Goal: Transaction & Acquisition: Purchase product/service

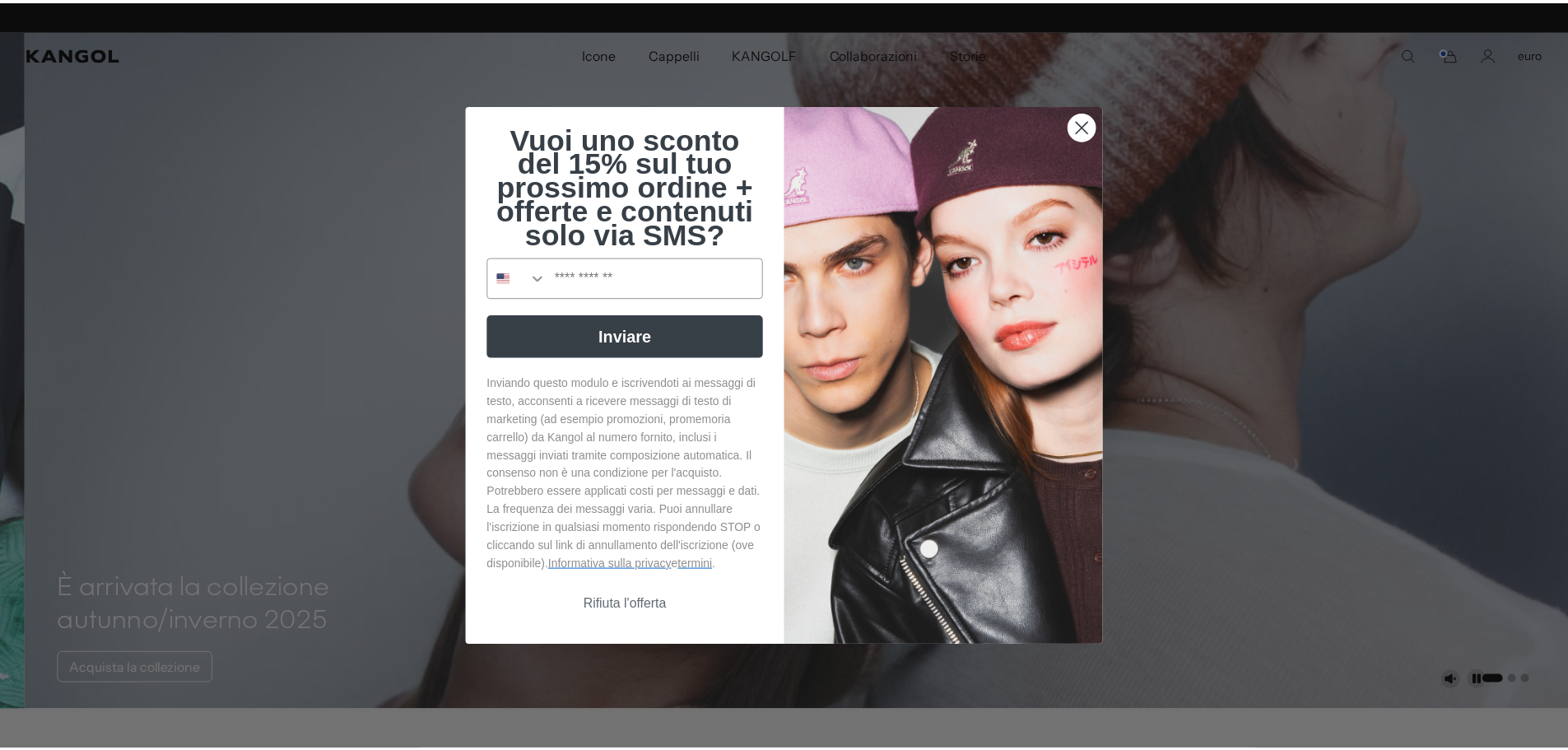
scroll to position [0, 339]
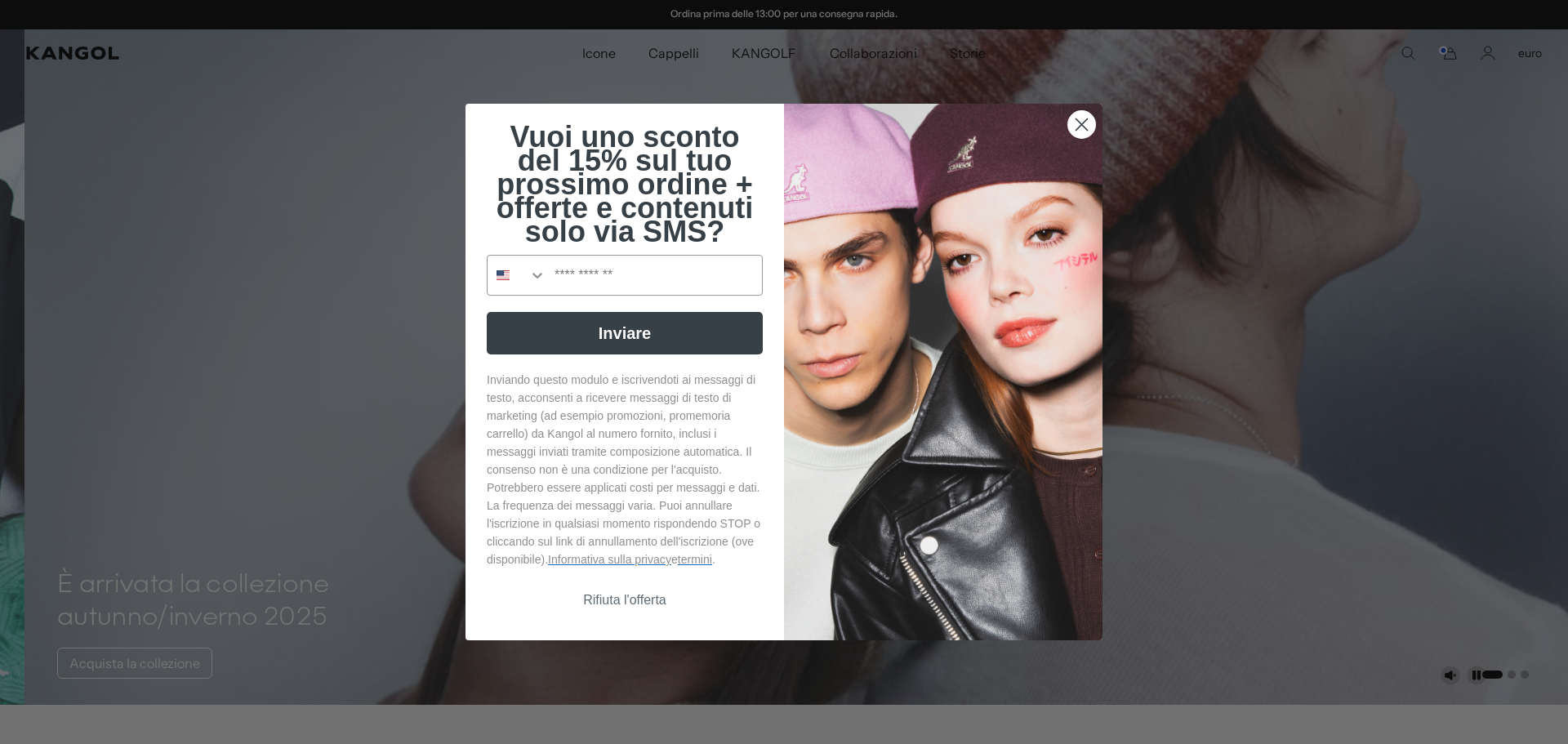
click at [636, 605] on font "Rifiuta l'offerta" at bounding box center [624, 599] width 83 height 14
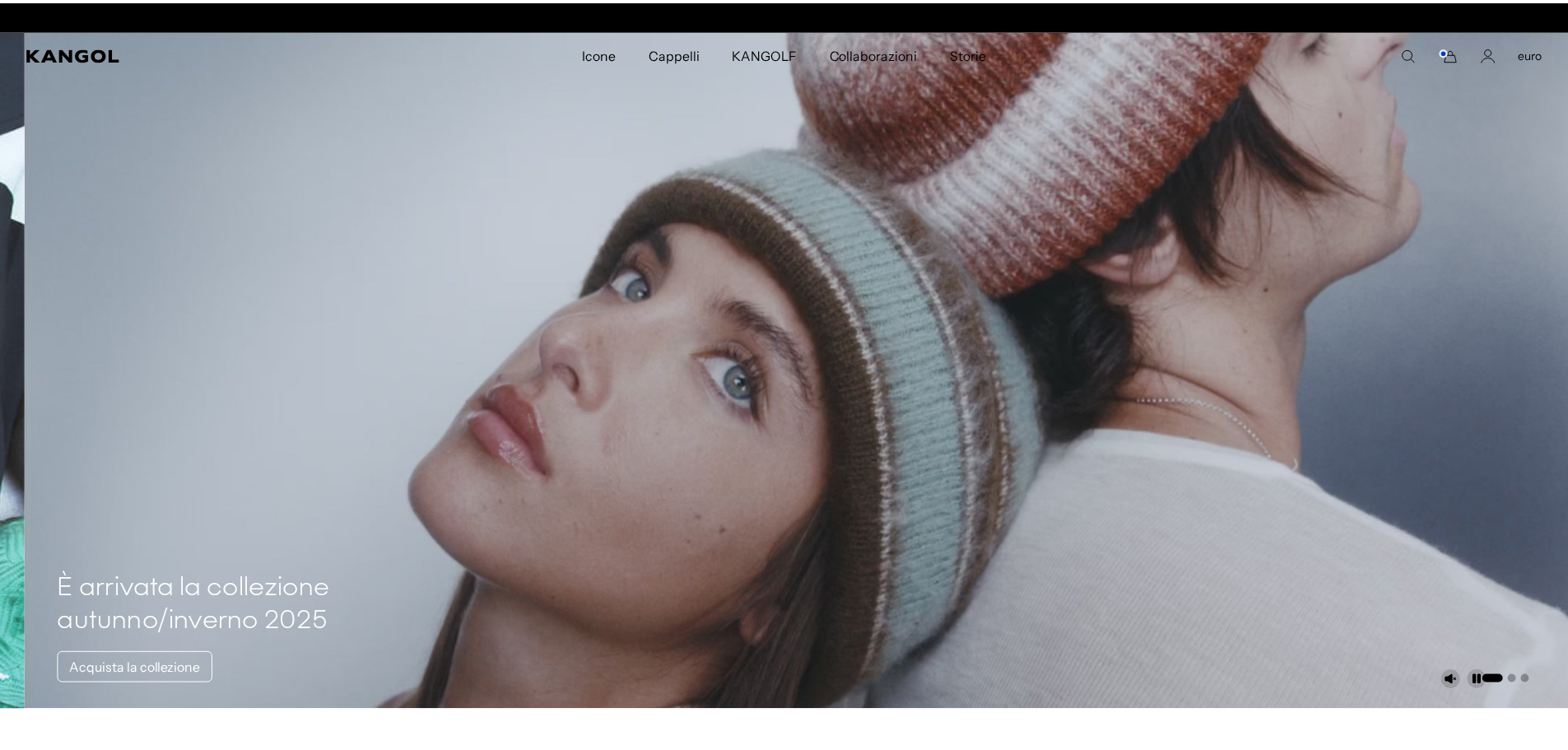
scroll to position [0, 0]
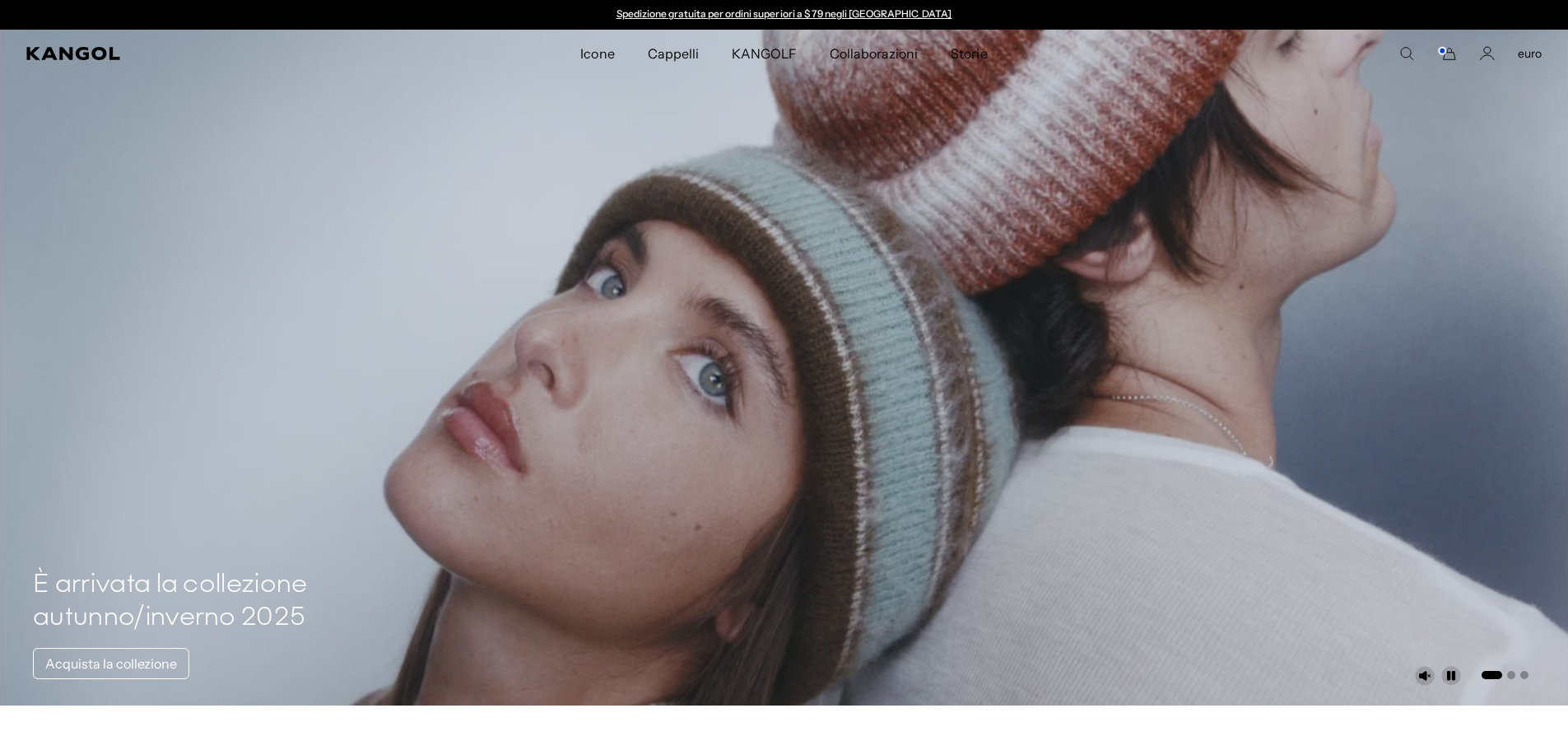
click at [672, 54] on font "Cappelli" at bounding box center [673, 54] width 51 height 17
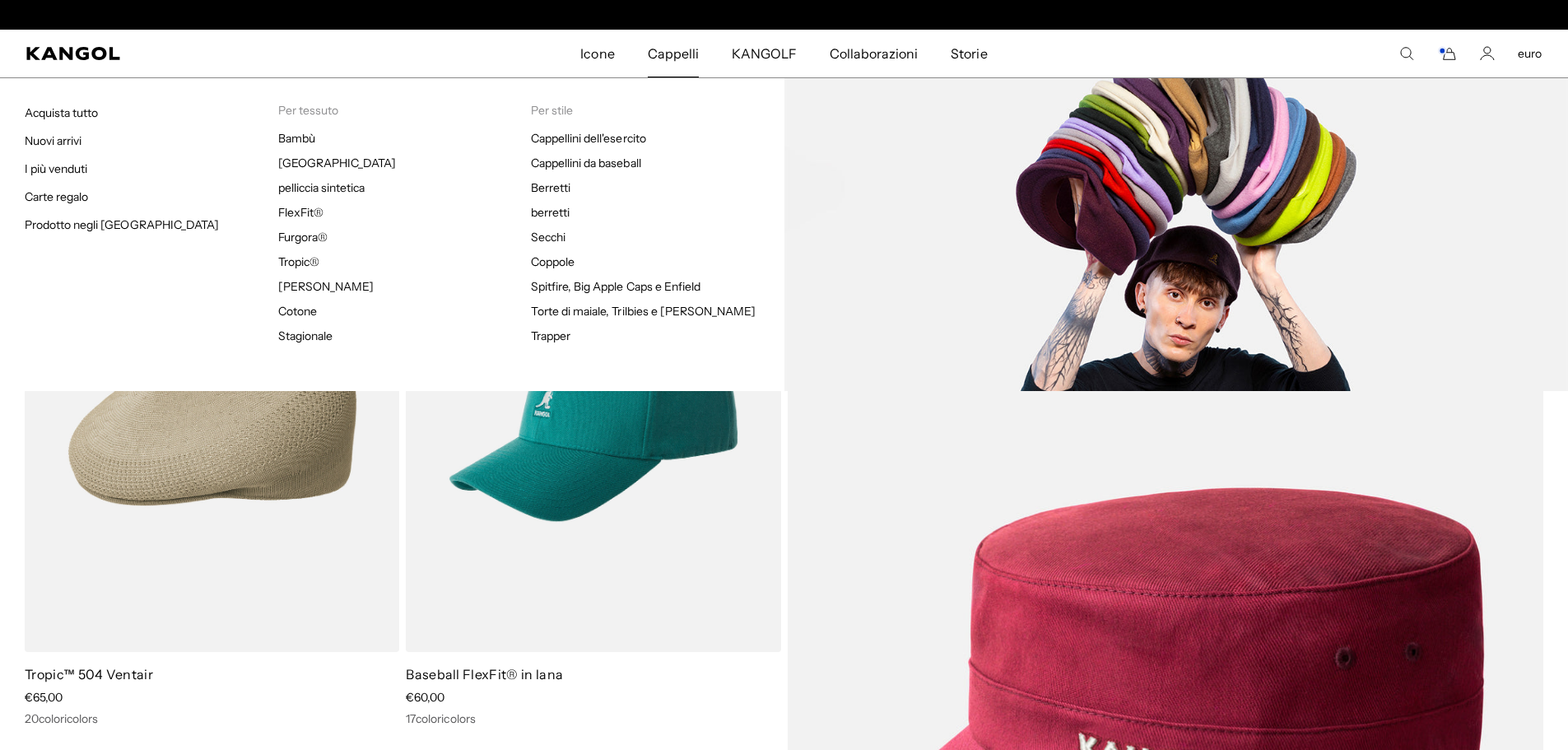
scroll to position [0, 339]
click at [567, 260] on font "Coppole" at bounding box center [553, 262] width 44 height 15
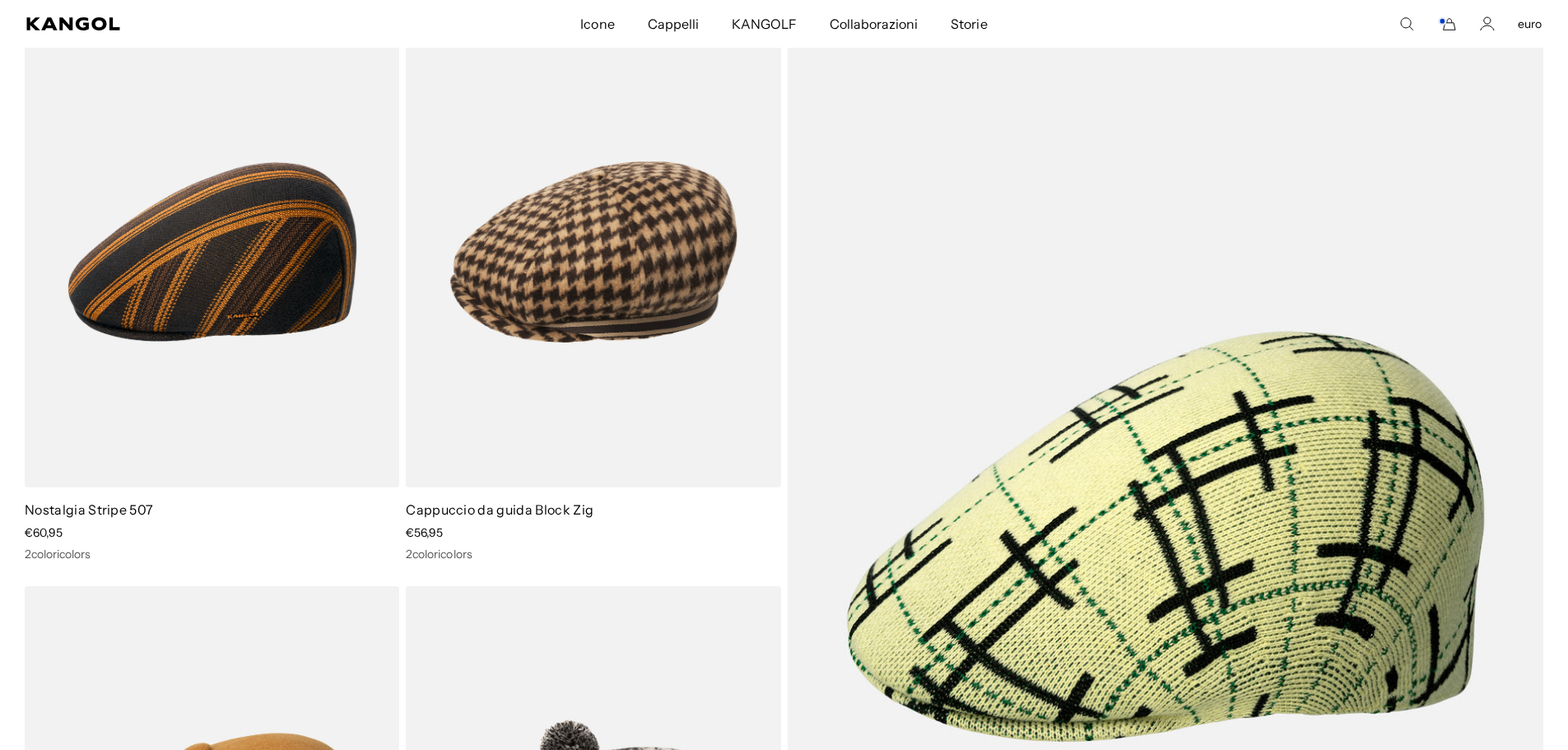
click at [1446, 24] on icon "Carrello" at bounding box center [1446, 24] width 19 height 15
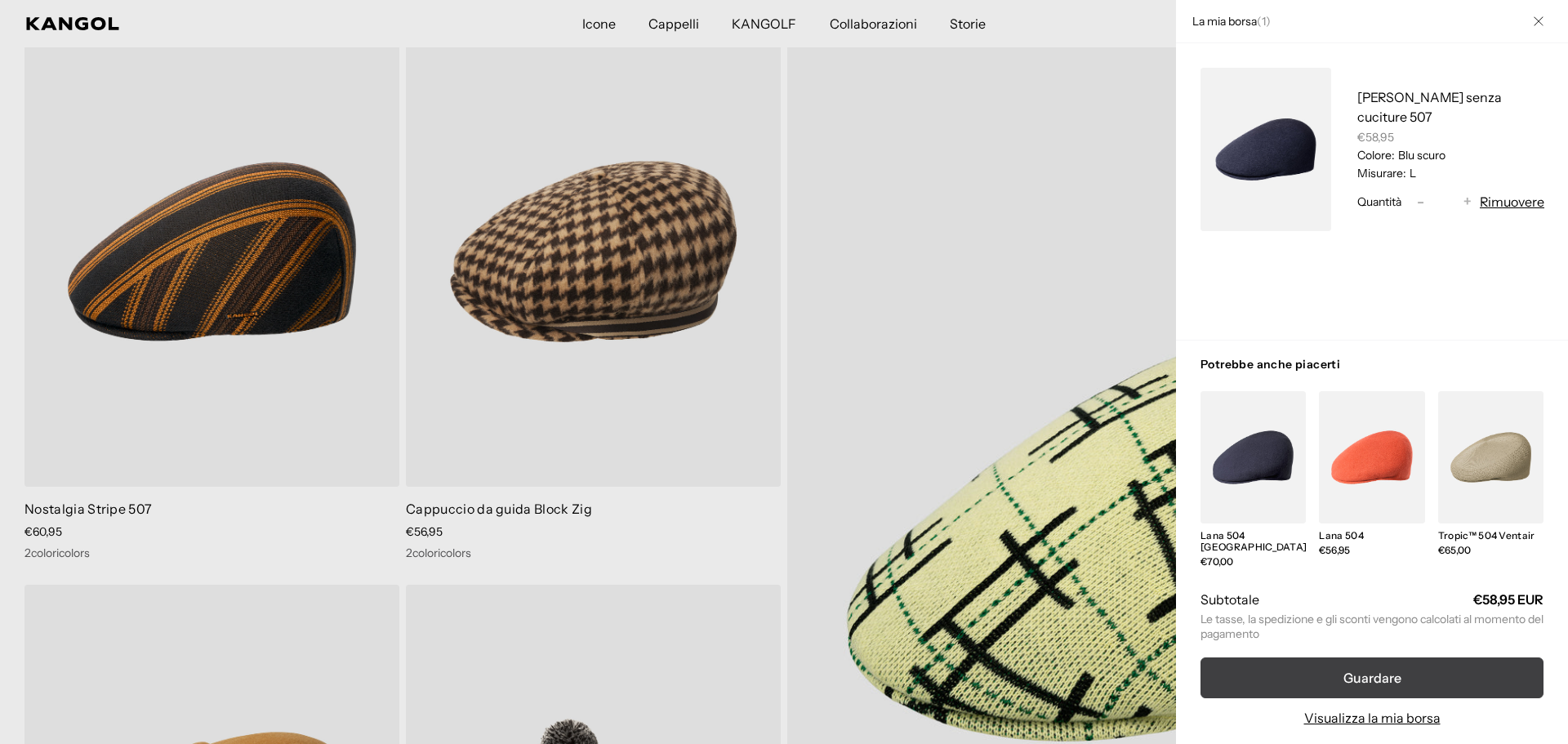
click at [1312, 664] on button "Guardare" at bounding box center [1372, 677] width 343 height 41
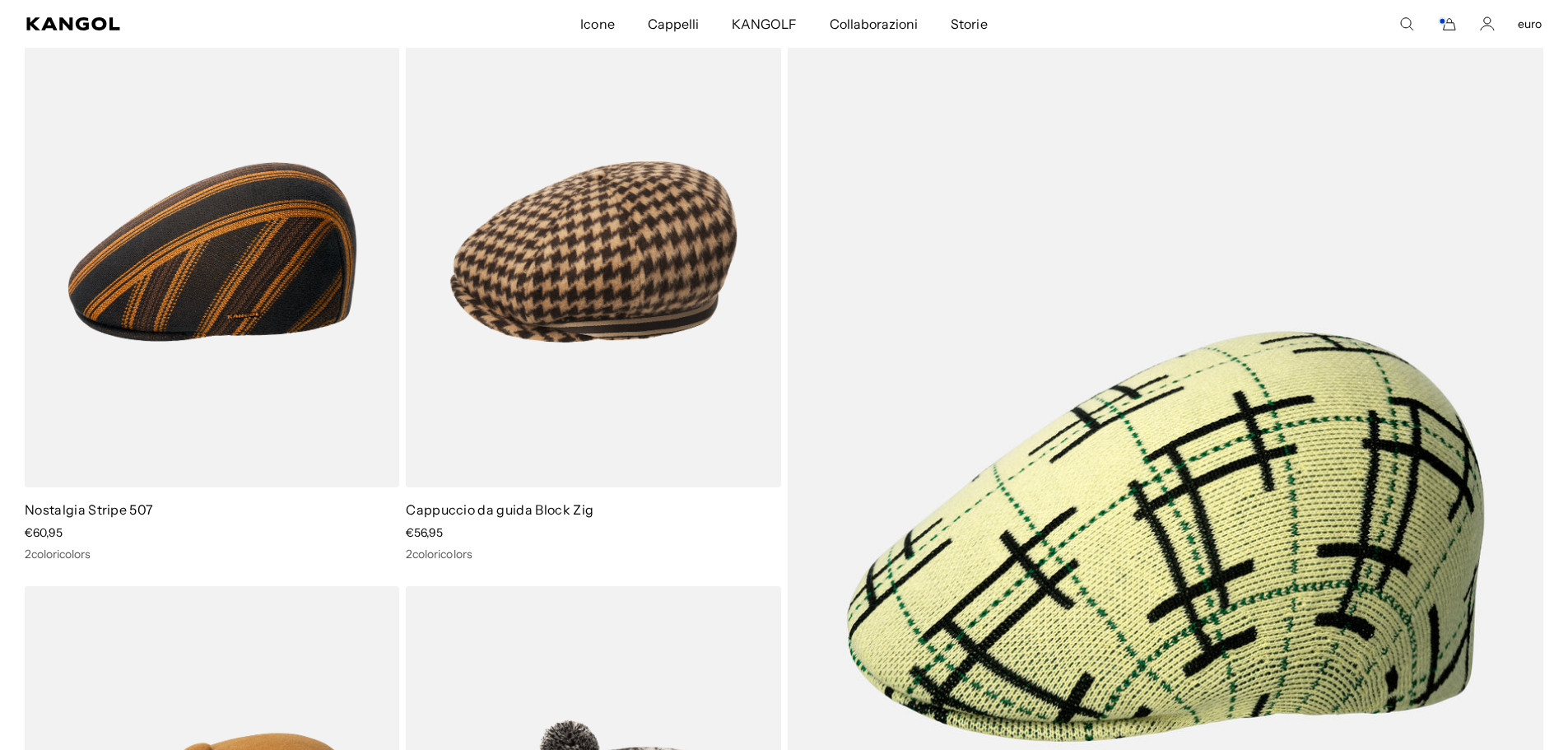
scroll to position [0, 339]
click at [673, 19] on font "Cappelli" at bounding box center [673, 24] width 51 height 17
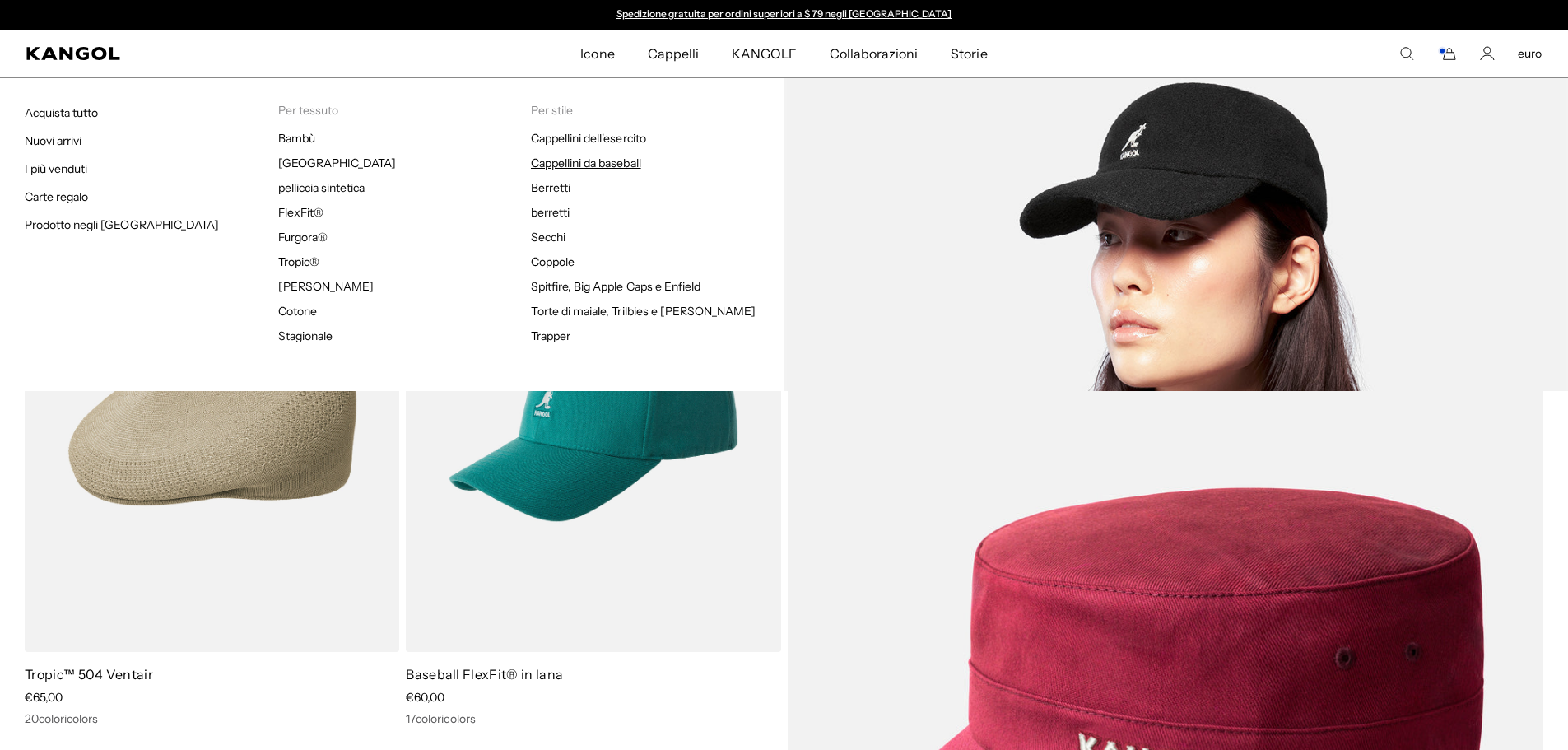
click at [593, 165] on font "Cappellini da baseball" at bounding box center [586, 163] width 111 height 15
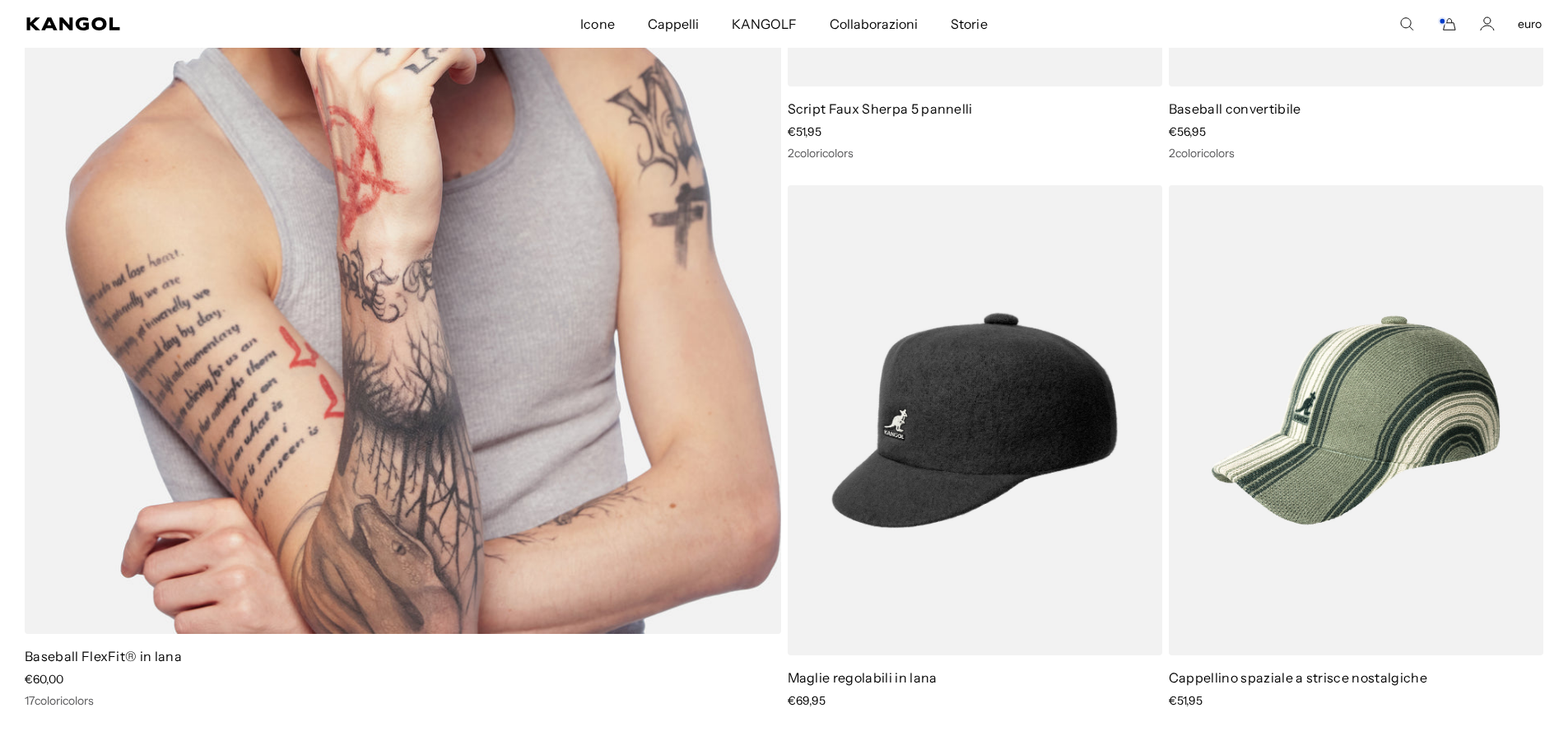
click at [302, 368] on img at bounding box center [403, 125] width 756 height 1017
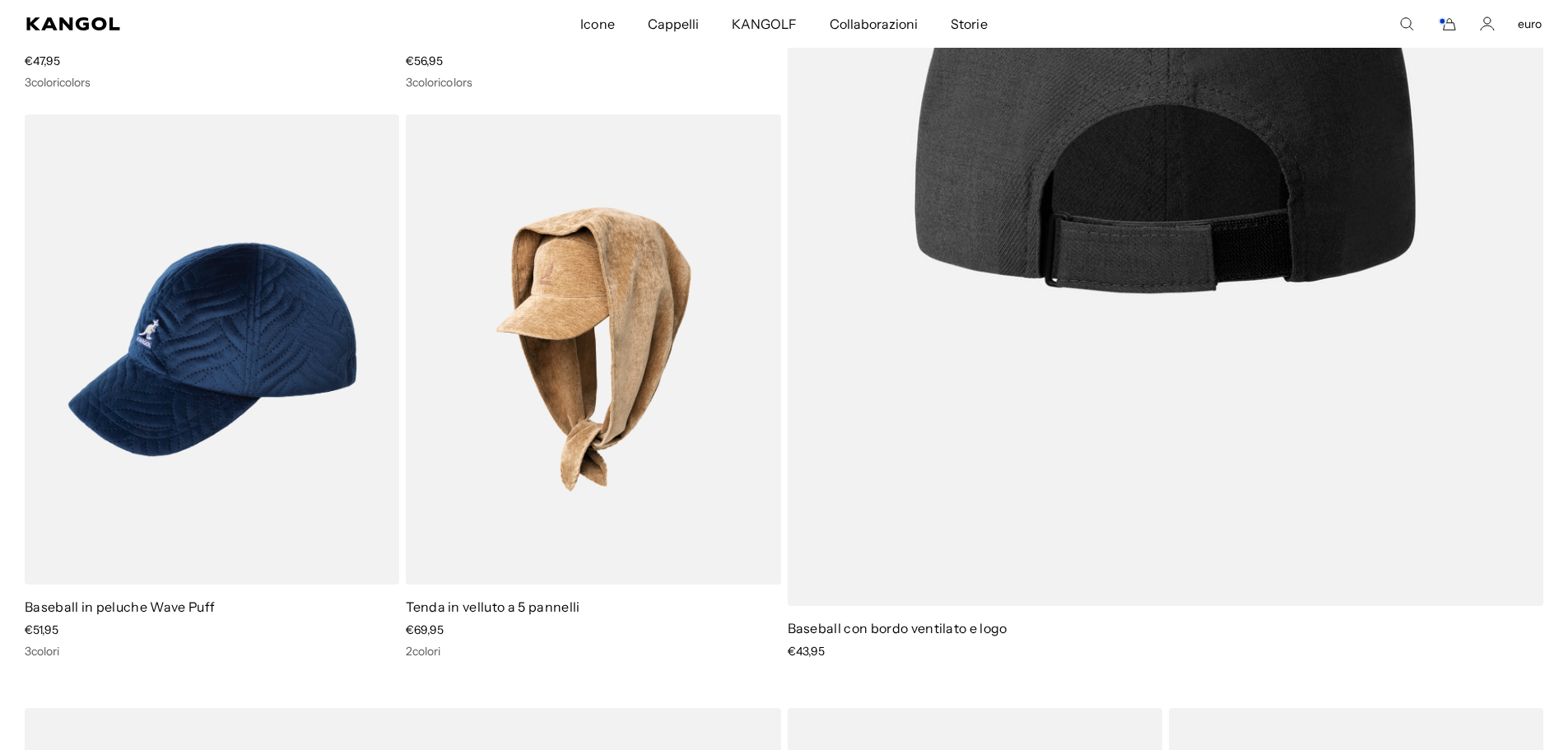
scroll to position [576, 0]
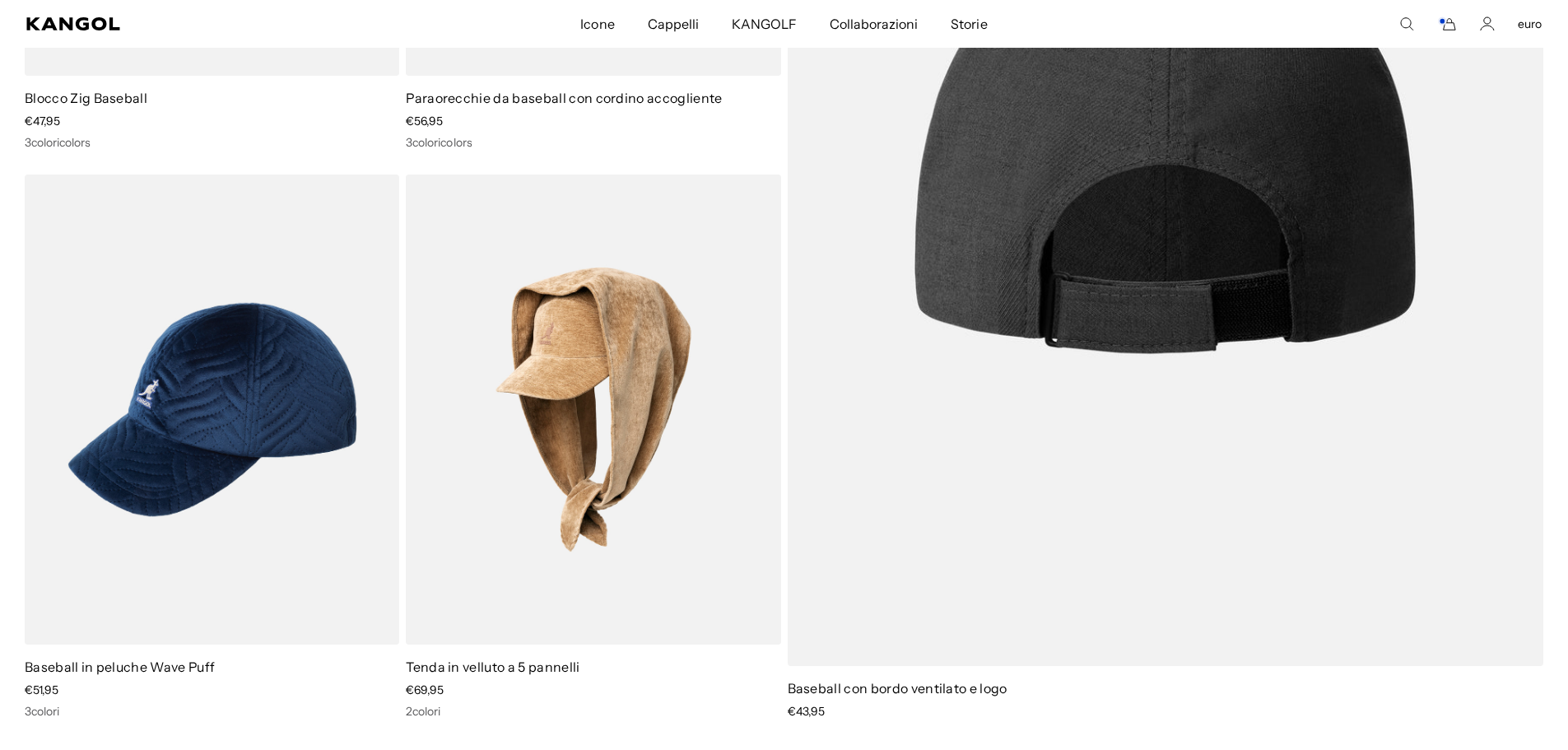
click at [1009, 269] on img at bounding box center [1165, 135] width 756 height 1060
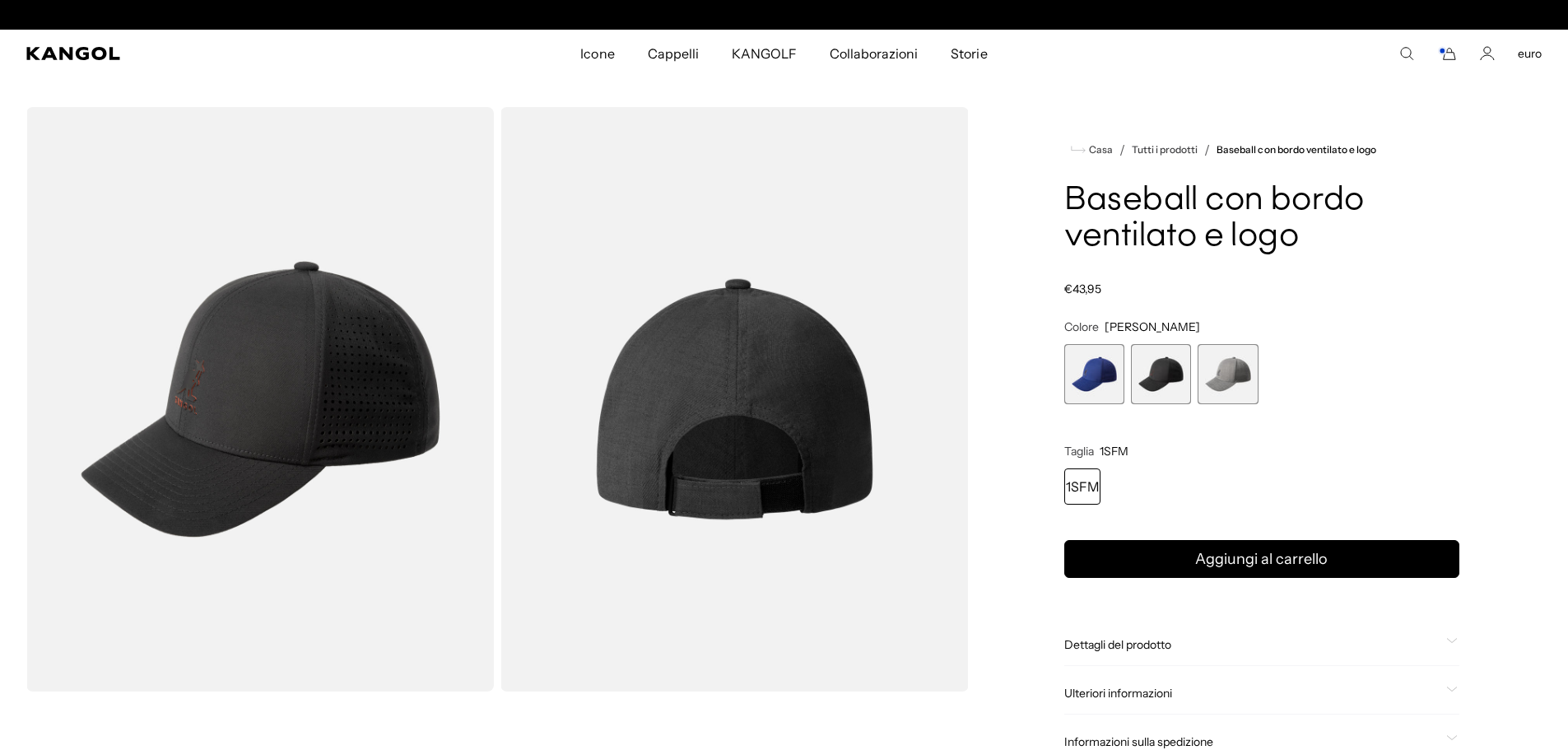
scroll to position [0, 339]
click at [1100, 374] on span "1 di 3" at bounding box center [1094, 374] width 60 height 60
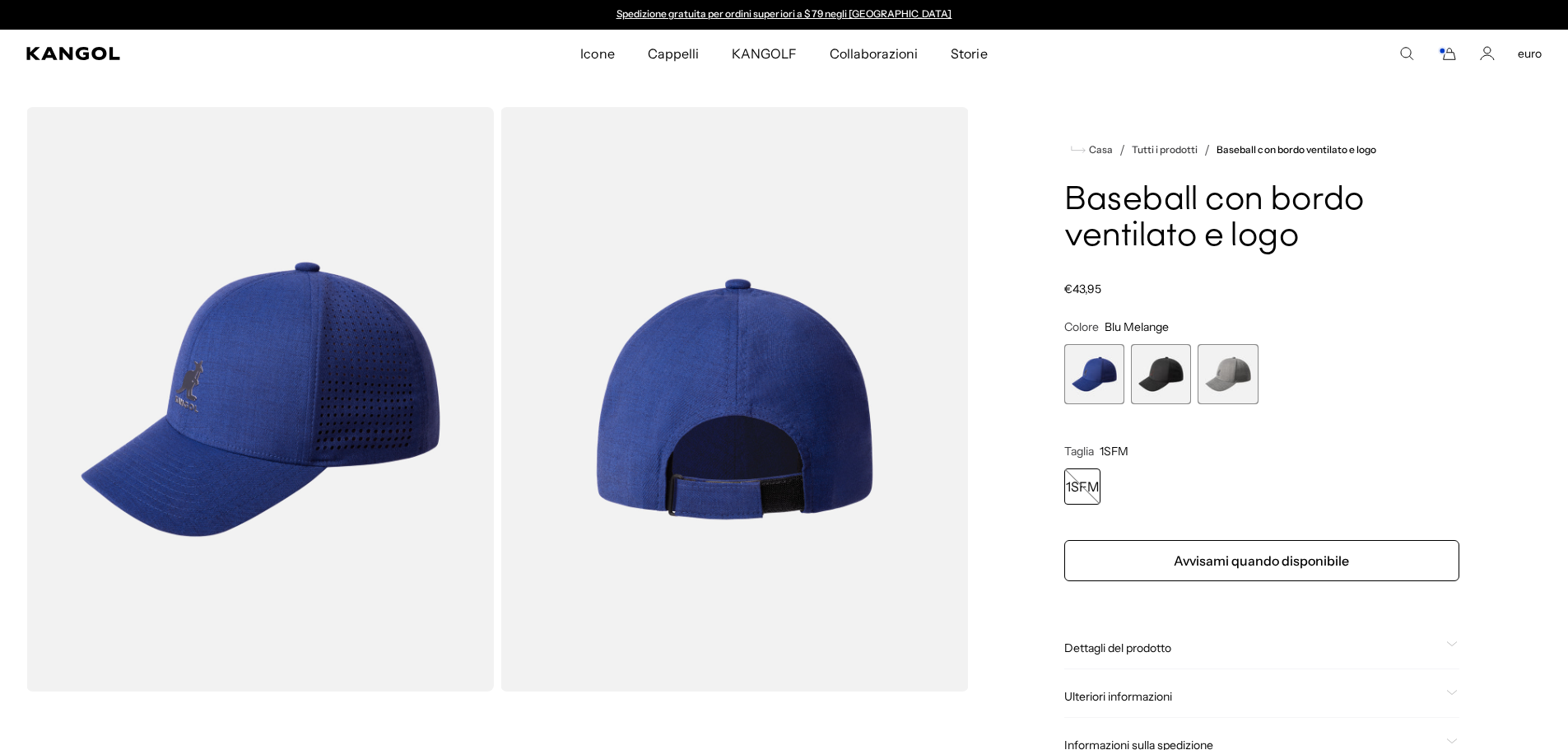
click at [1223, 375] on span "3 di 3" at bounding box center [1227, 374] width 60 height 60
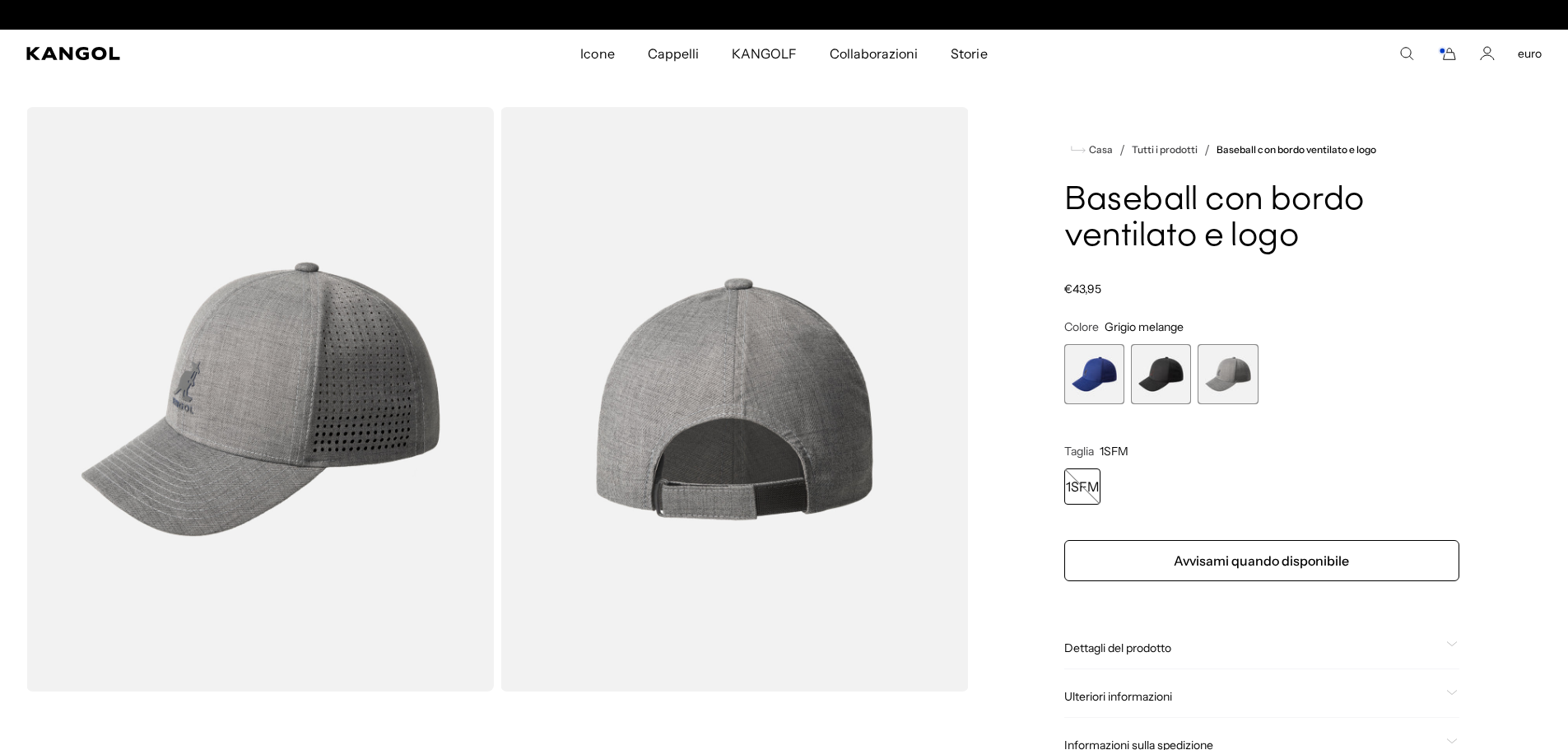
scroll to position [0, 339]
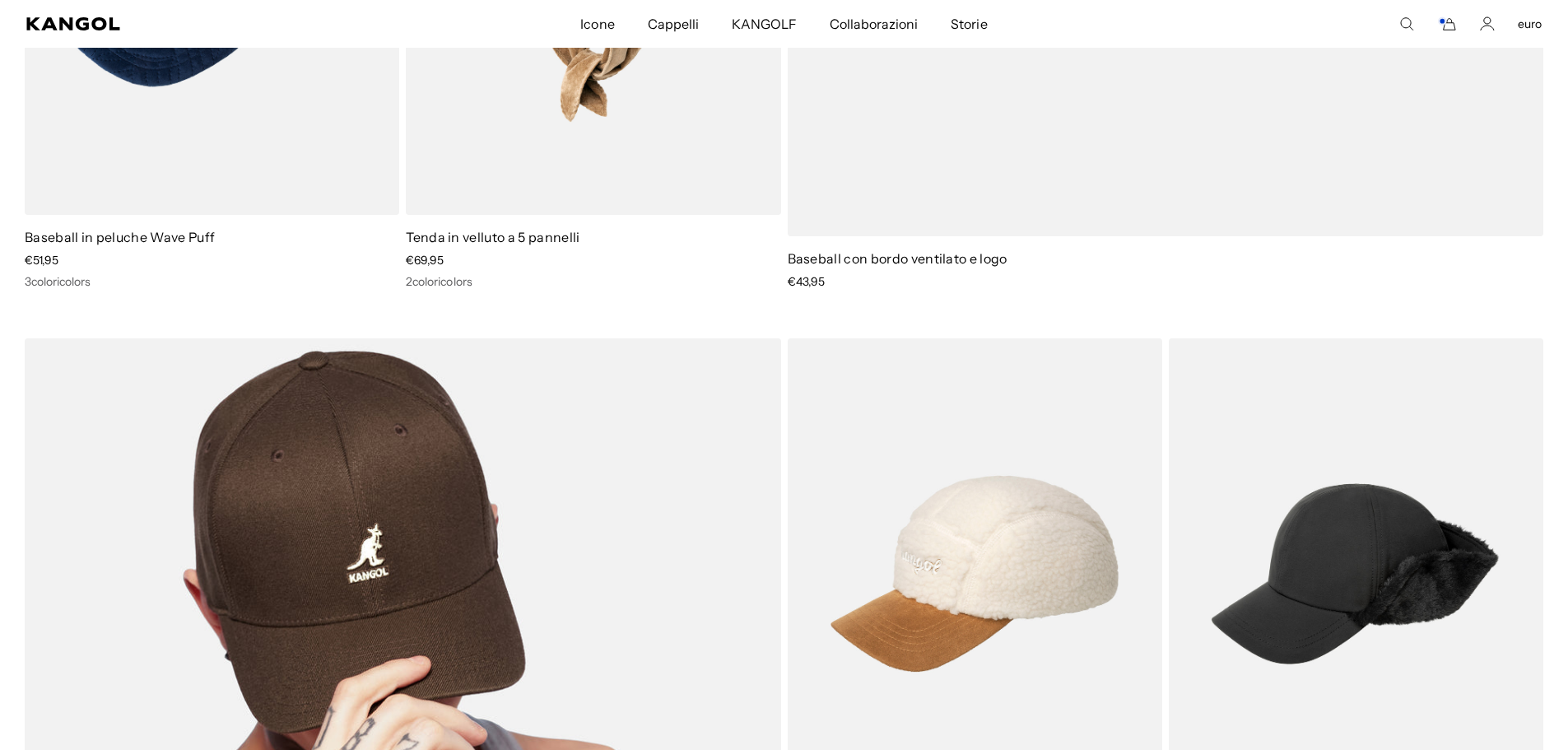
scroll to position [1234, 0]
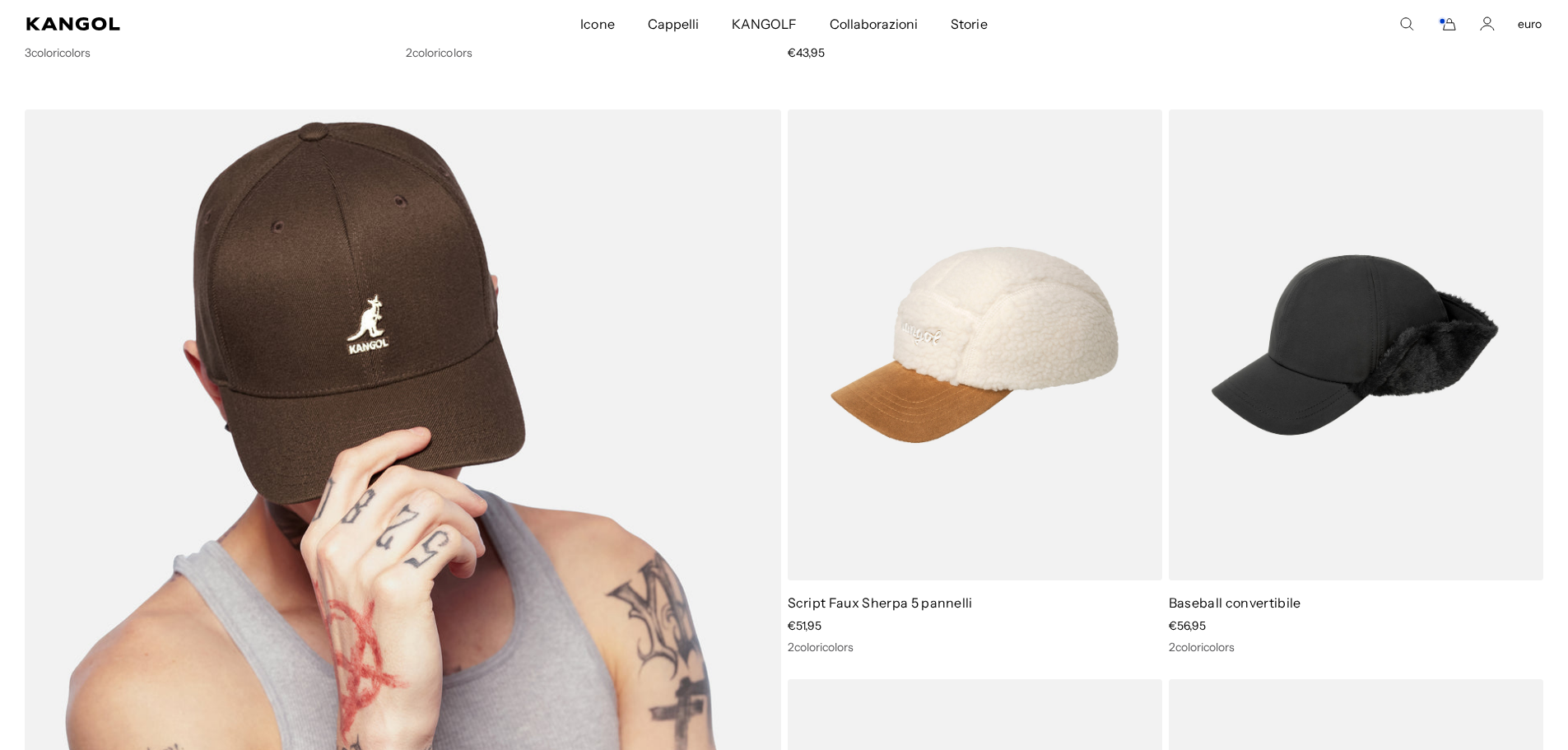
click at [394, 332] on img at bounding box center [403, 618] width 756 height 1017
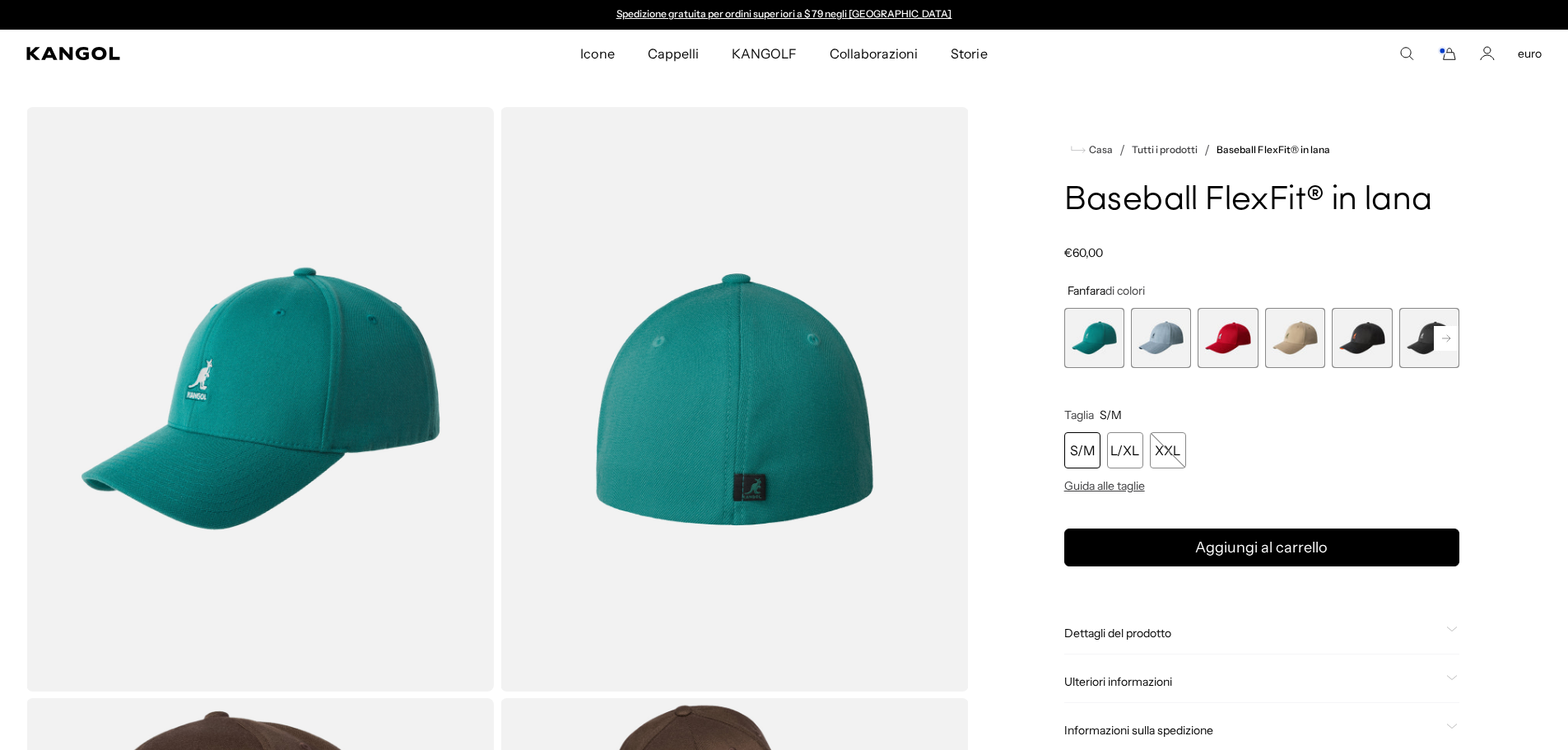
click at [1234, 342] on span "3 di 17" at bounding box center [1227, 337] width 60 height 60
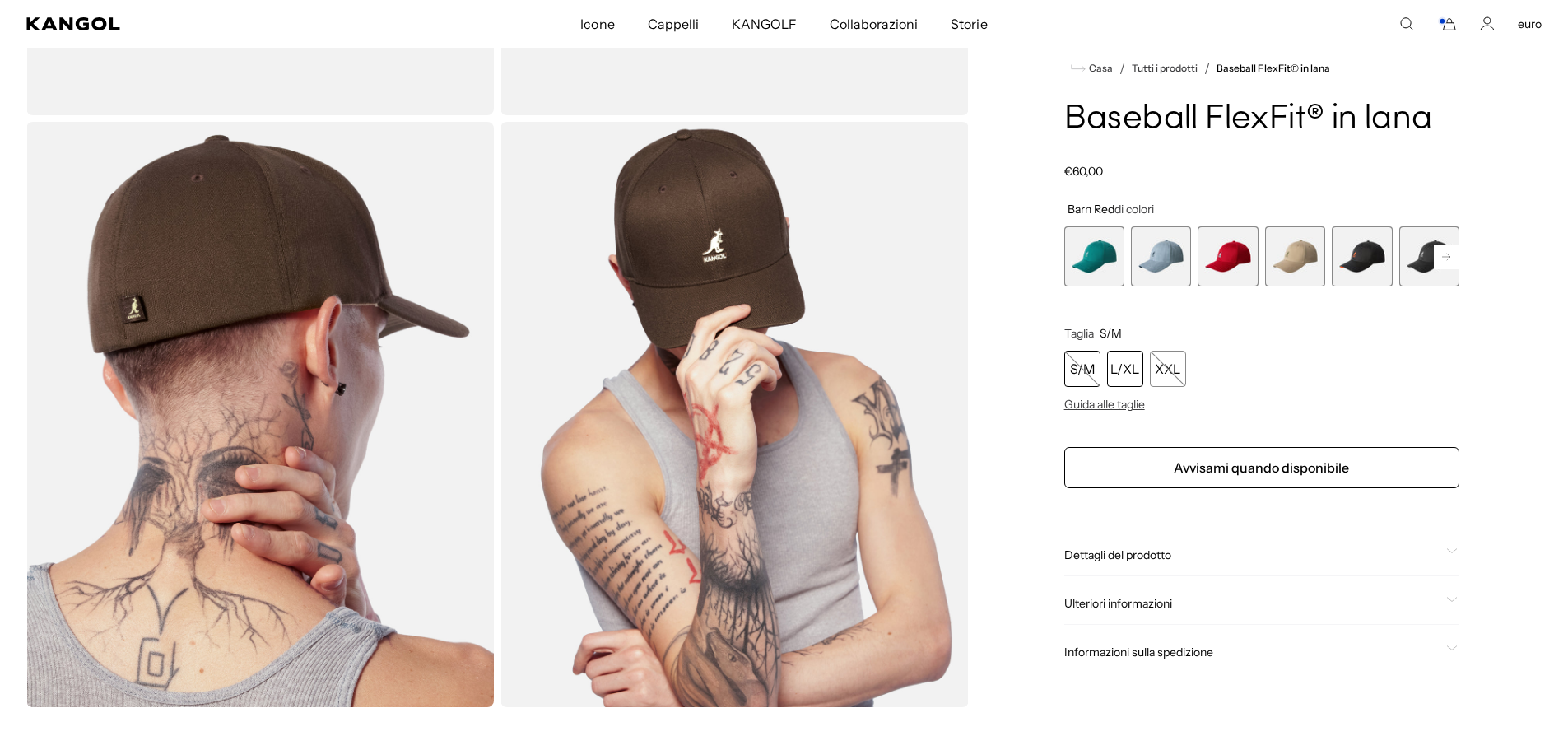
click at [1125, 369] on font "L/XL" at bounding box center [1125, 370] width 29 height 17
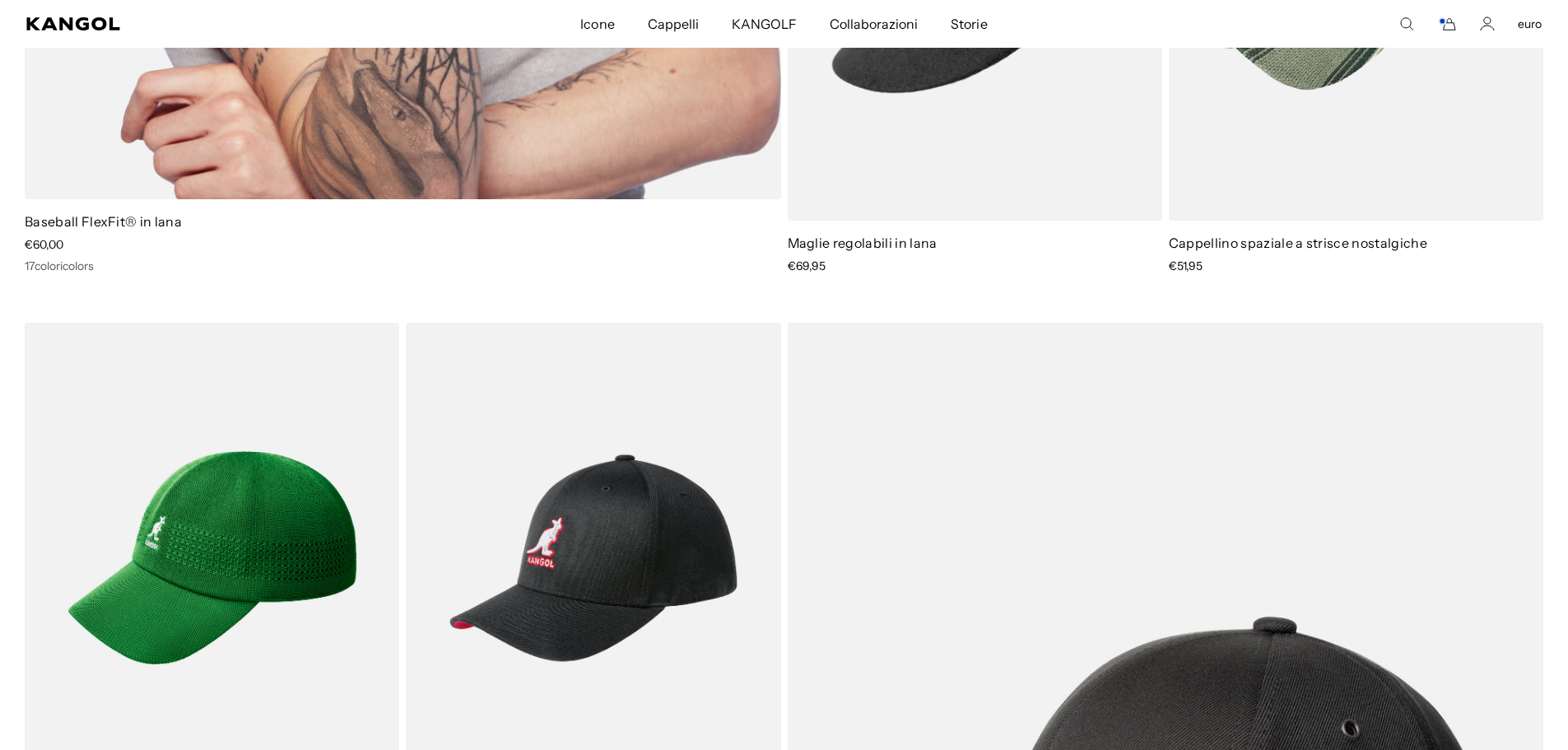
scroll to position [0, 339]
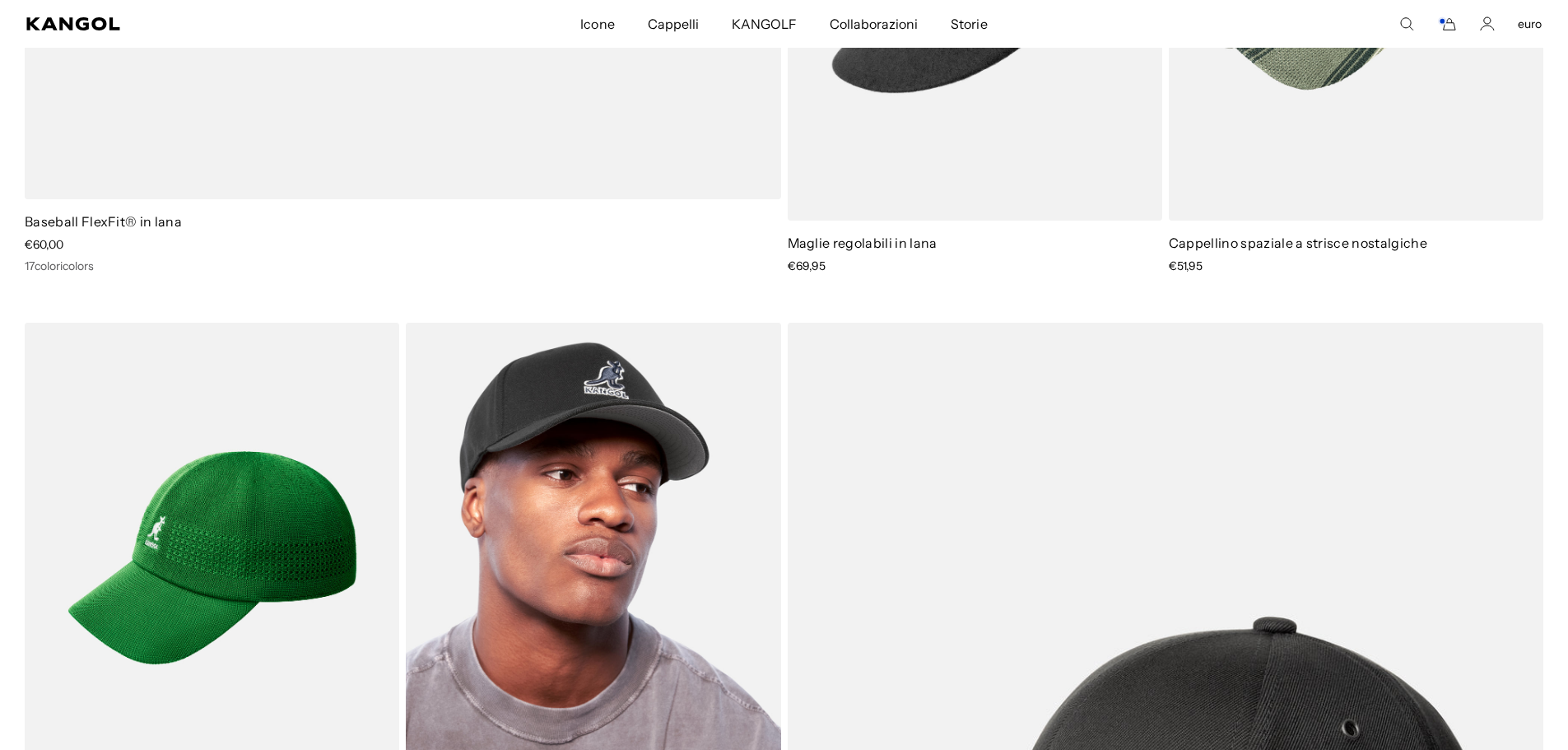
click at [640, 450] on img at bounding box center [593, 558] width 375 height 471
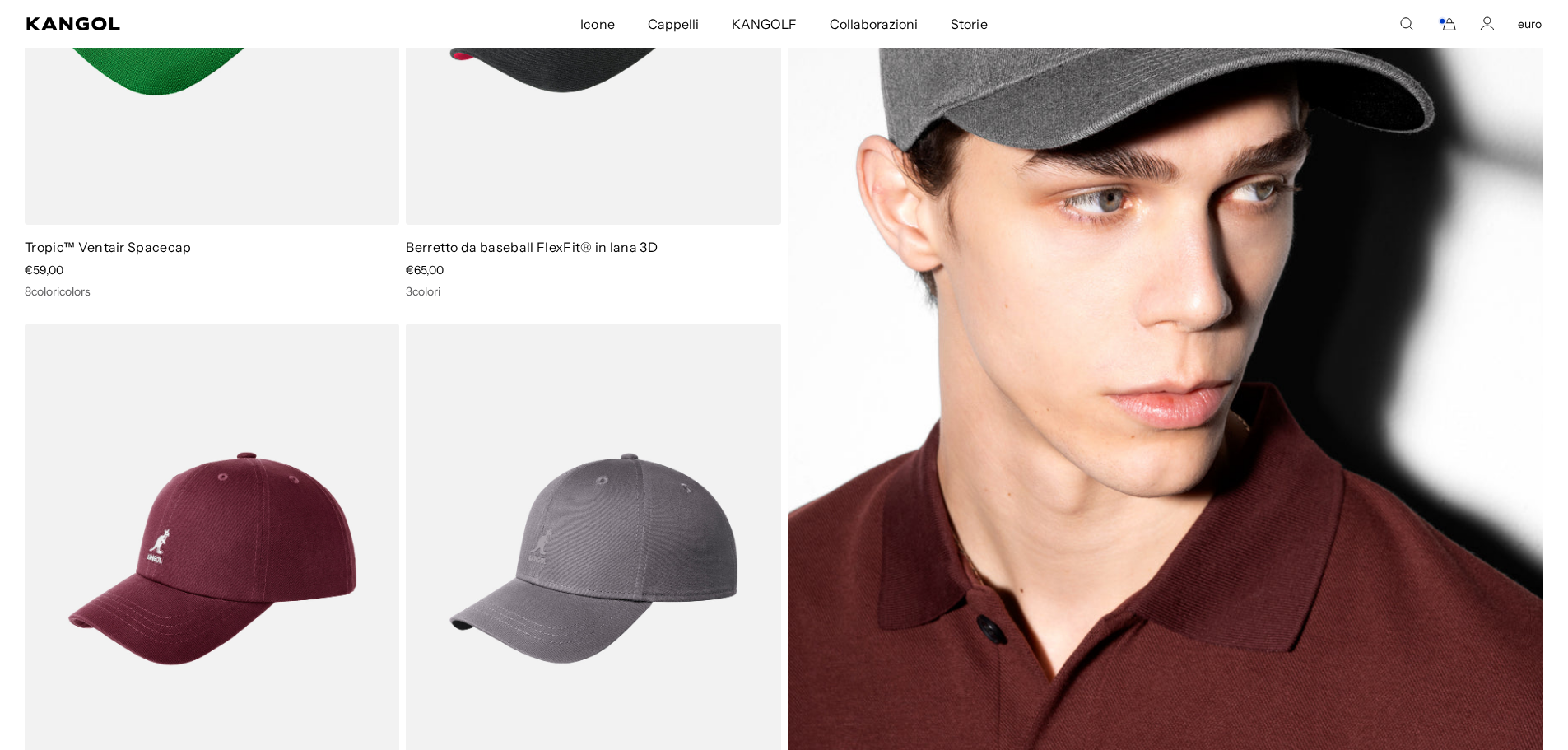
scroll to position [2679, 0]
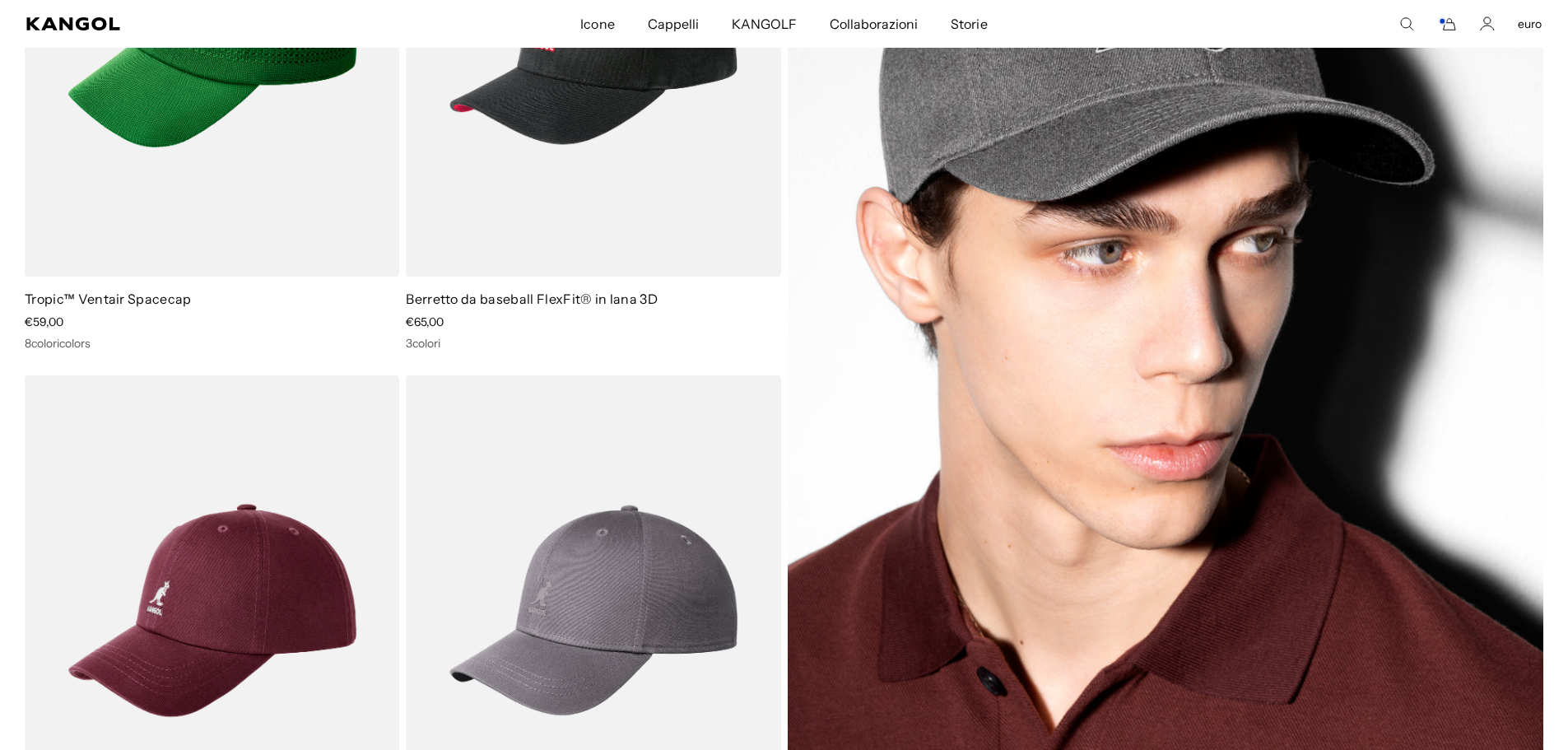
click at [1160, 434] on img at bounding box center [1165, 336] width 756 height 1060
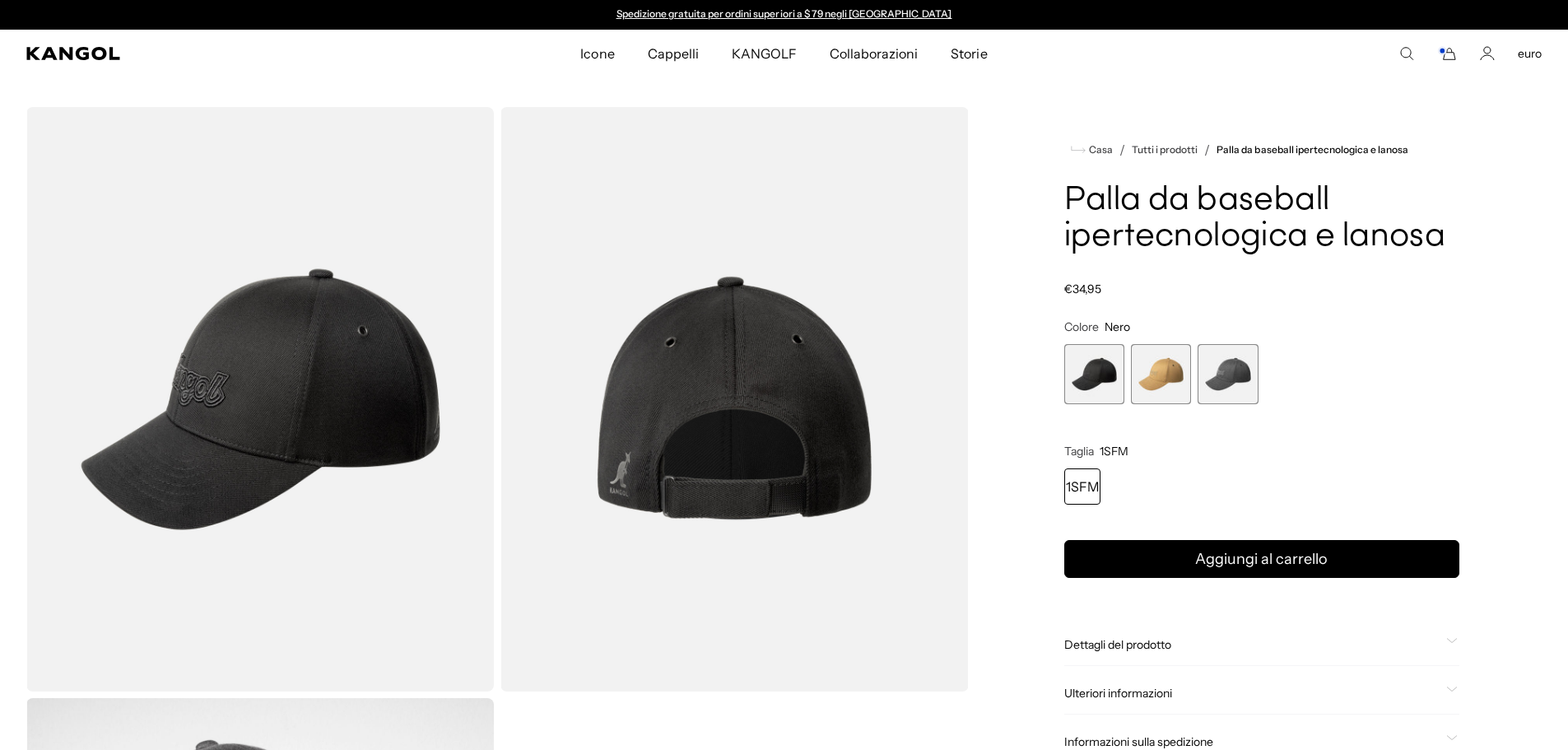
click at [1169, 380] on span "2 di 3" at bounding box center [1160, 374] width 60 height 60
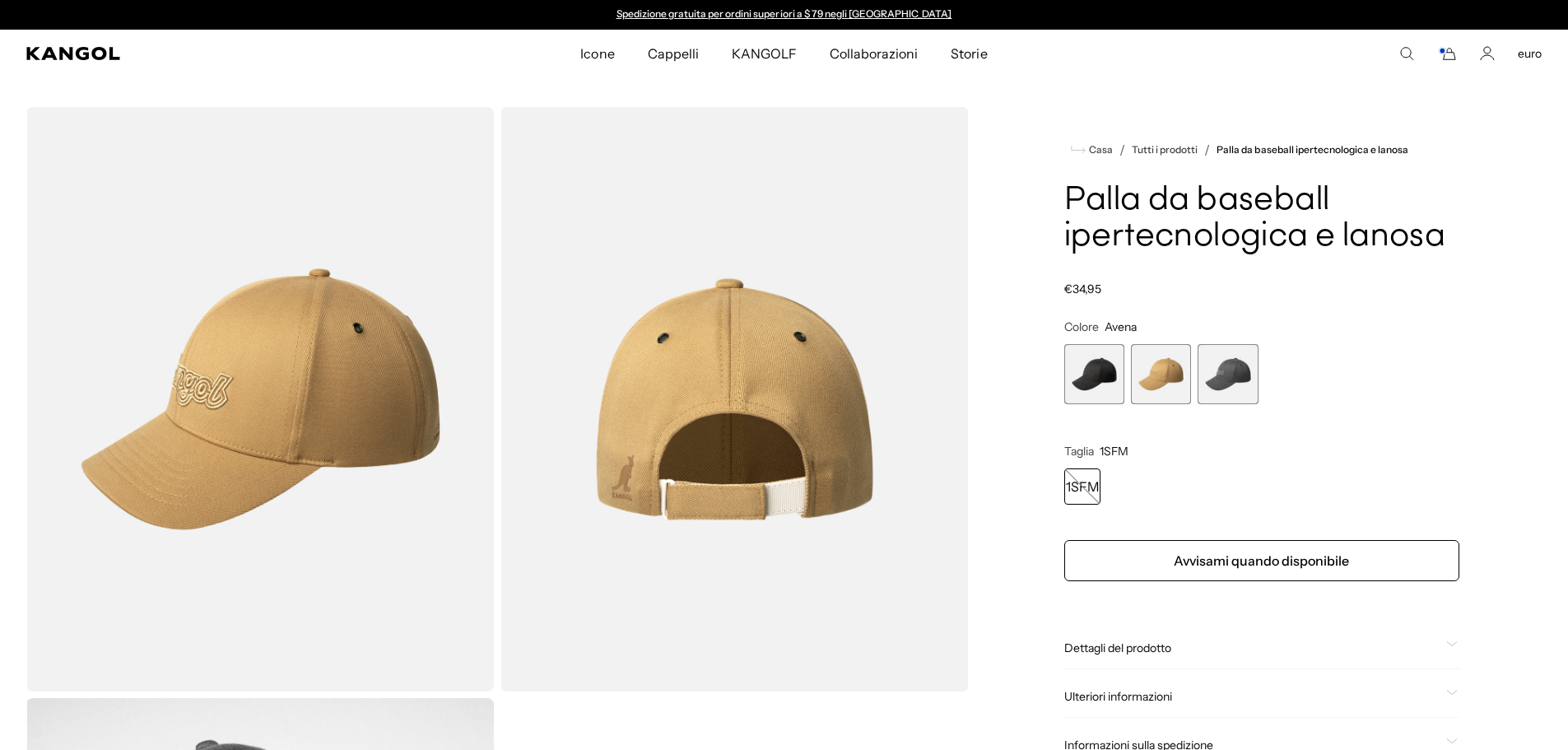
click at [1228, 391] on span "3 di 3" at bounding box center [1227, 374] width 60 height 60
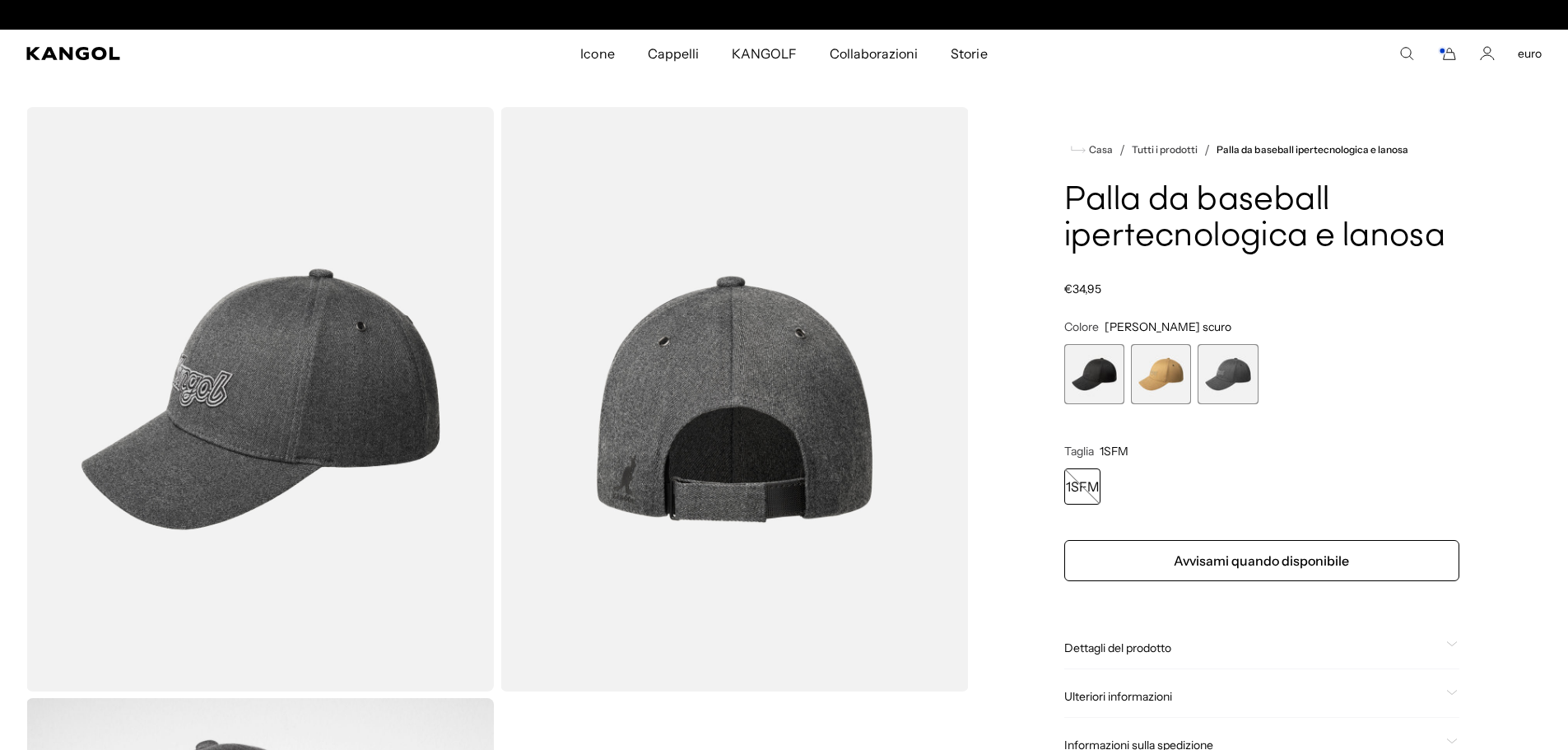
scroll to position [0, 339]
click at [1089, 368] on span "1 di 3" at bounding box center [1094, 374] width 60 height 60
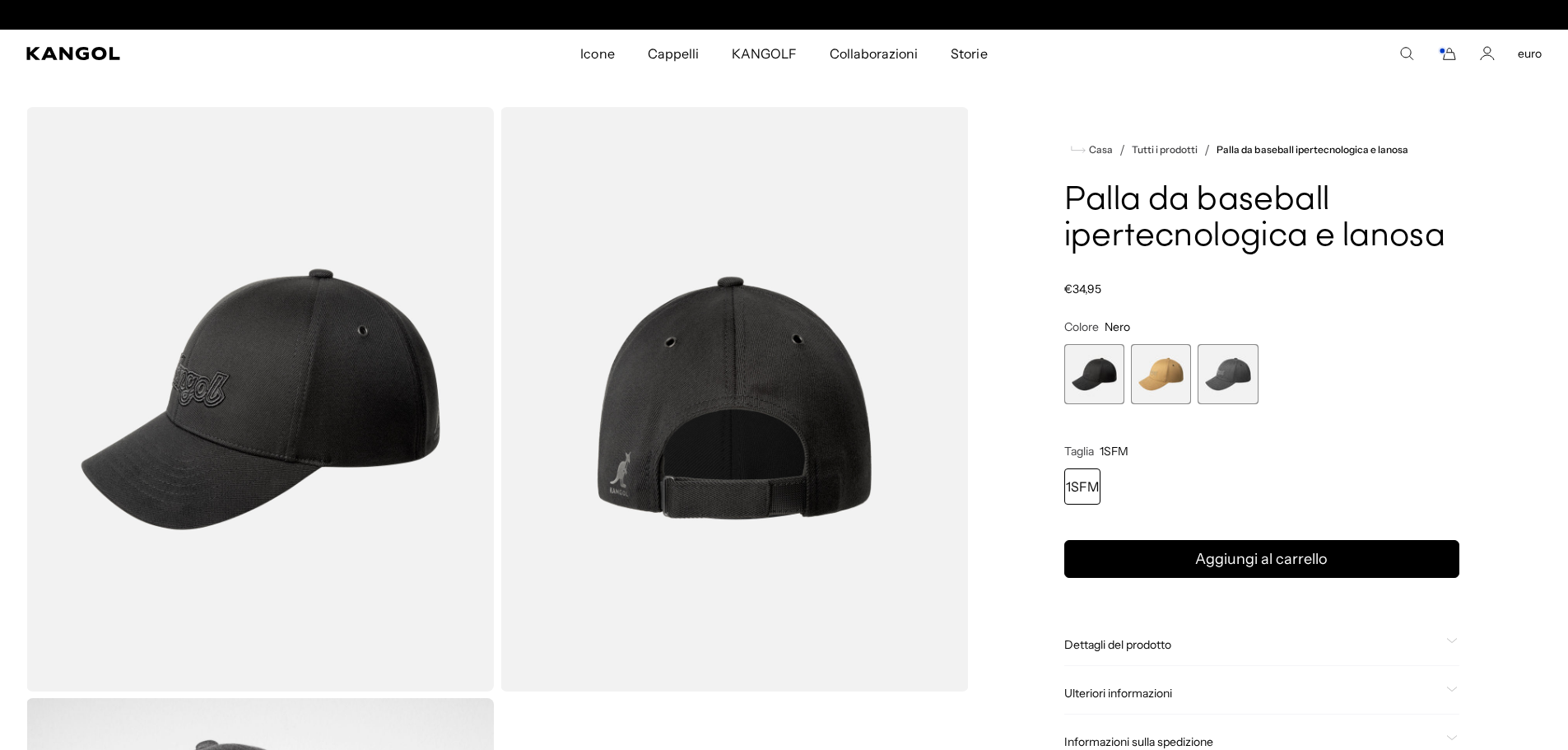
scroll to position [0, 339]
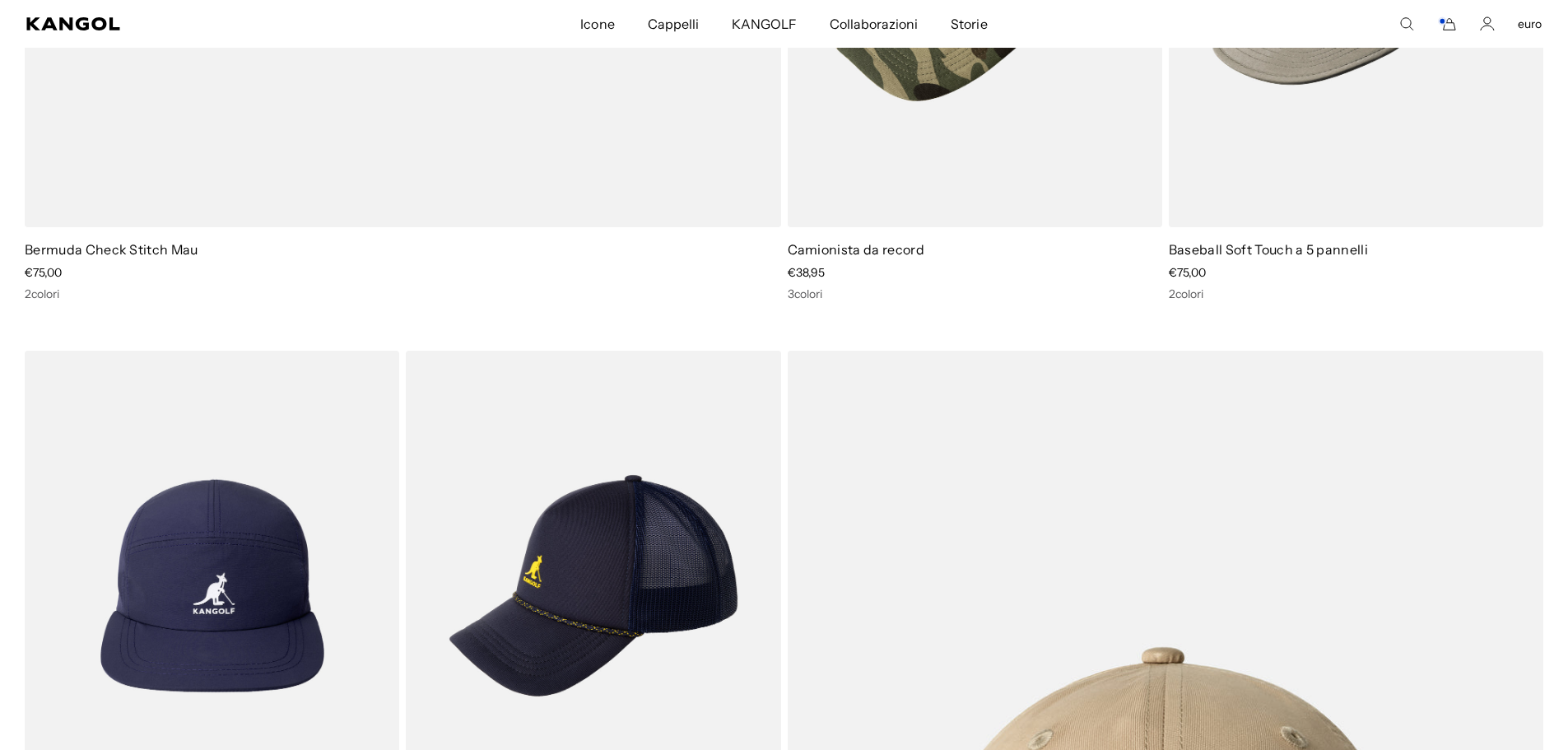
scroll to position [7063, 0]
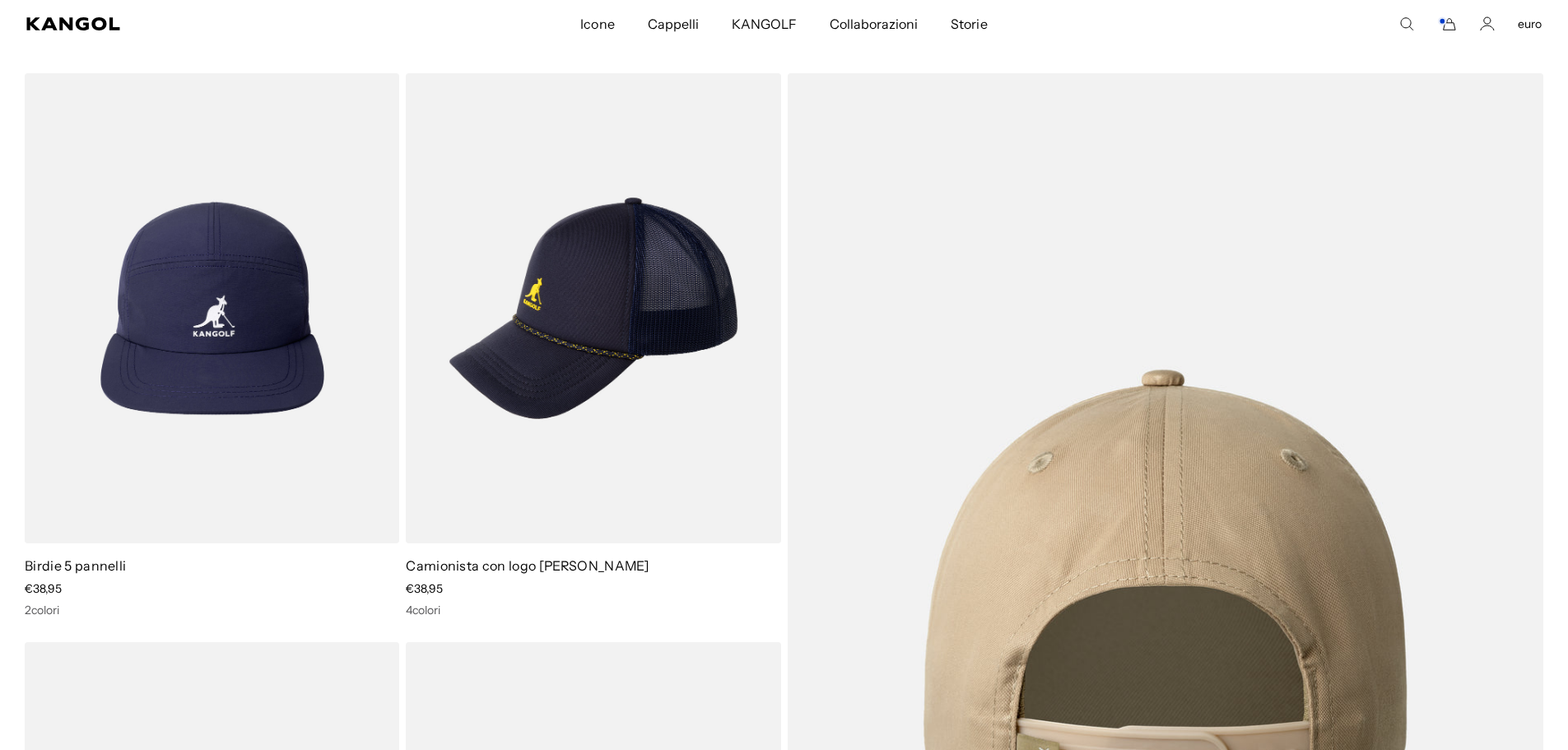
click at [1186, 546] on img at bounding box center [1165, 582] width 756 height 1017
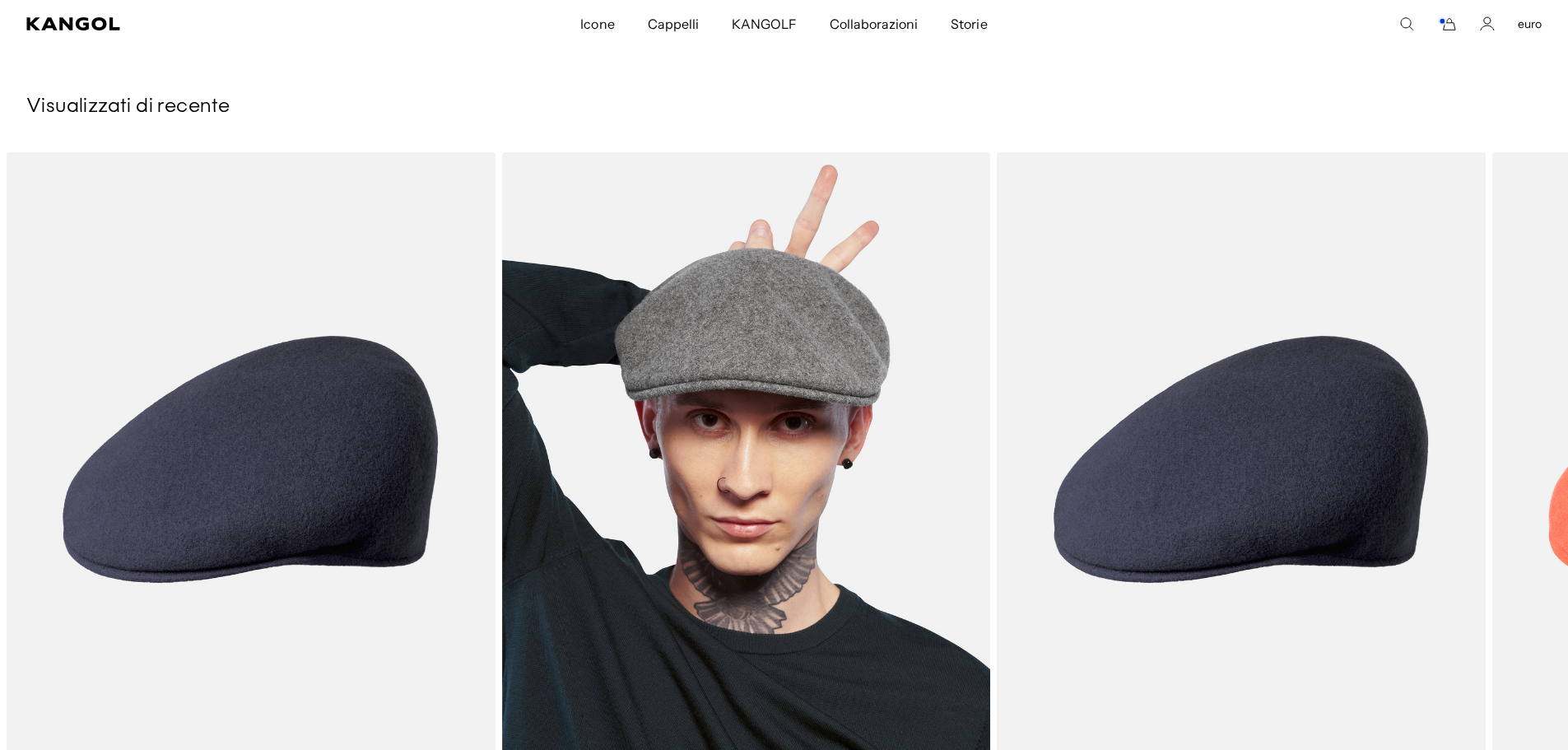
scroll to position [0, 339]
click at [734, 343] on img "2 di 2" at bounding box center [746, 458] width 489 height 613
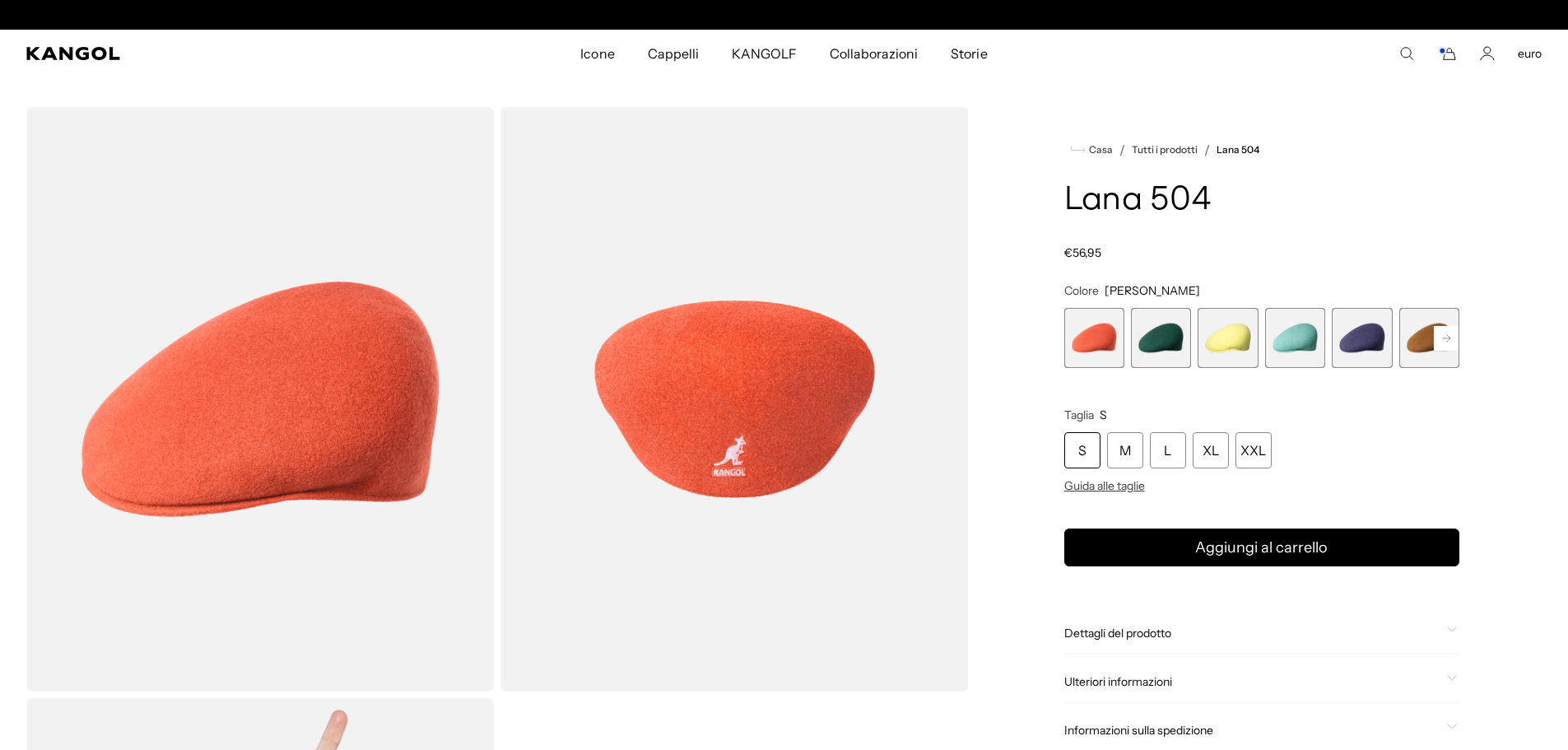
scroll to position [0, 339]
click at [1166, 338] on span "2 di 21" at bounding box center [1160, 337] width 60 height 60
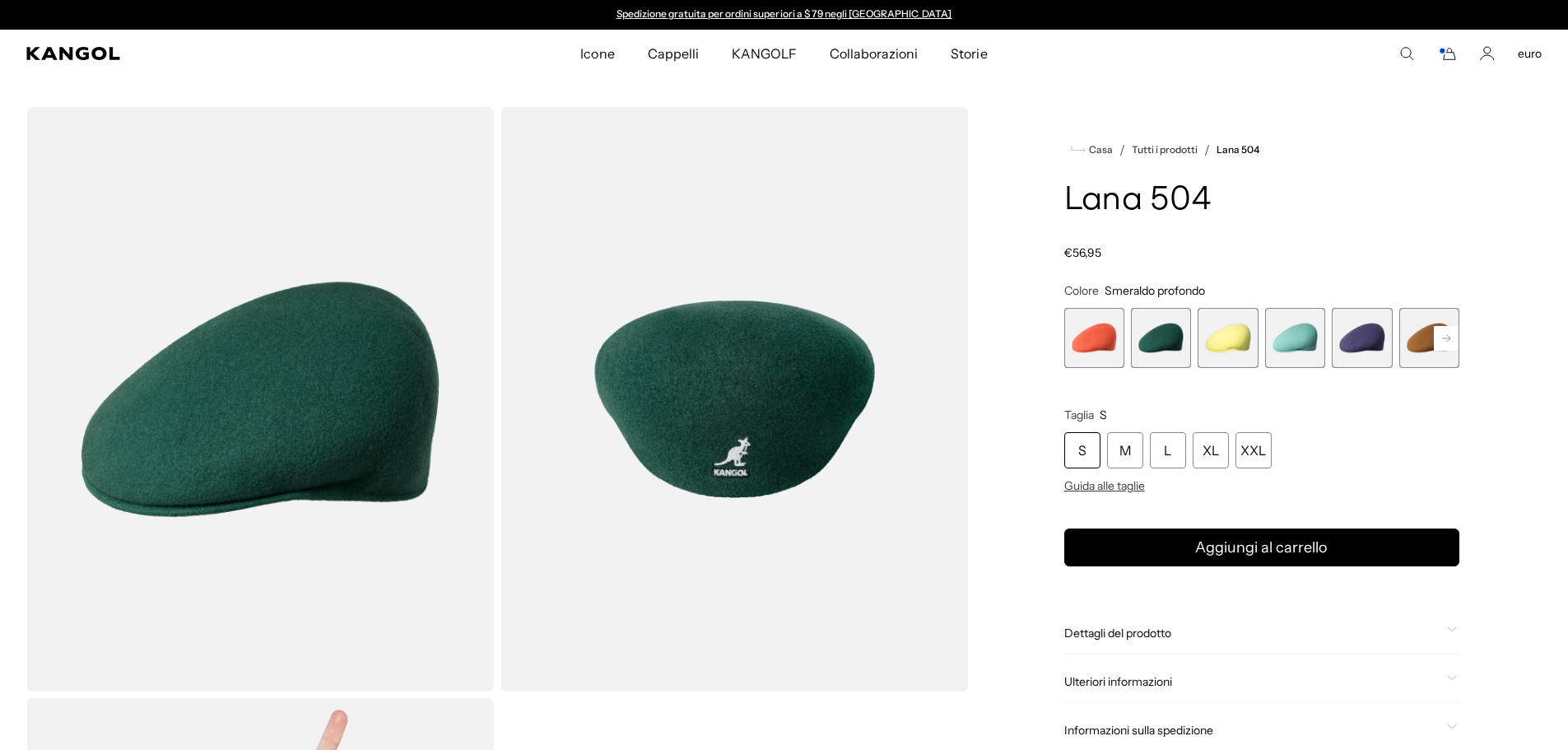
click at [1230, 344] on span "3 di 21" at bounding box center [1227, 337] width 60 height 60
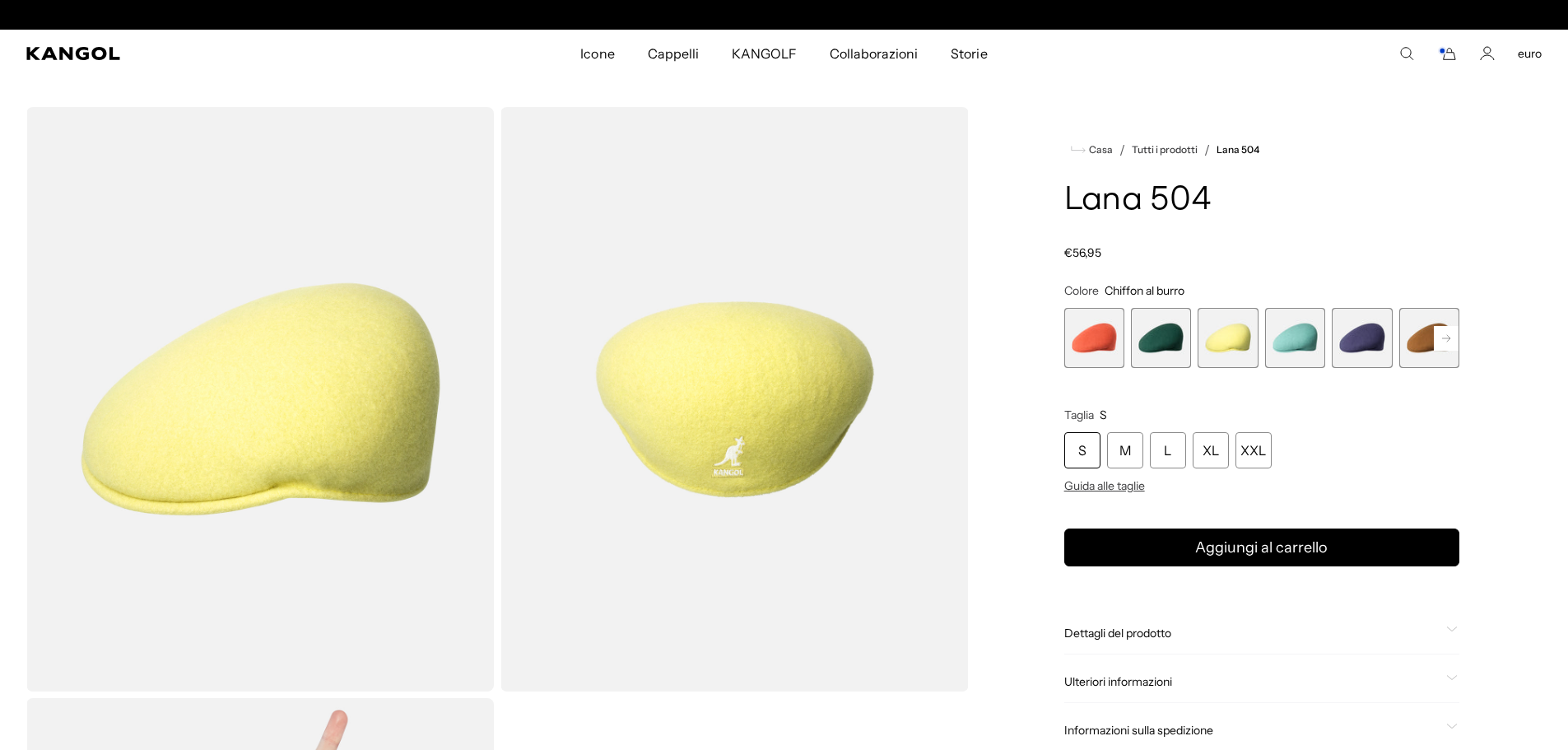
scroll to position [0, 339]
click at [1311, 348] on span "4 di 21" at bounding box center [1295, 337] width 60 height 60
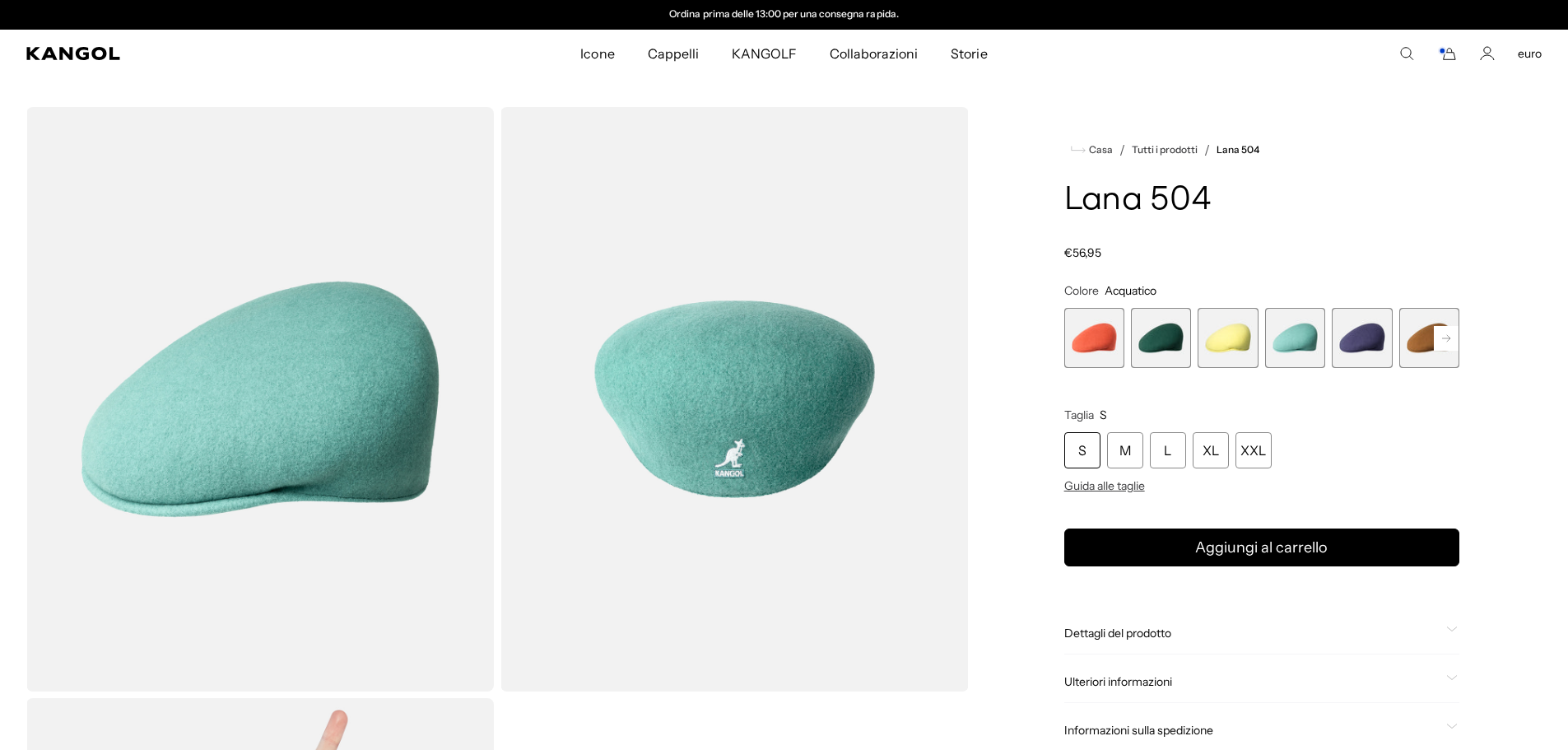
click at [1449, 339] on icon at bounding box center [1446, 337] width 8 height 7
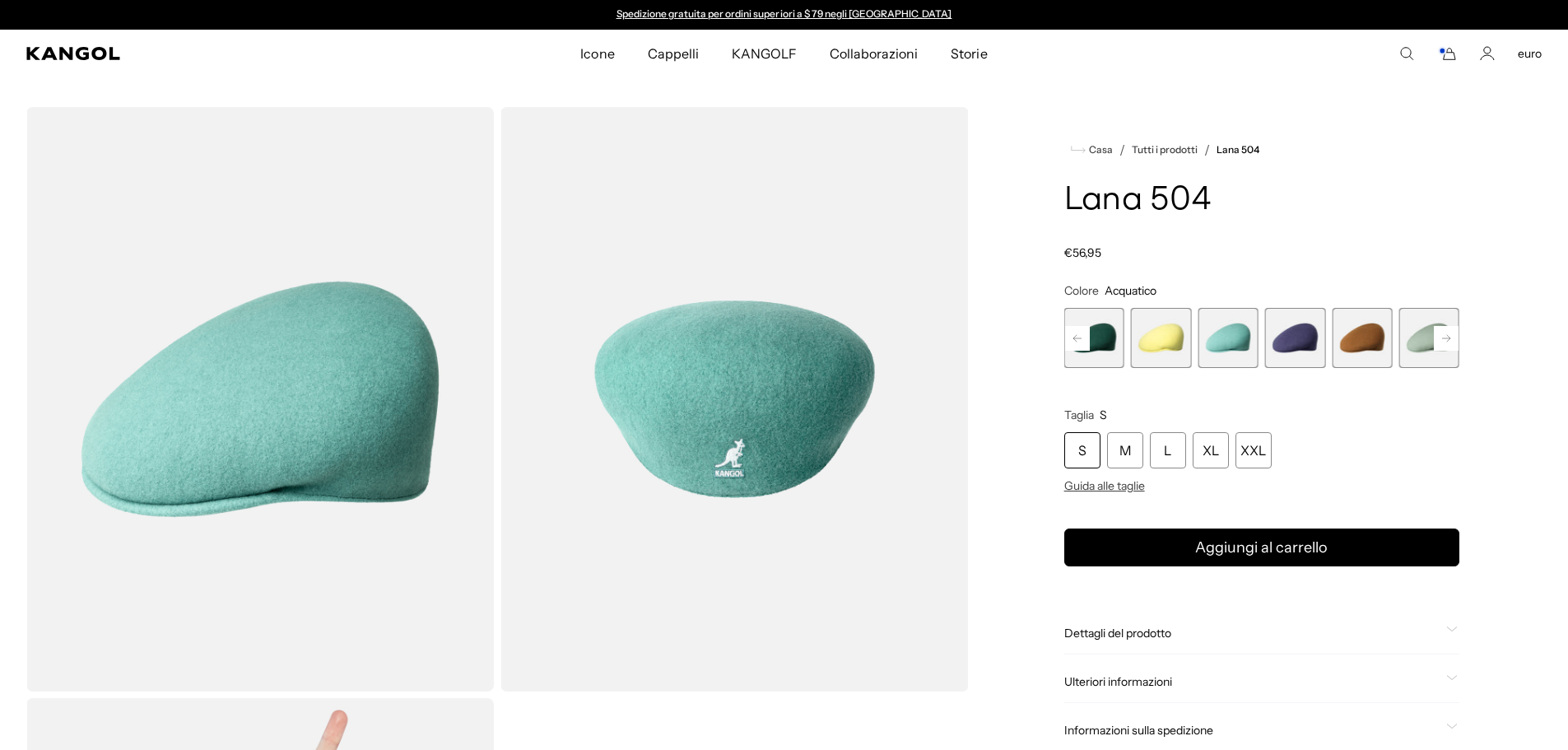
click at [1371, 342] on span "6 di 21" at bounding box center [1361, 337] width 60 height 60
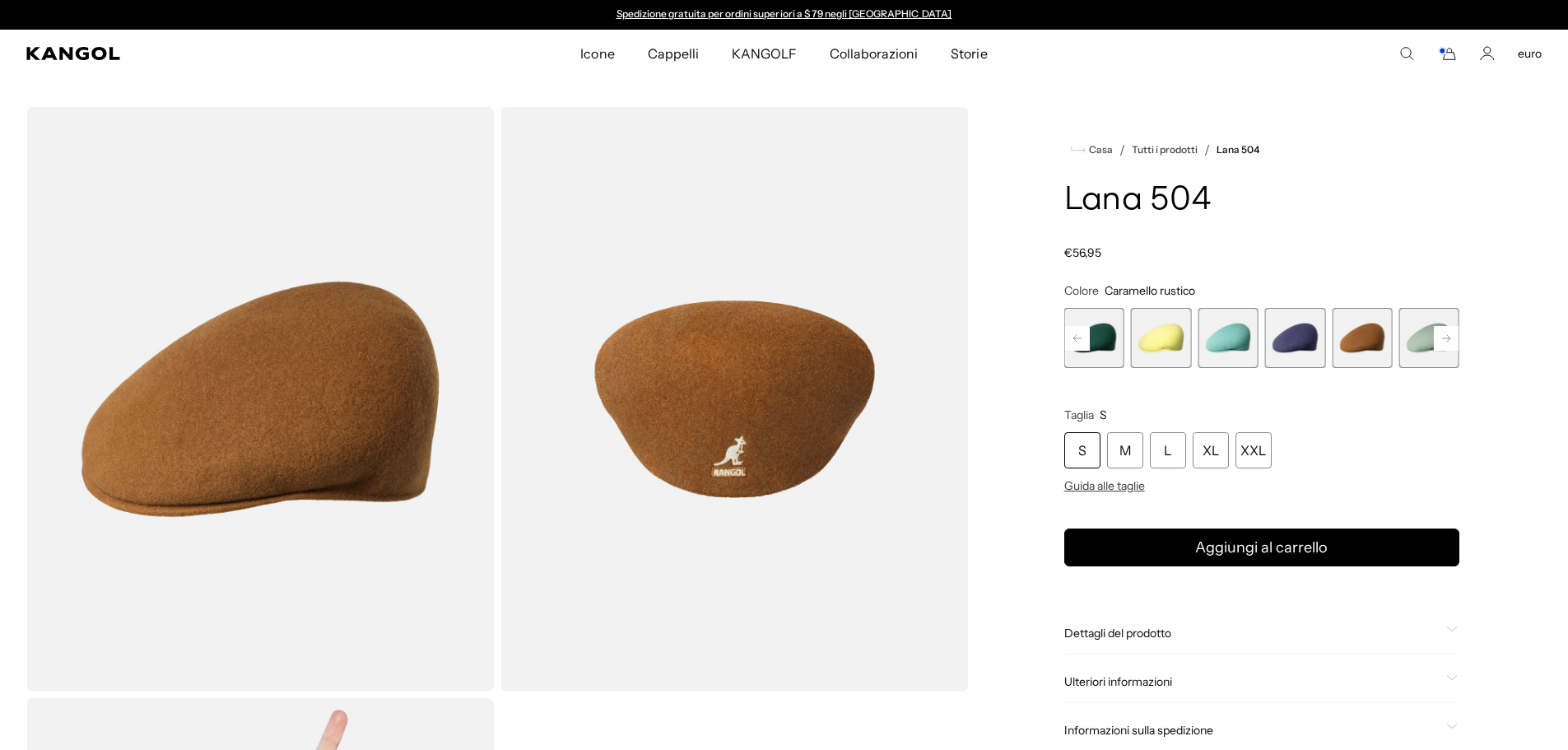
click at [1178, 339] on span "3 di 21" at bounding box center [1160, 337] width 60 height 60
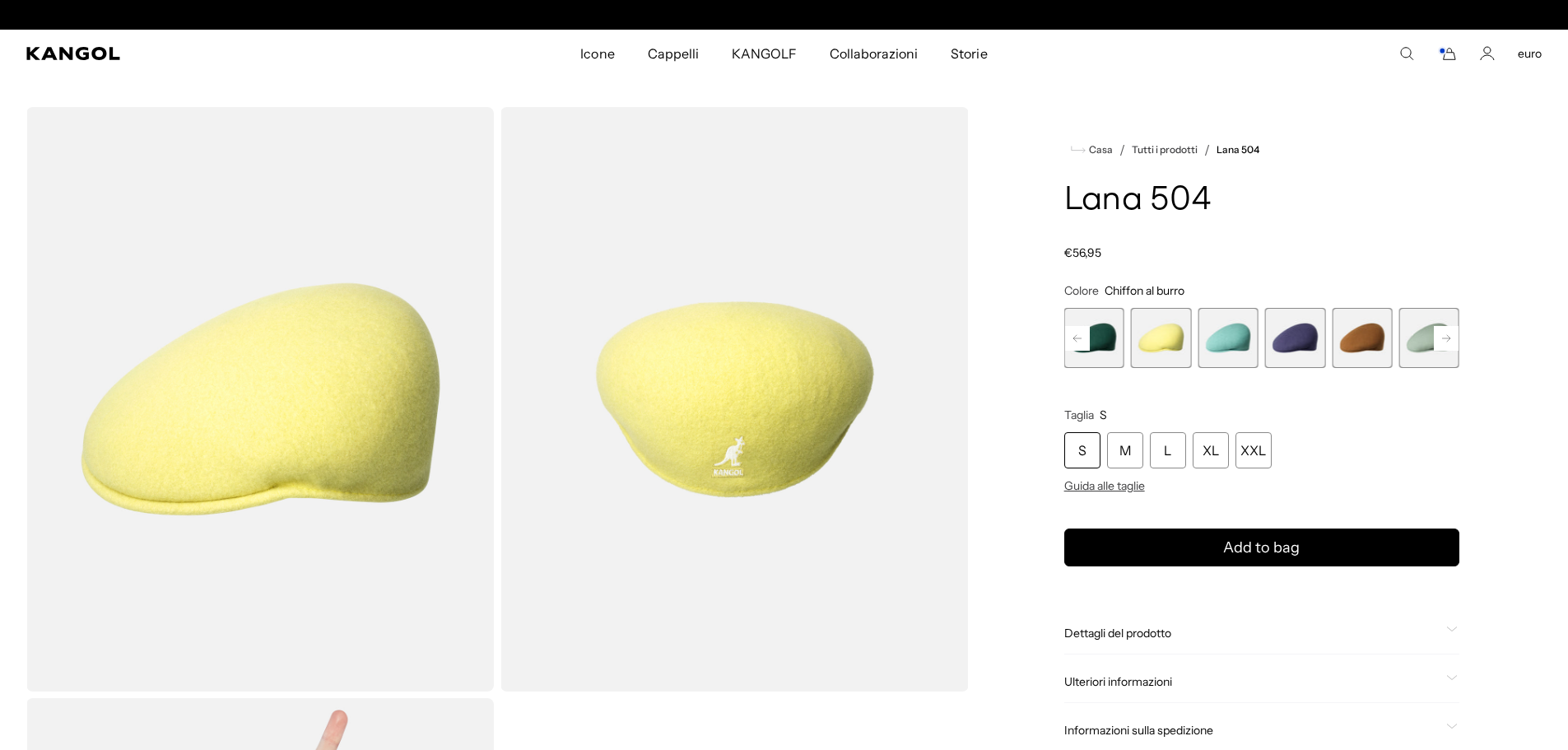
scroll to position [0, 339]
click at [1412, 345] on span "7 di 21" at bounding box center [1429, 337] width 60 height 60
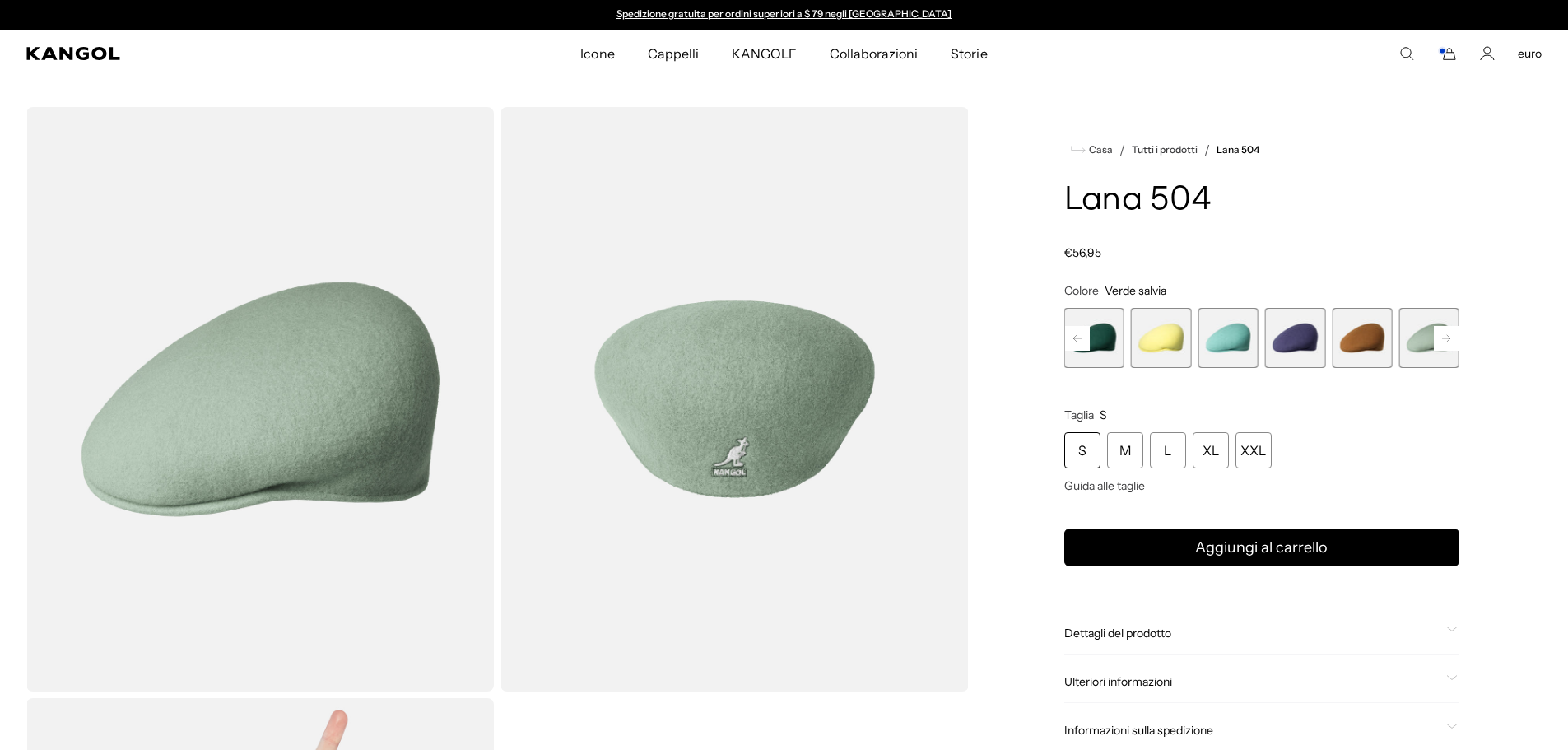
click at [1449, 335] on rect at bounding box center [1446, 337] width 24 height 24
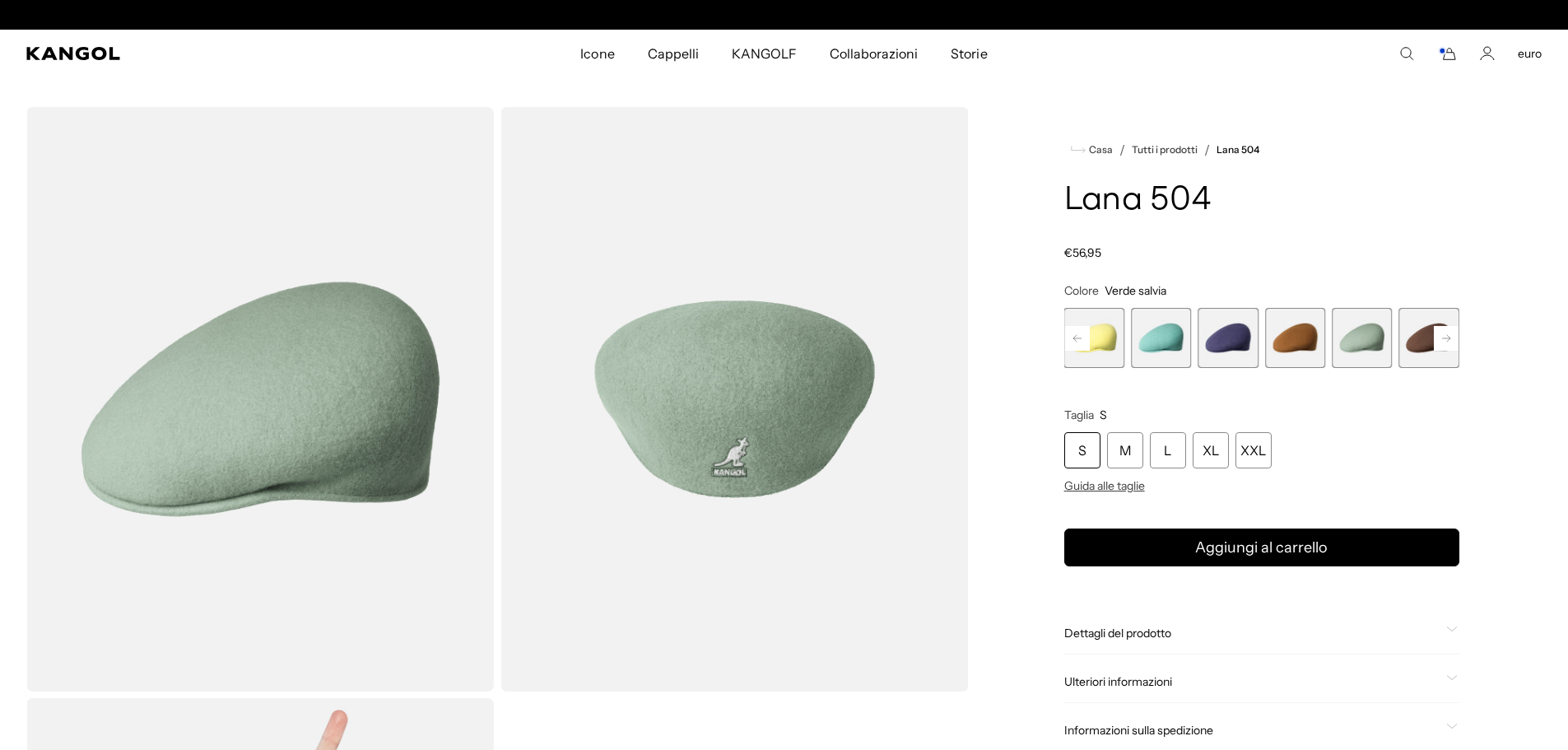
scroll to position [0, 339]
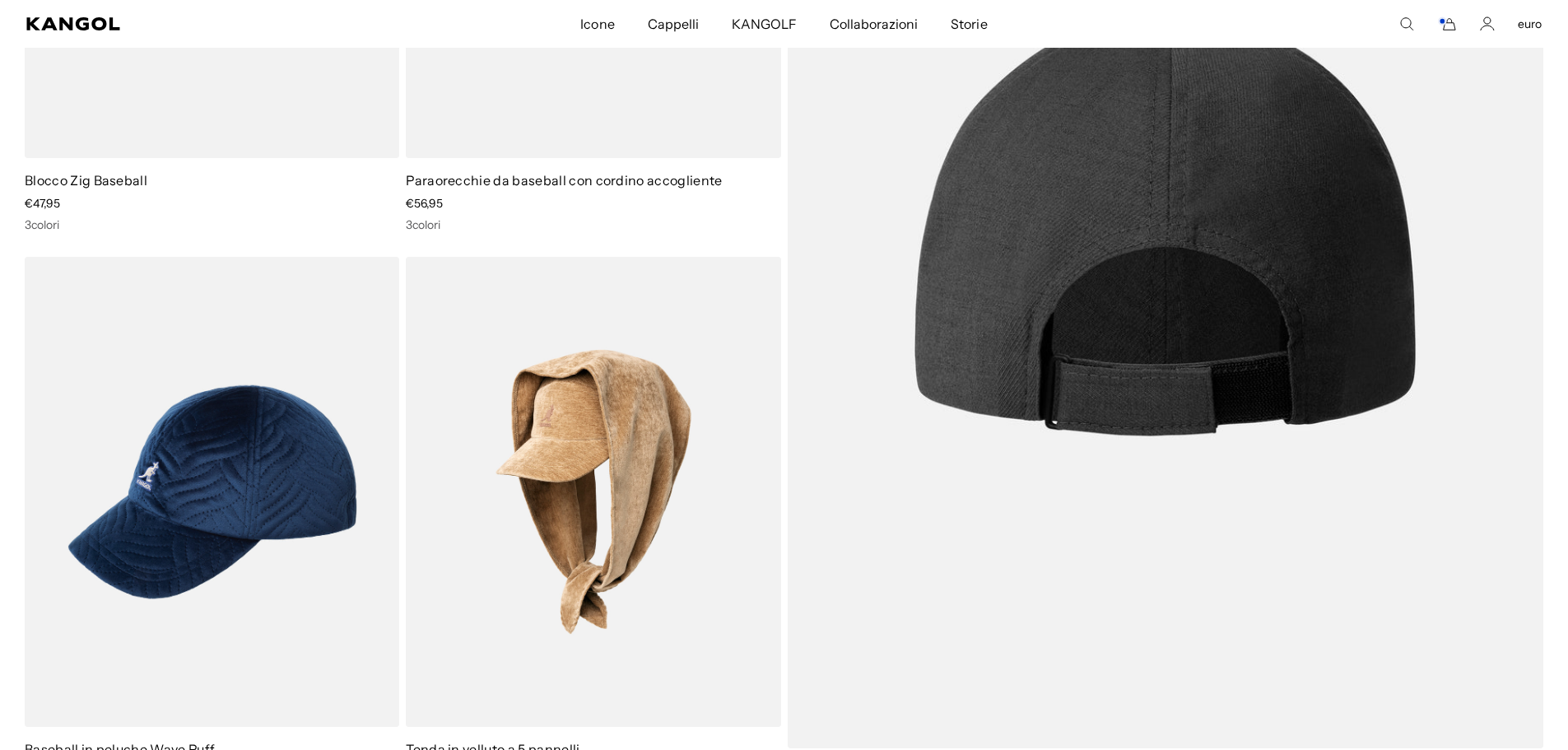
click at [1022, 336] on img at bounding box center [1165, 217] width 756 height 1060
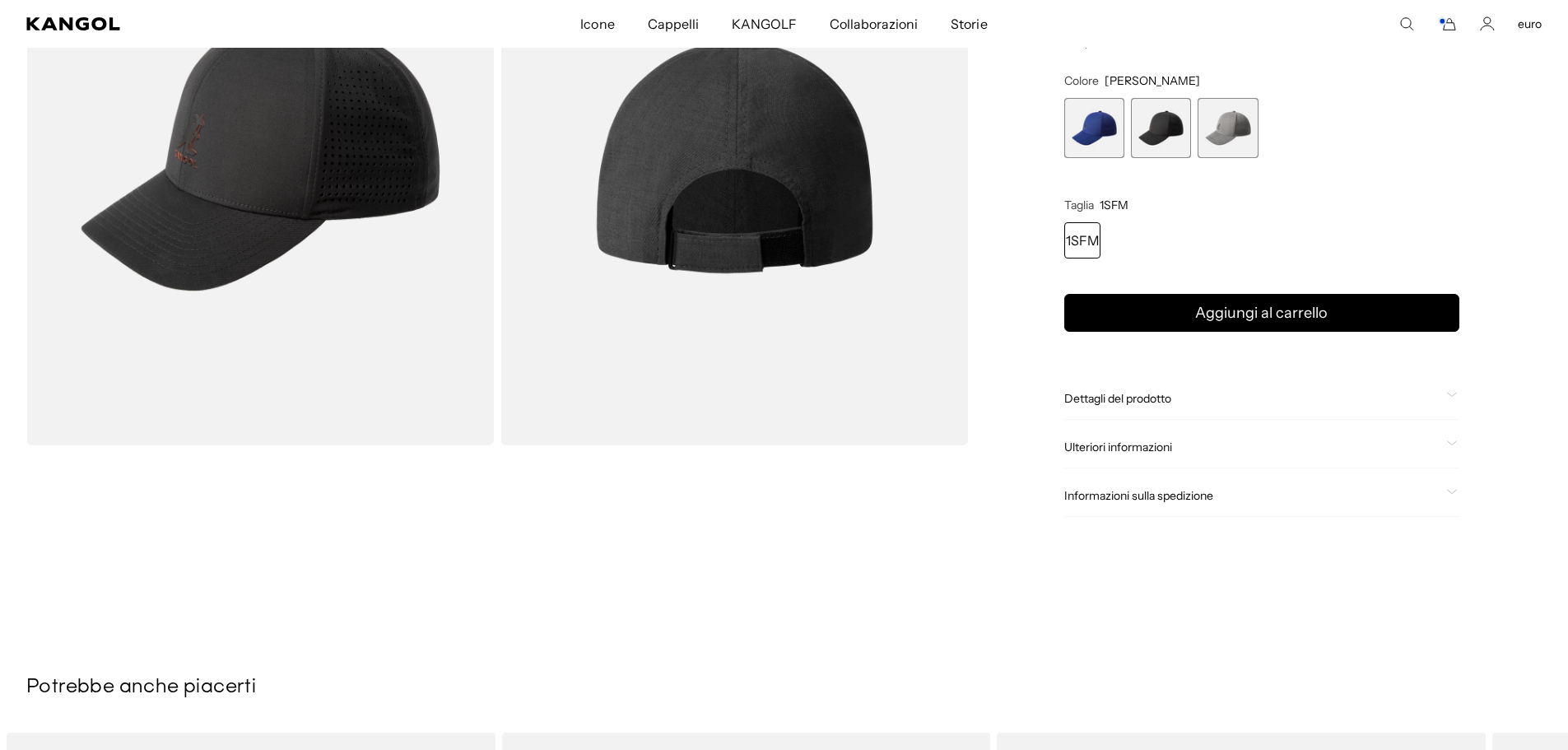
scroll to position [0, 339]
click at [1451, 392] on icon at bounding box center [1452, 393] width 12 height 6
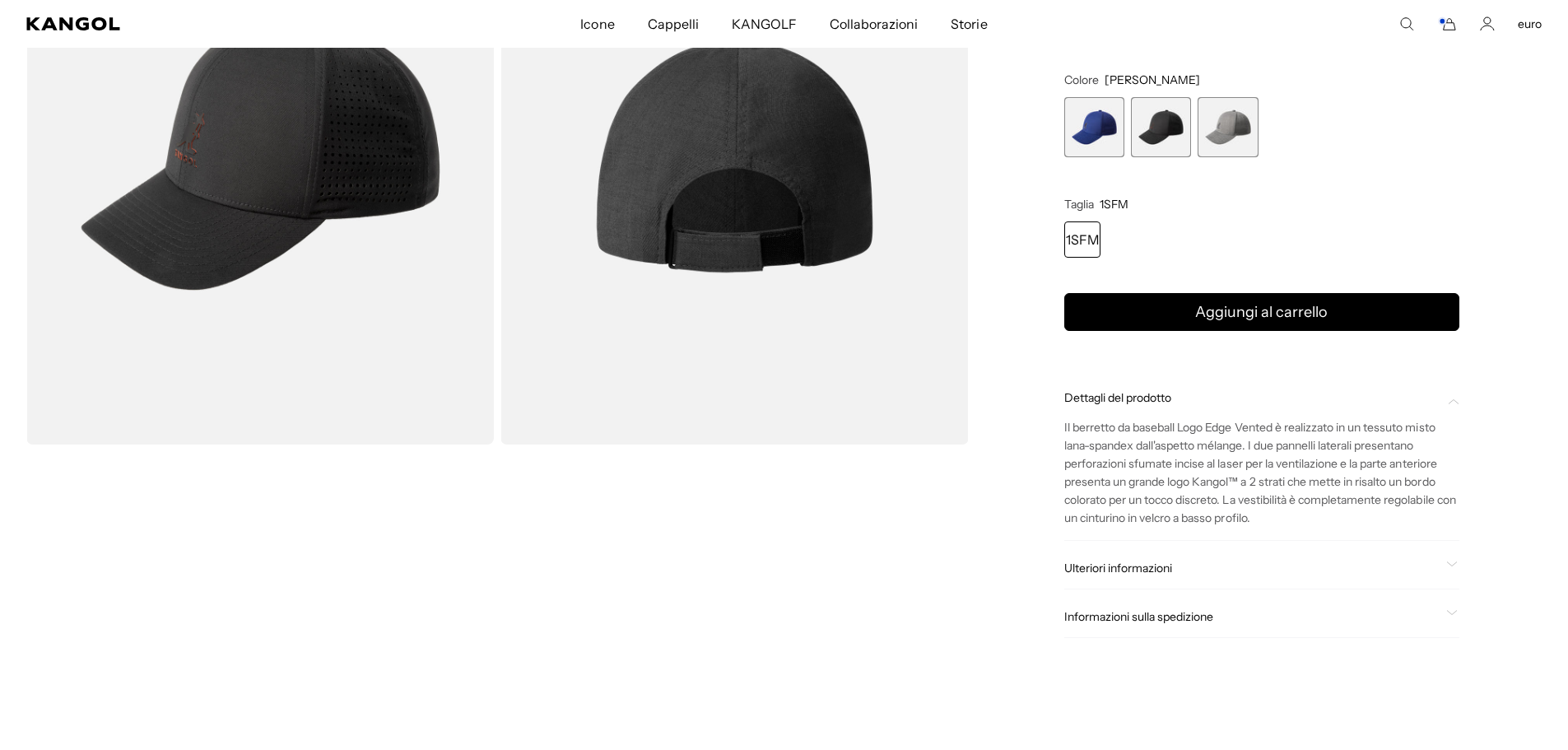
click at [1171, 134] on span "2 di 3" at bounding box center [1160, 127] width 60 height 60
click at [1105, 135] on span "1 di 3" at bounding box center [1094, 127] width 60 height 60
click at [1236, 143] on span "3 di 3" at bounding box center [1227, 127] width 60 height 60
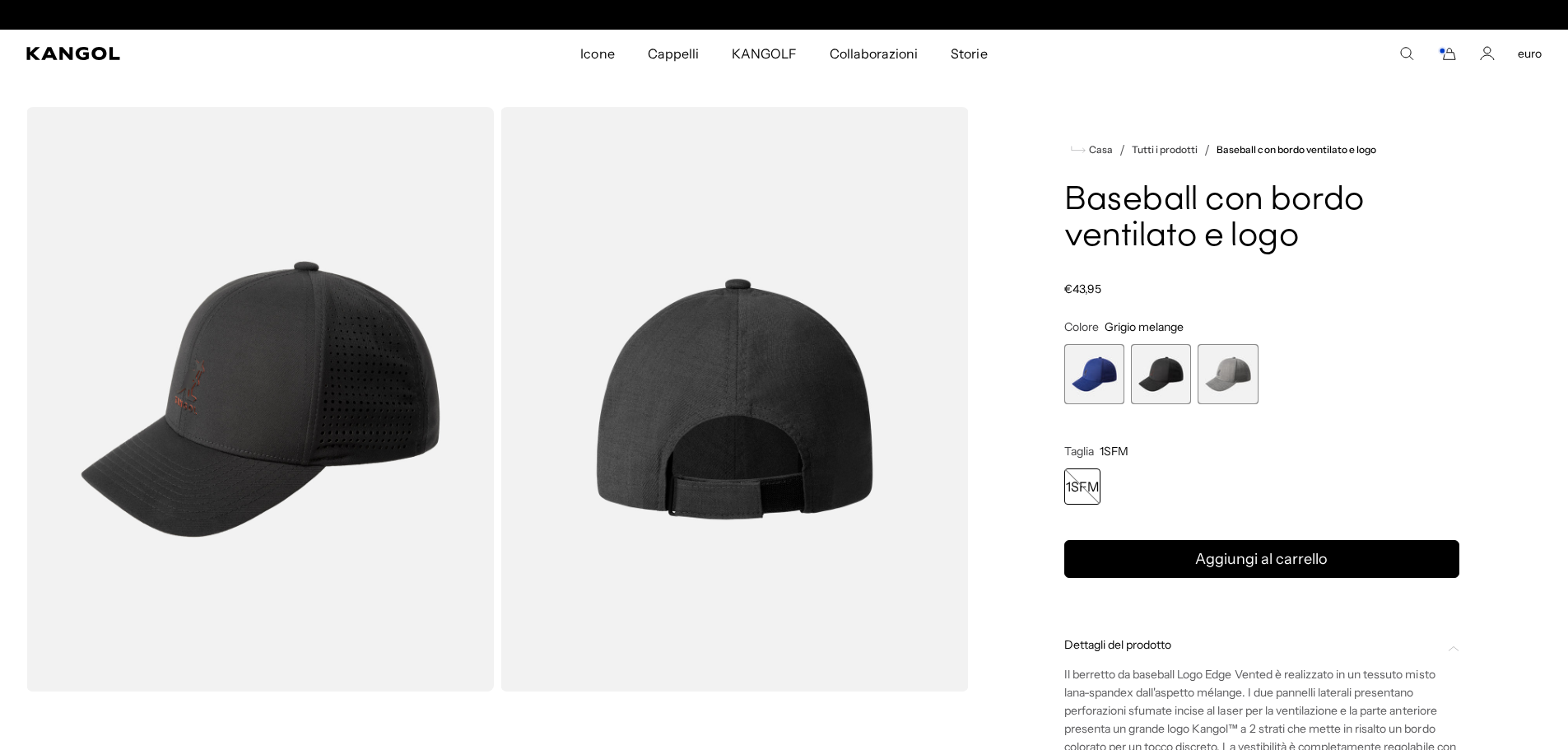
scroll to position [0, 339]
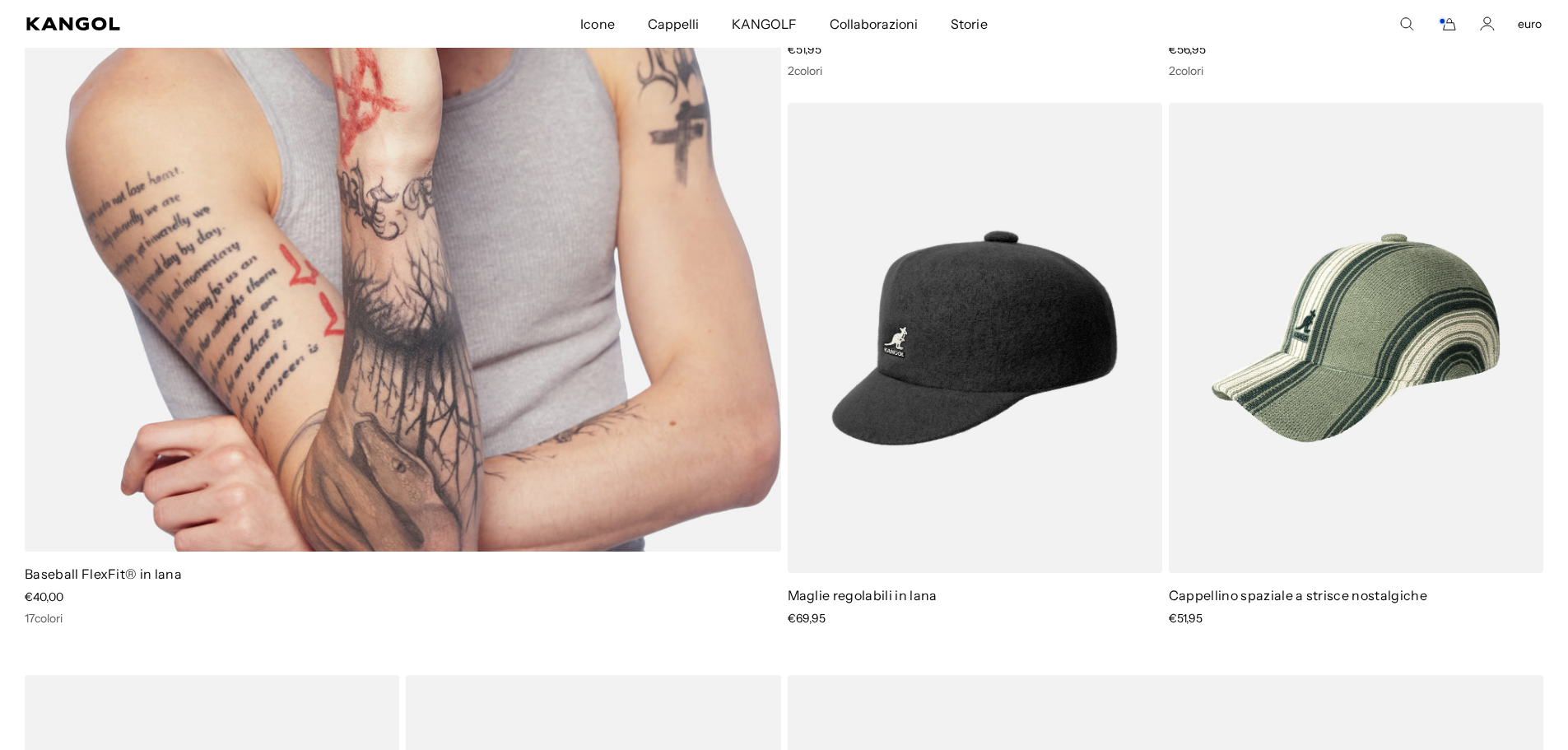
click at [347, 270] on img at bounding box center [403, 42] width 756 height 1017
click at [214, 406] on img at bounding box center [403, 42] width 756 height 1017
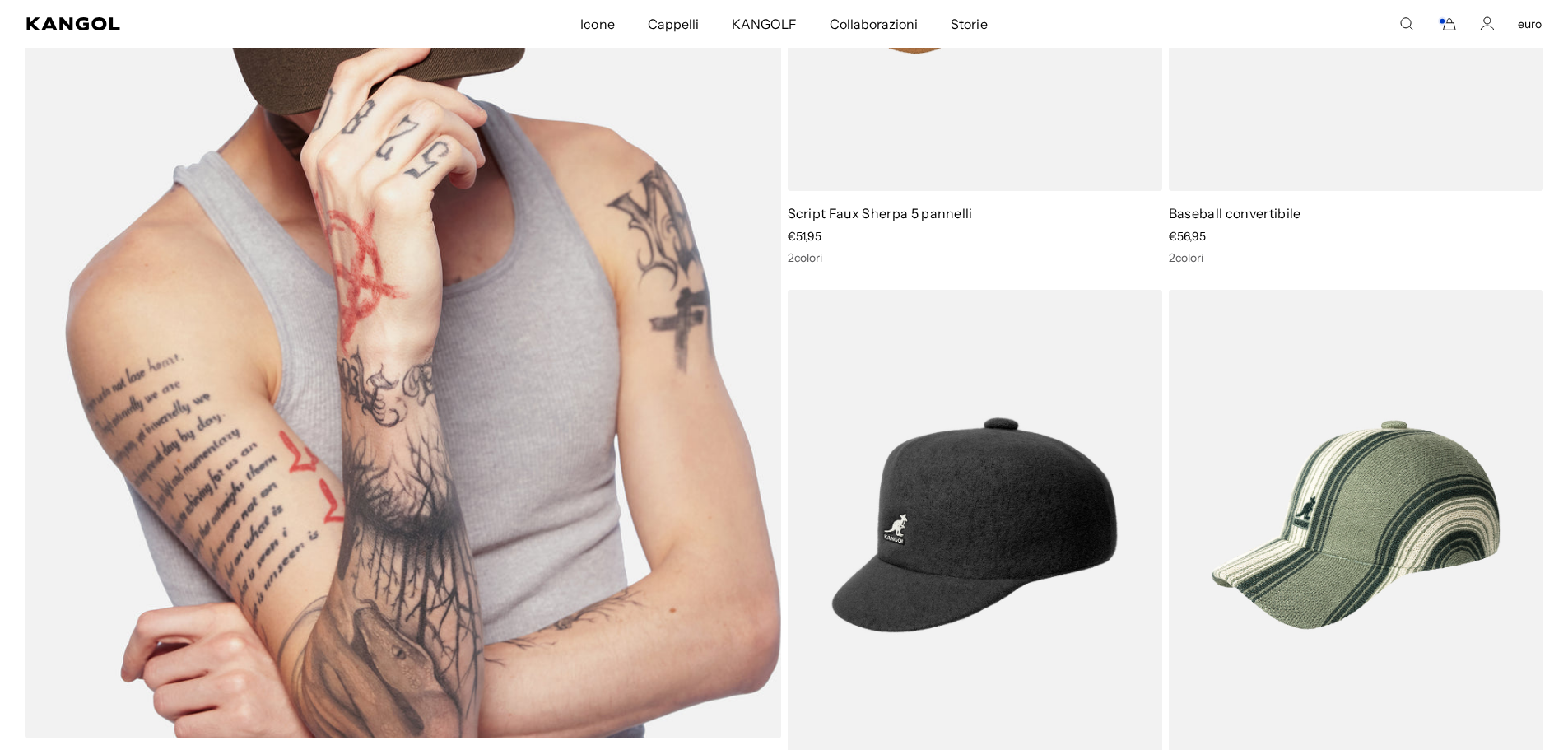
scroll to position [1563, 0]
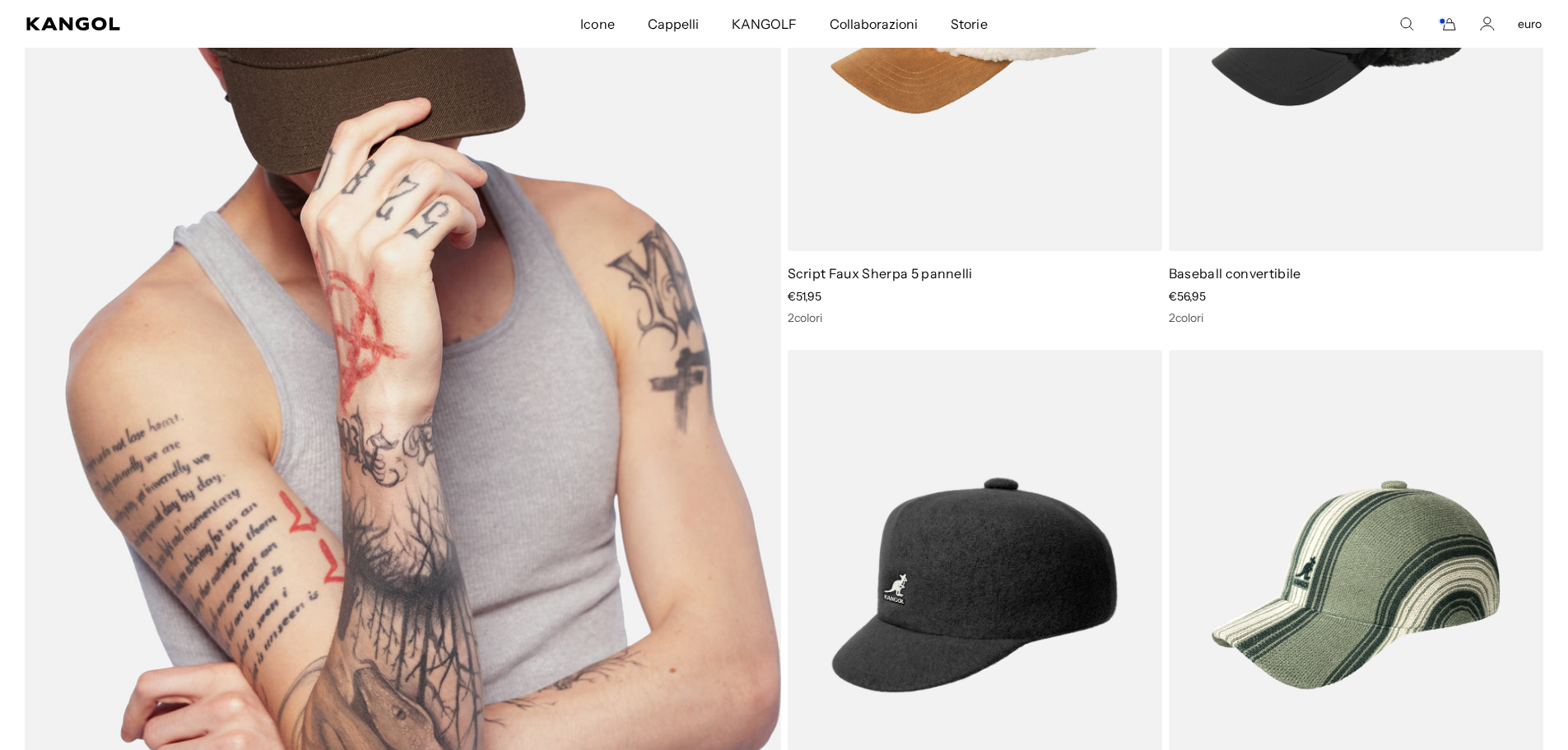
click at [384, 328] on img at bounding box center [403, 289] width 756 height 1017
click at [484, 272] on img at bounding box center [403, 289] width 756 height 1017
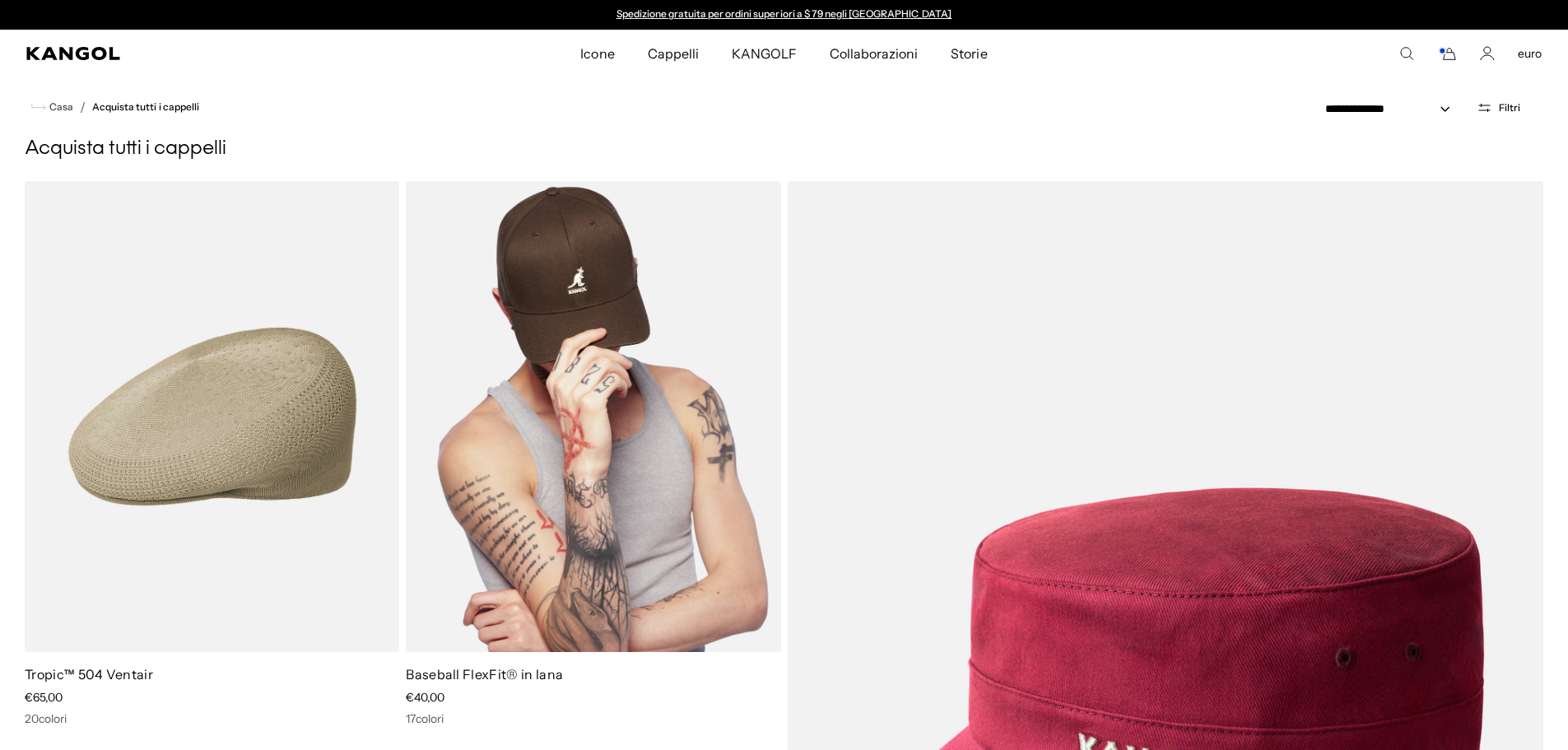
click at [626, 429] on img at bounding box center [593, 417] width 375 height 471
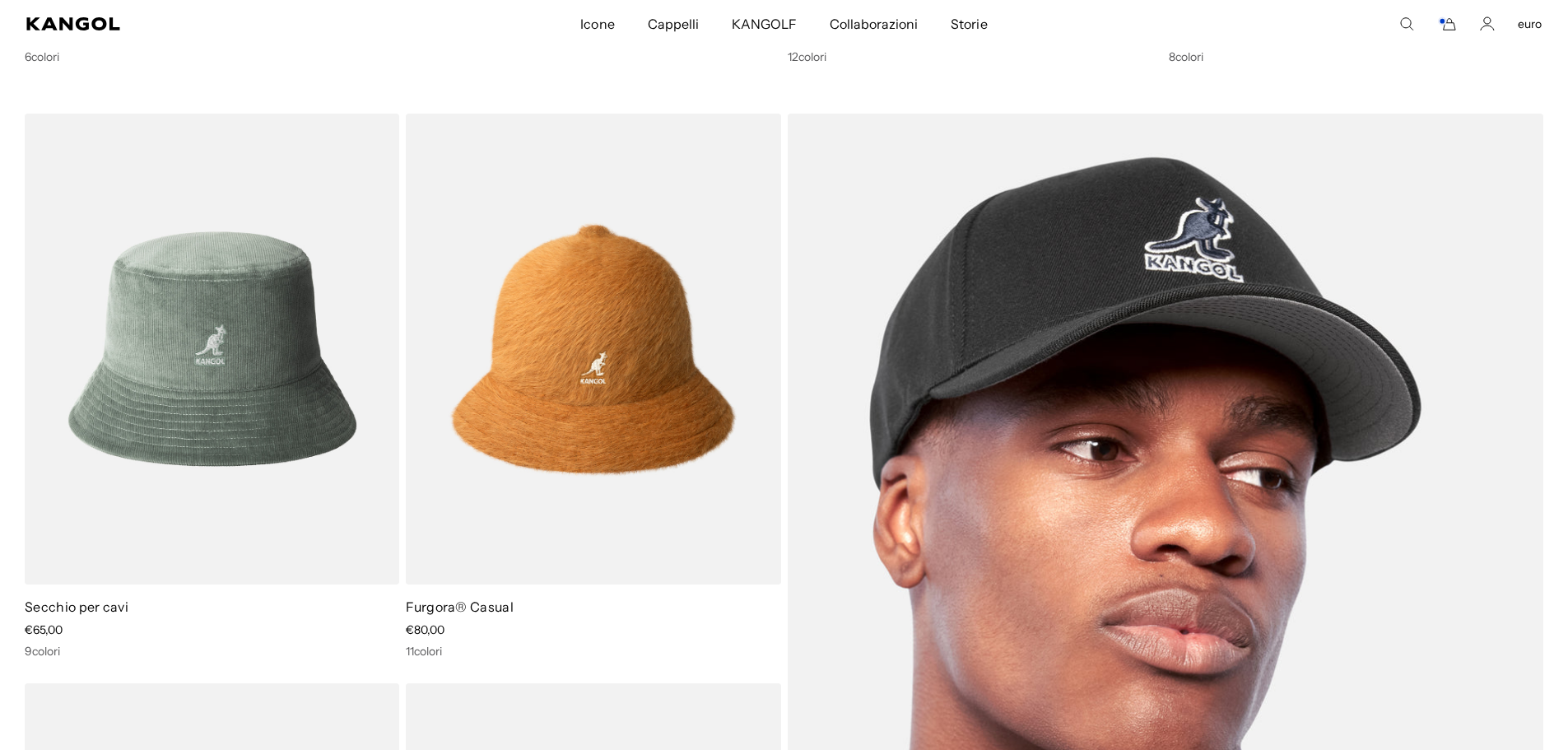
scroll to position [2386, 0]
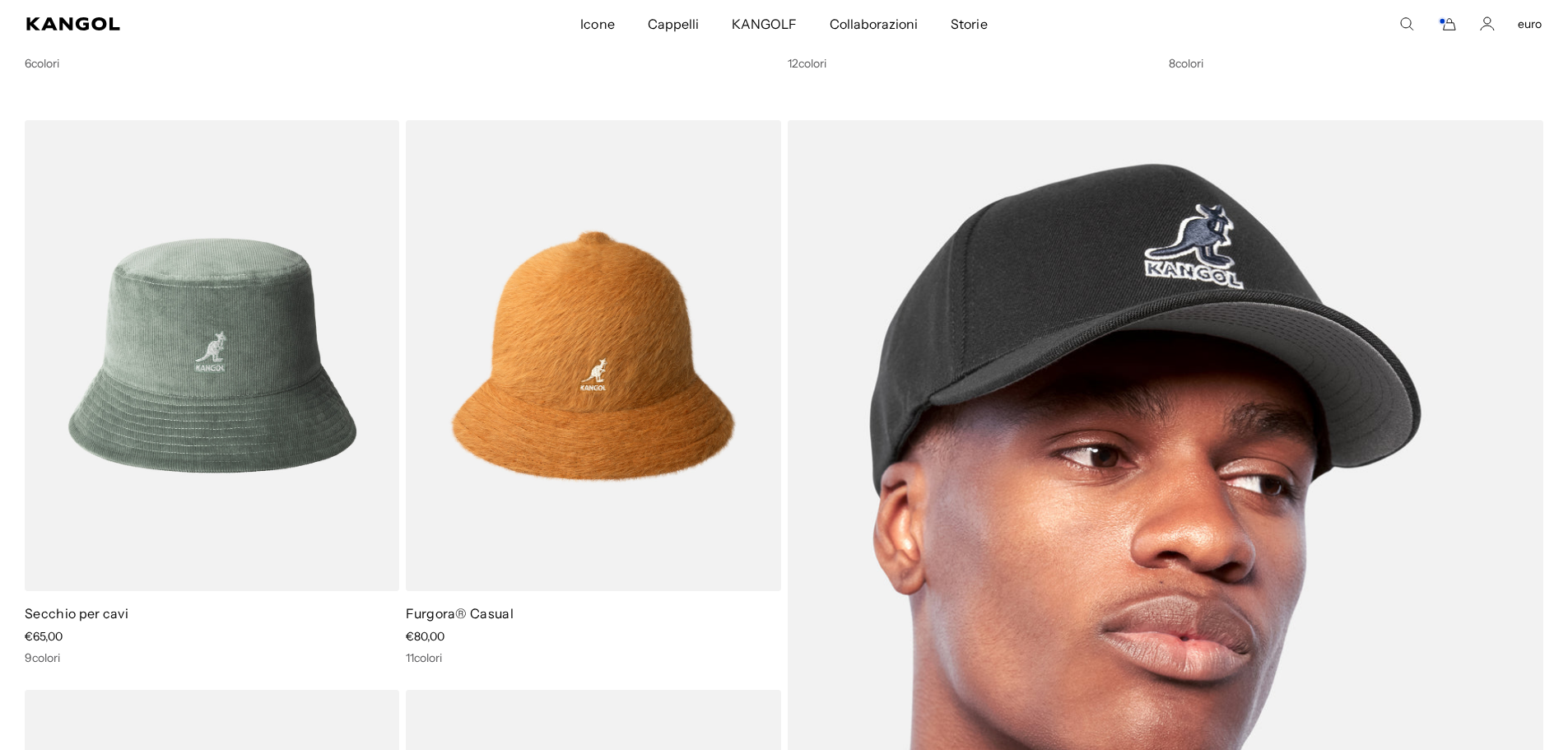
click at [1035, 302] on img at bounding box center [1165, 639] width 756 height 1039
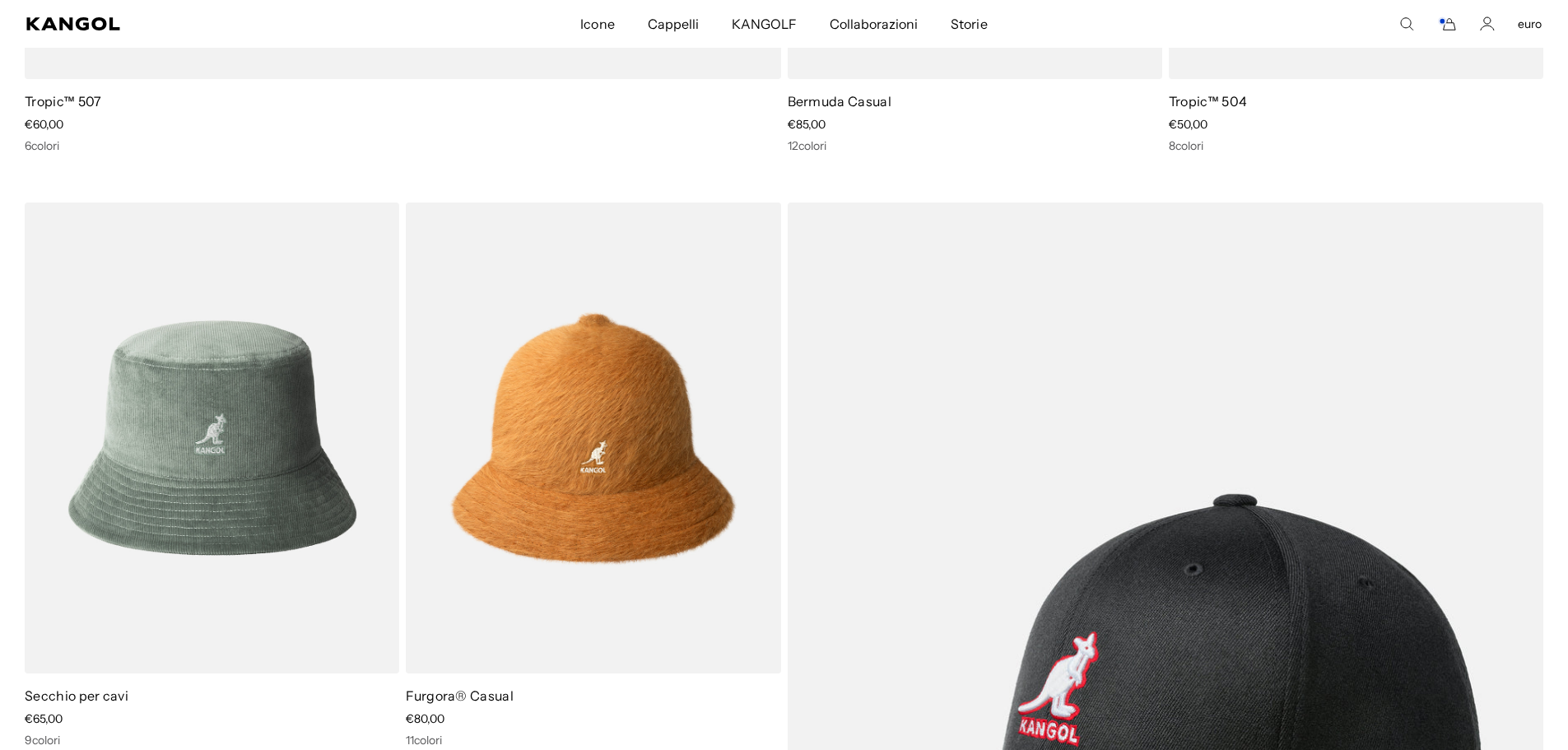
scroll to position [0, 339]
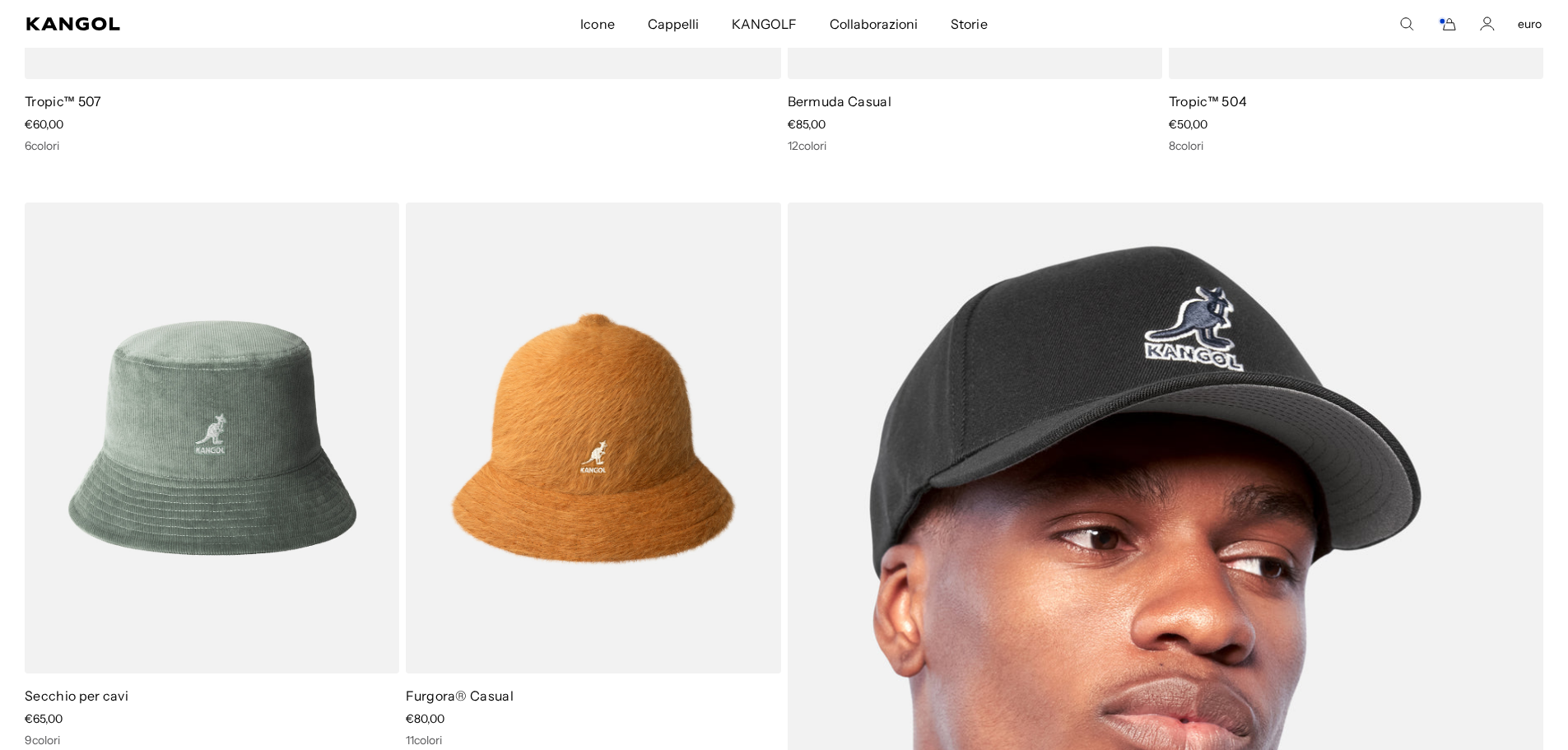
click at [1084, 283] on img at bounding box center [1165, 722] width 756 height 1039
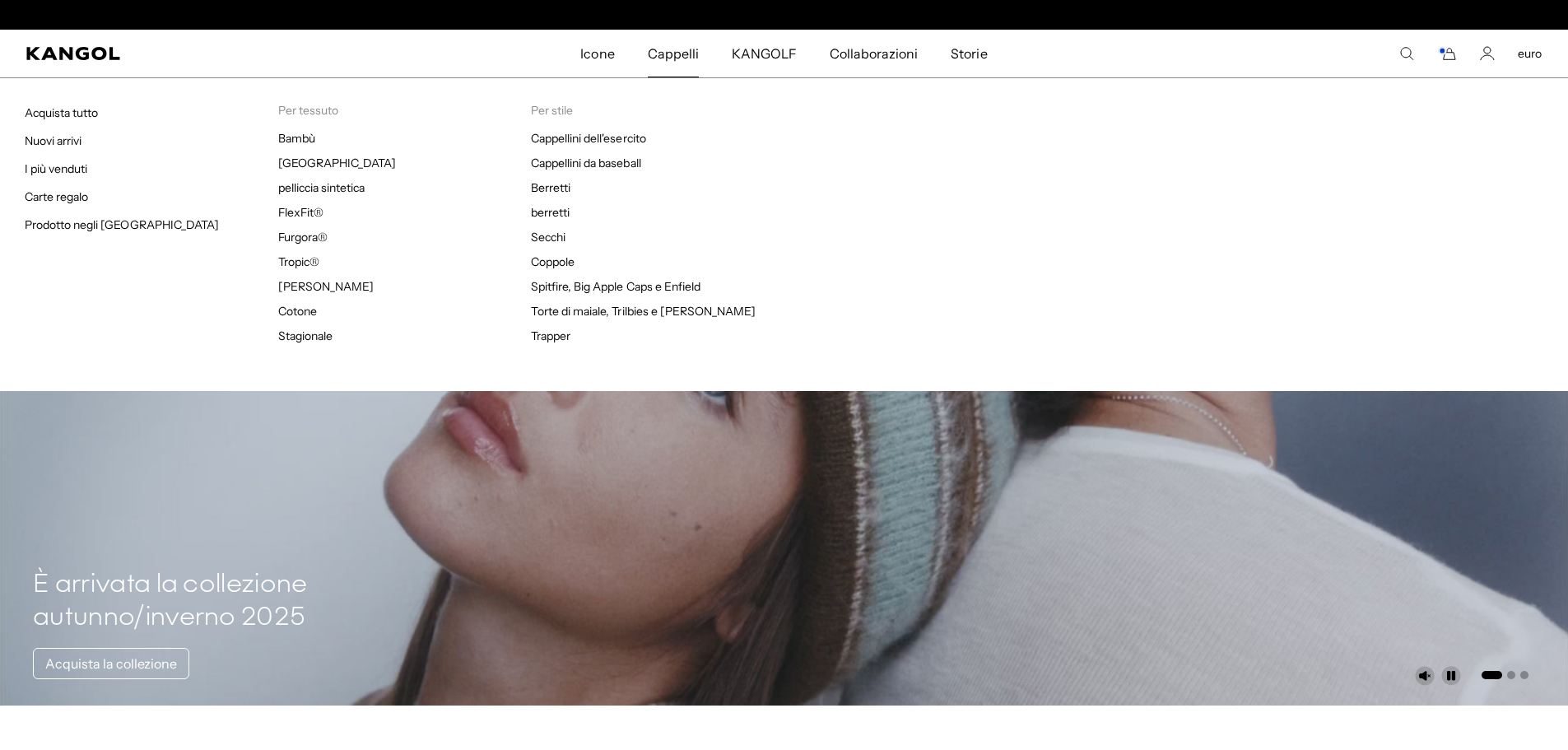
scroll to position [0, 339]
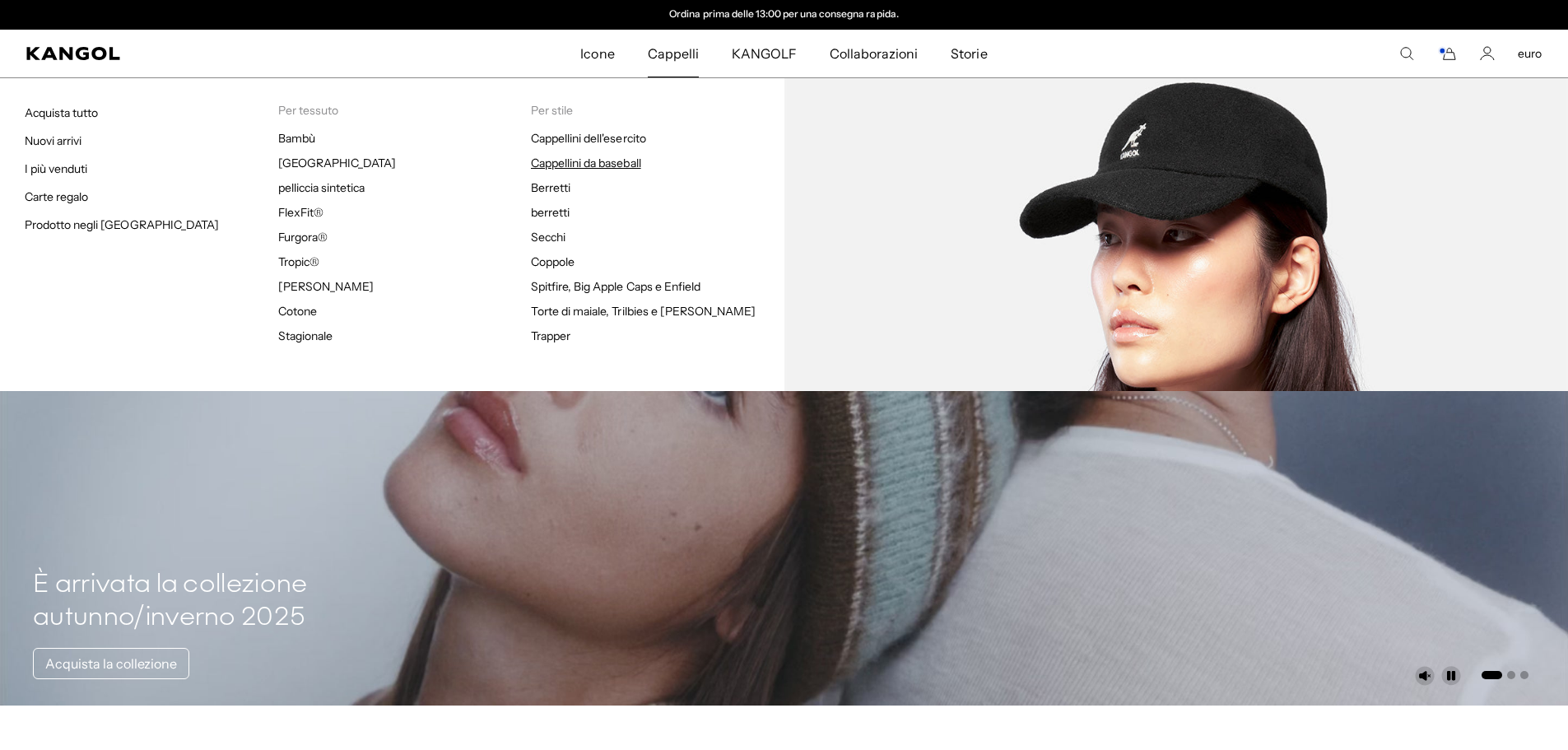
click at [629, 157] on font "Cappellini da baseball" at bounding box center [586, 163] width 111 height 15
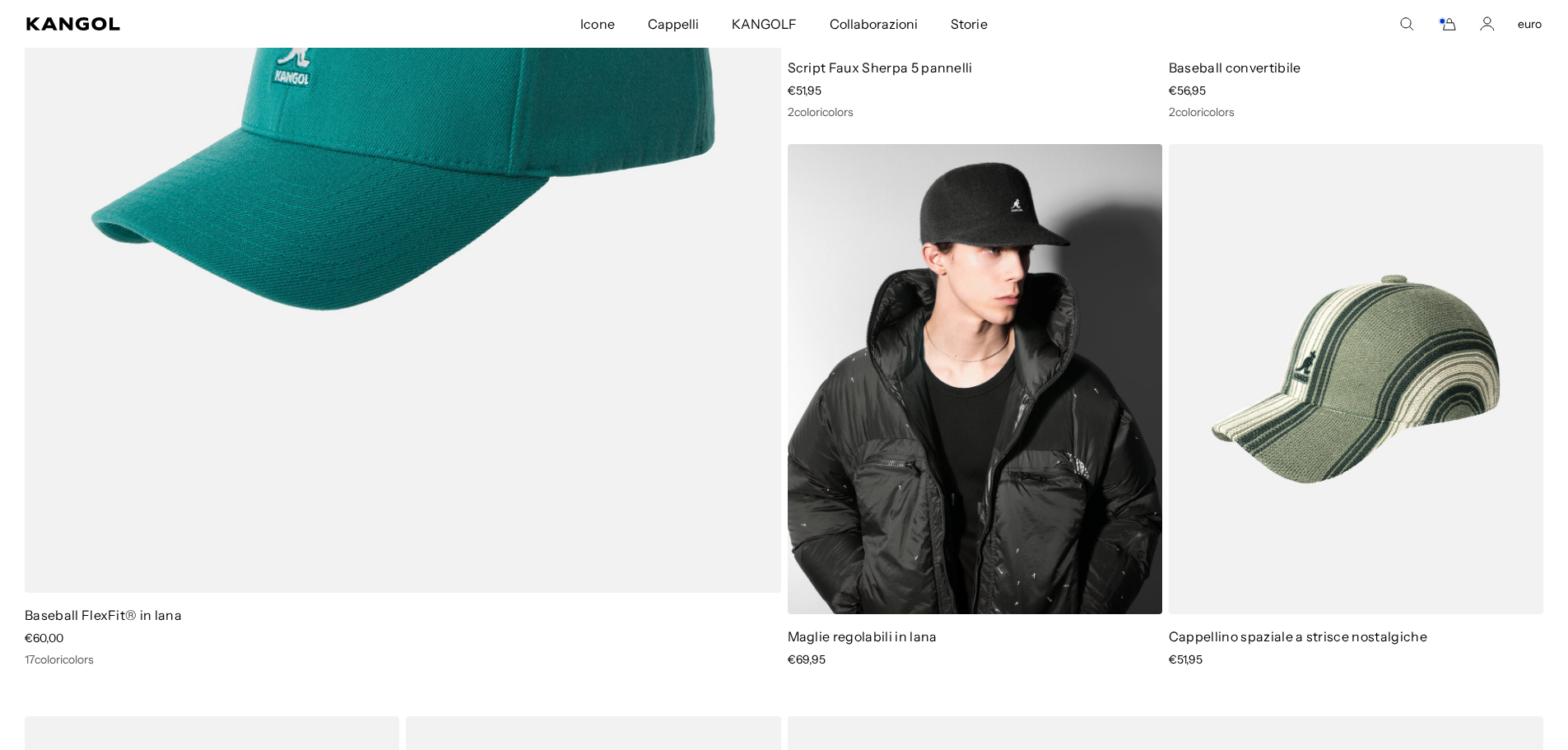
scroll to position [1810, 0]
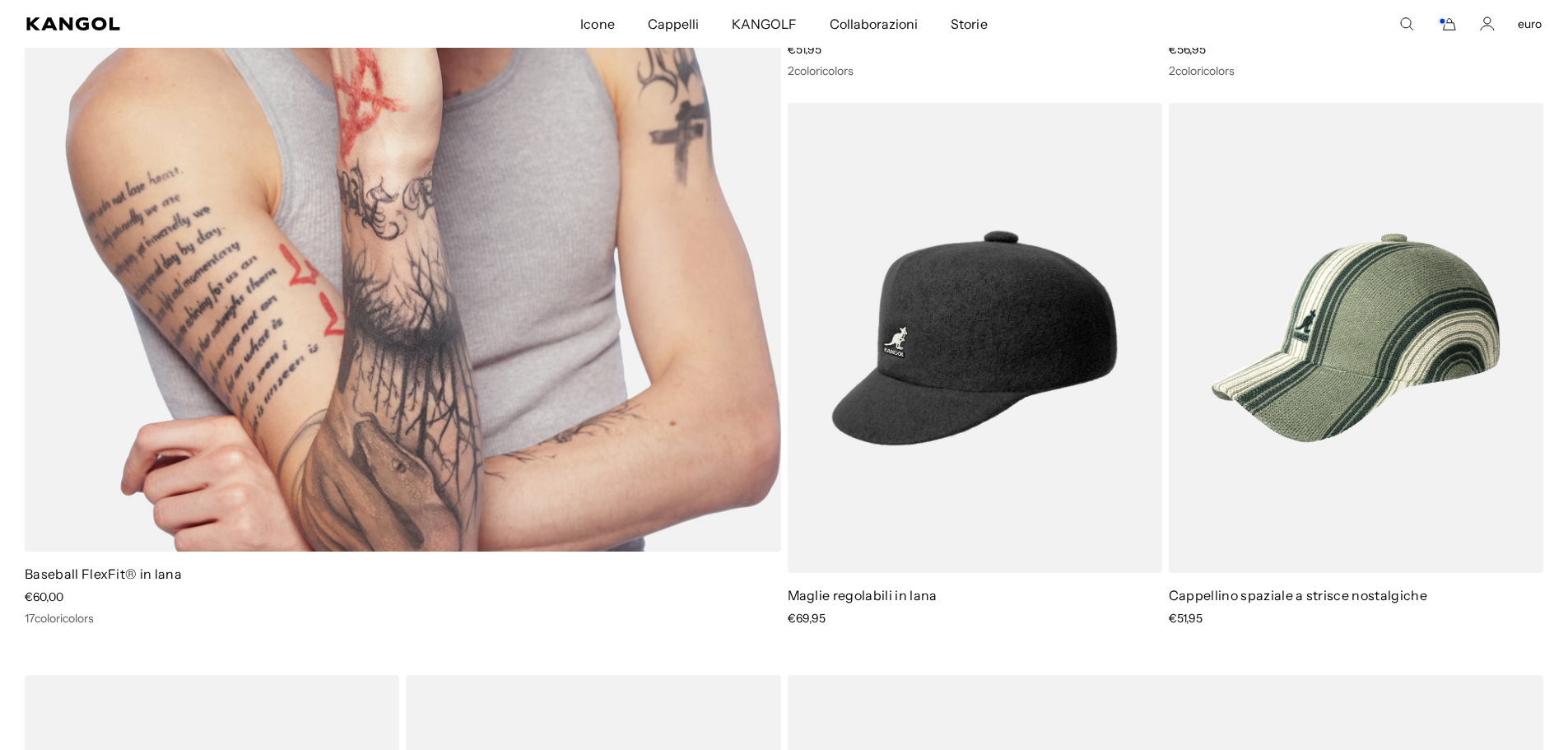
click at [313, 236] on img at bounding box center [403, 42] width 756 height 1017
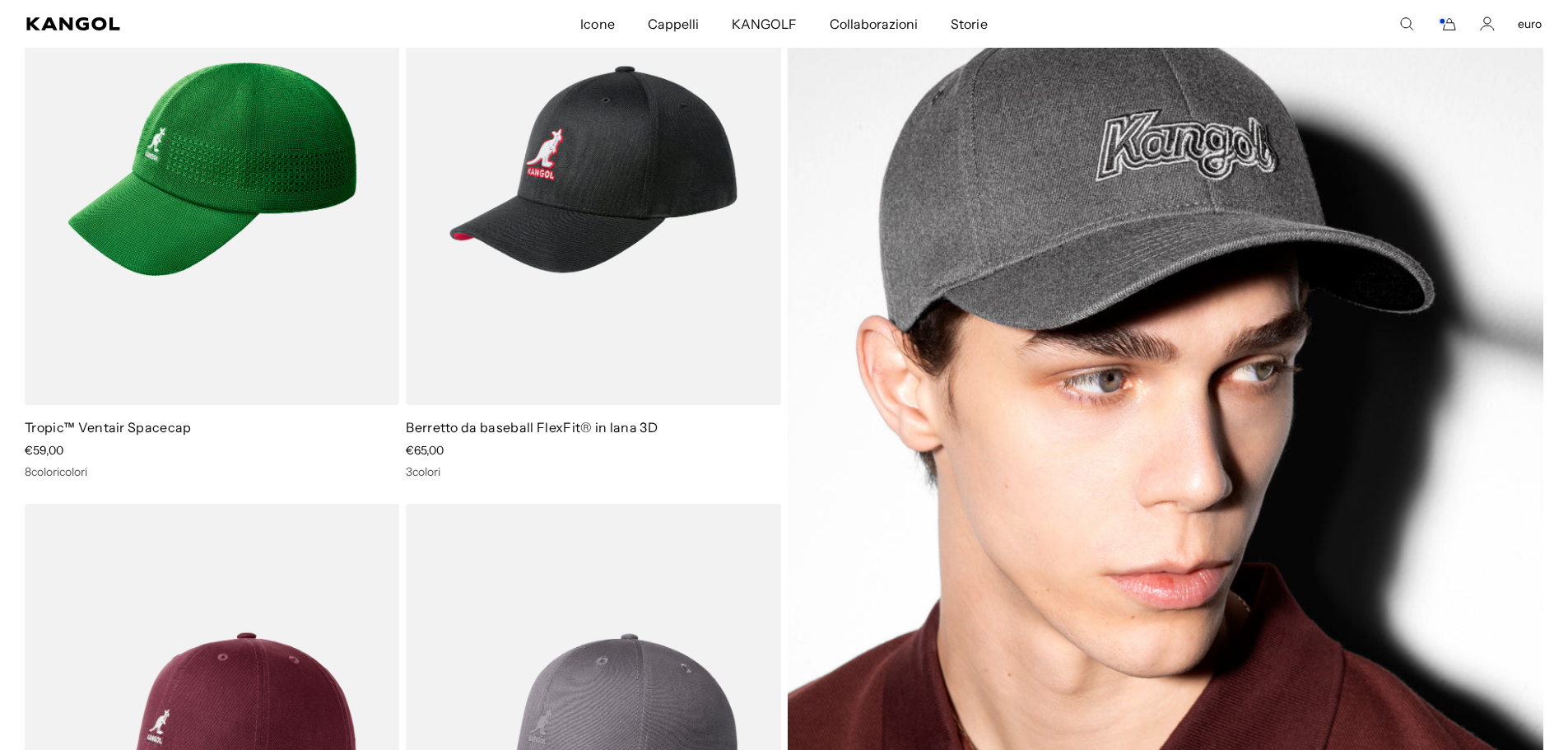
scroll to position [0, 339]
click at [983, 208] on img at bounding box center [1165, 464] width 756 height 1060
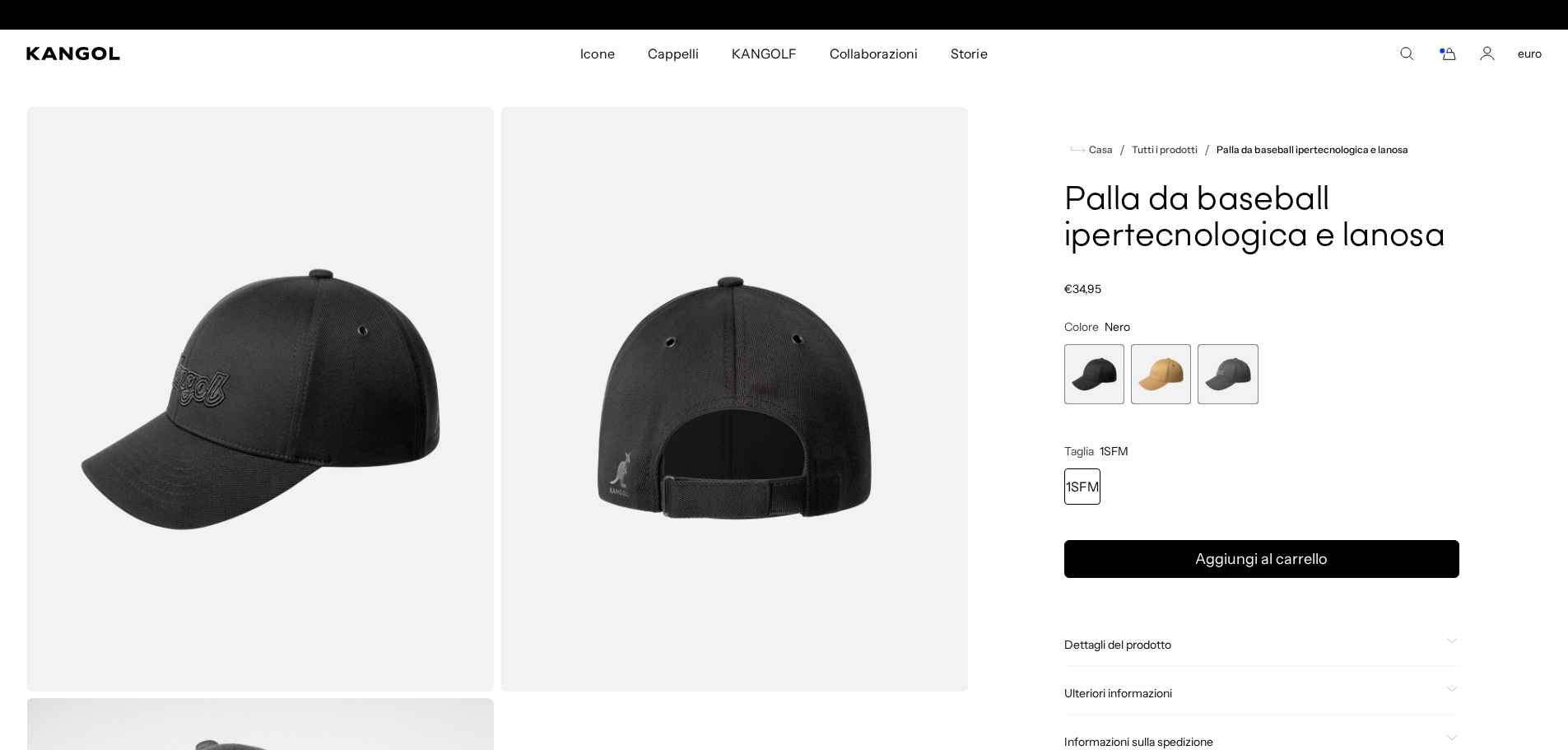
scroll to position [0, 339]
click at [1450, 639] on icon at bounding box center [1452, 640] width 12 height 6
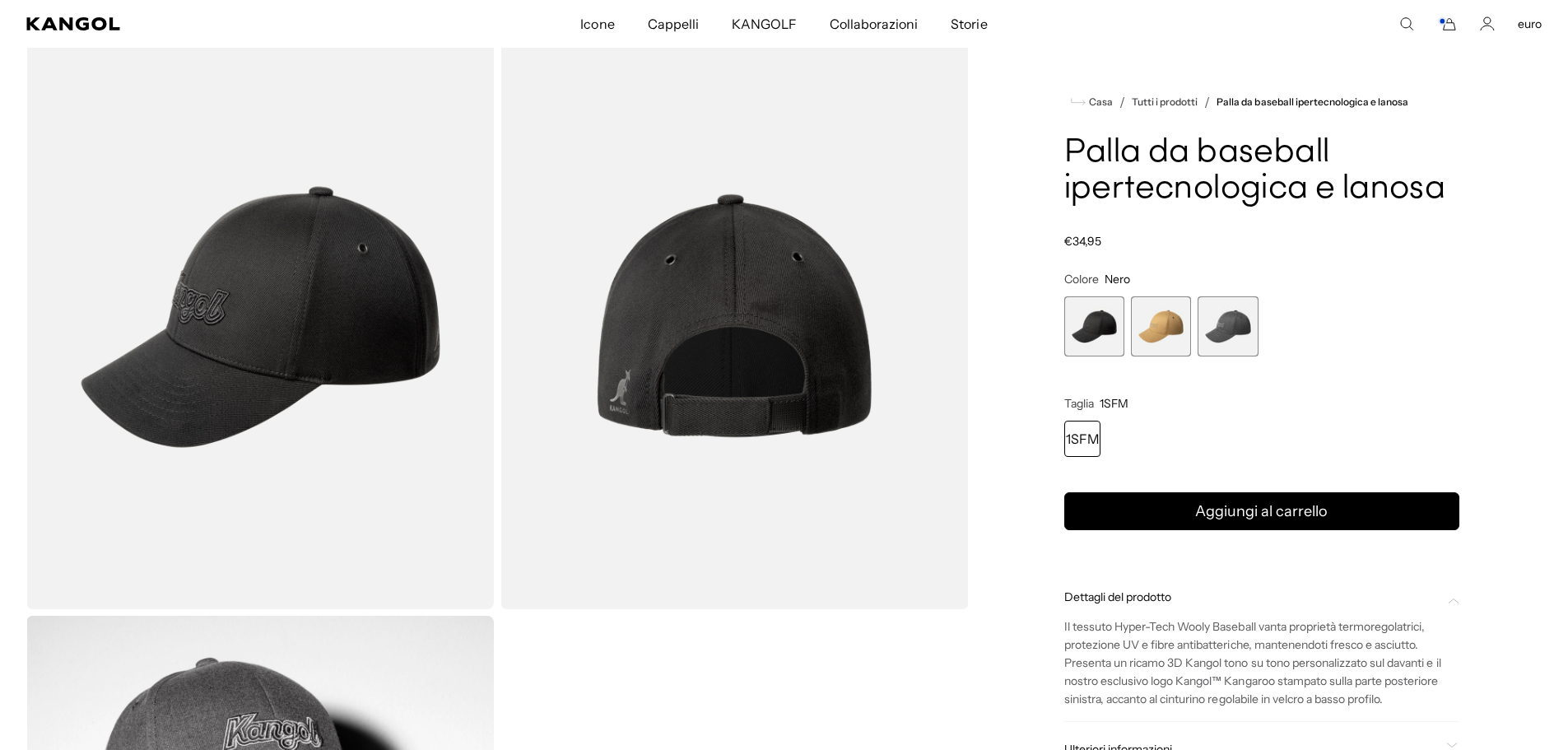
scroll to position [0, 0]
click at [1098, 330] on span "1 di 3" at bounding box center [1094, 326] width 60 height 60
click at [1183, 338] on span "2 di 3" at bounding box center [1160, 326] width 60 height 60
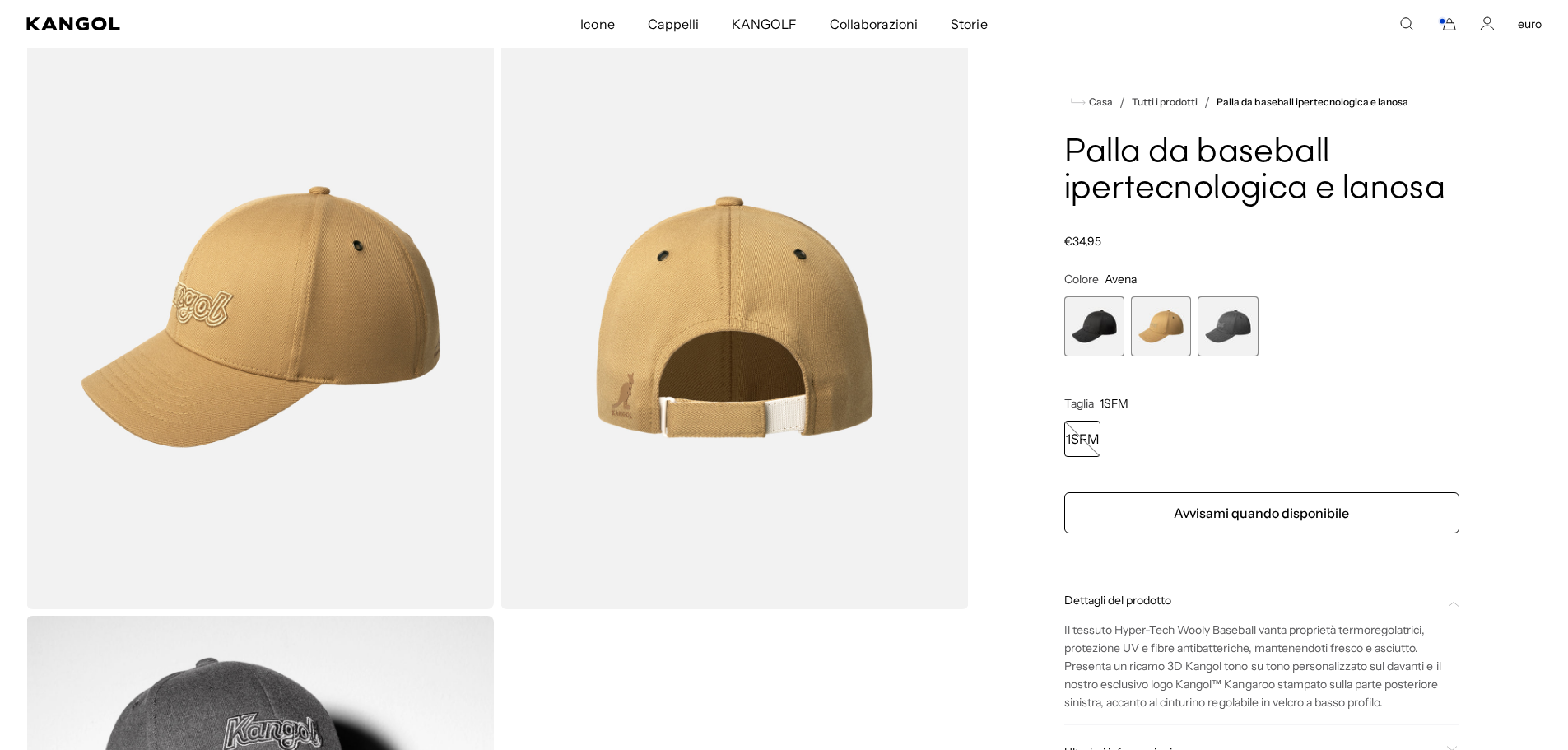
click at [1229, 337] on span "3 di 3" at bounding box center [1227, 326] width 60 height 60
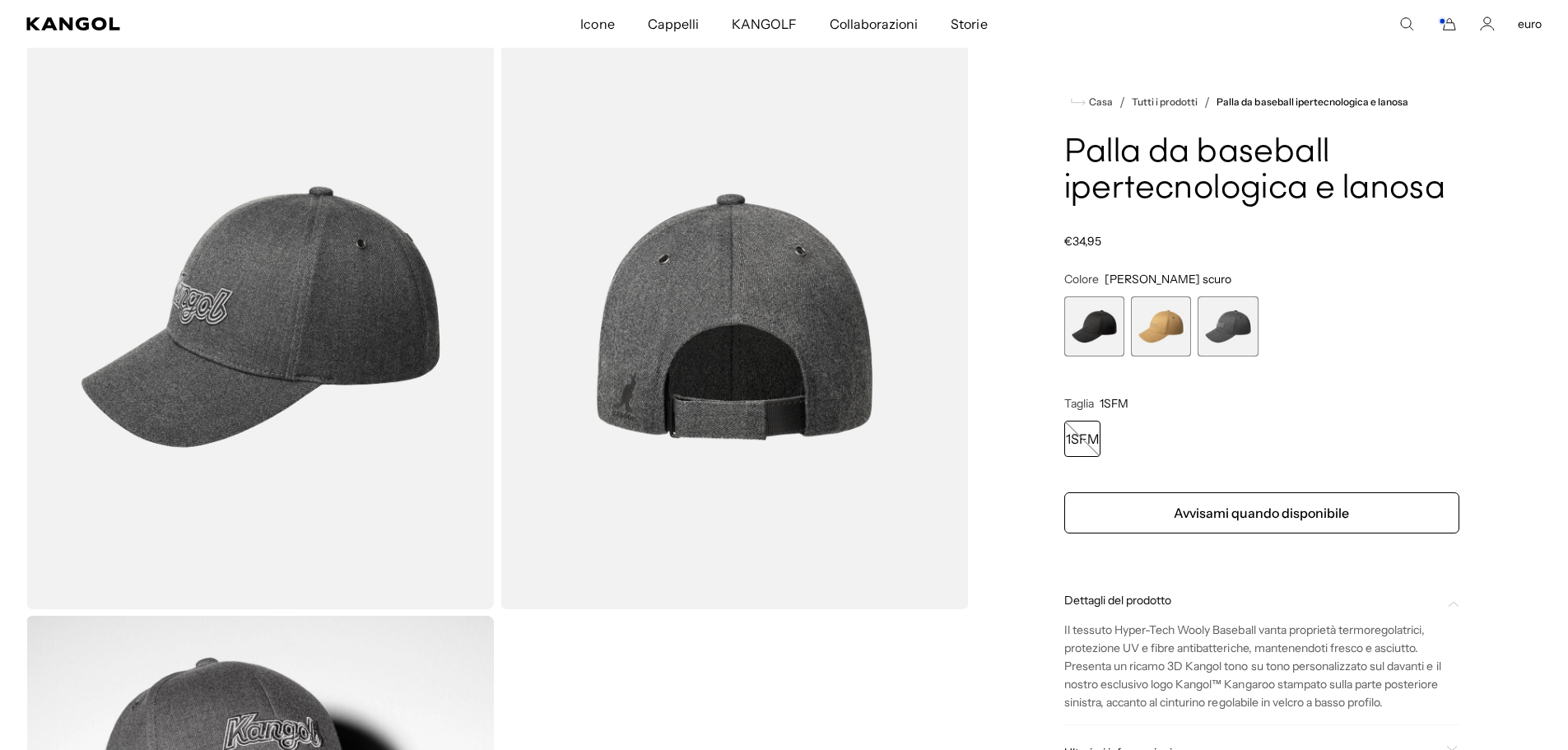
scroll to position [0, 339]
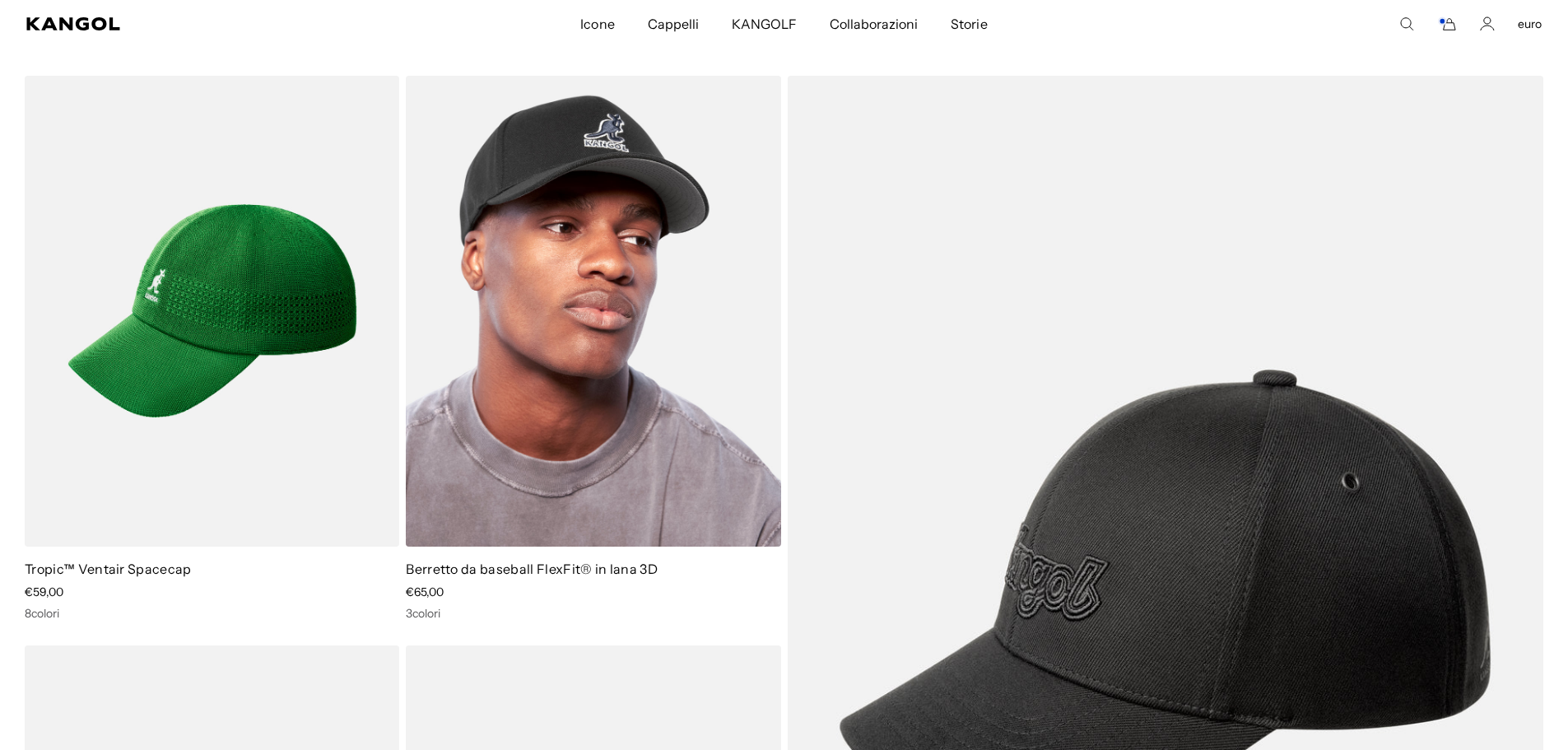
scroll to position [0, 339]
click at [552, 372] on img at bounding box center [593, 311] width 375 height 471
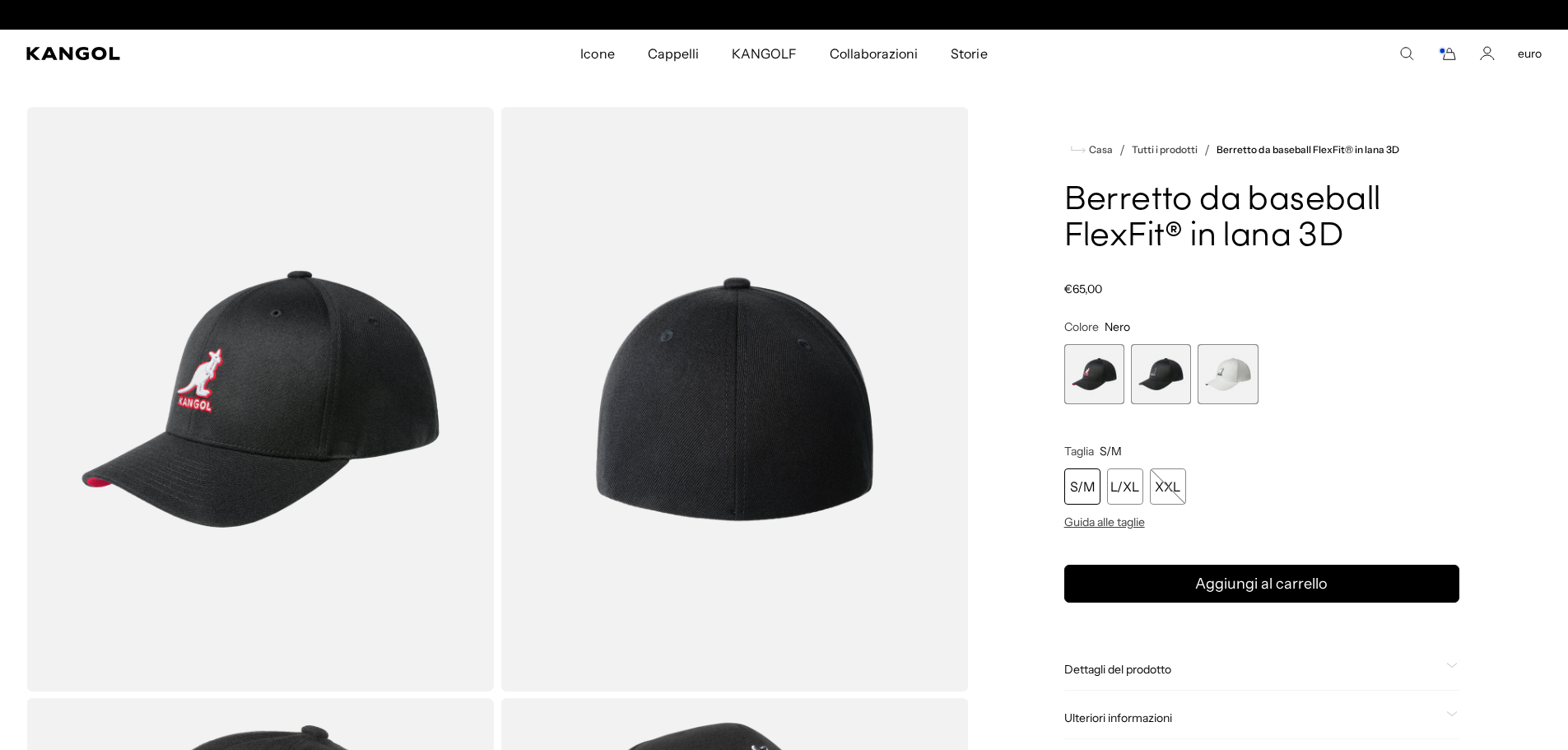
scroll to position [0, 339]
click at [1150, 366] on span "2 di 3" at bounding box center [1160, 374] width 60 height 60
click at [1086, 372] on span "1 di 3" at bounding box center [1094, 374] width 60 height 60
click at [1165, 376] on span "2 di 3" at bounding box center [1160, 374] width 60 height 60
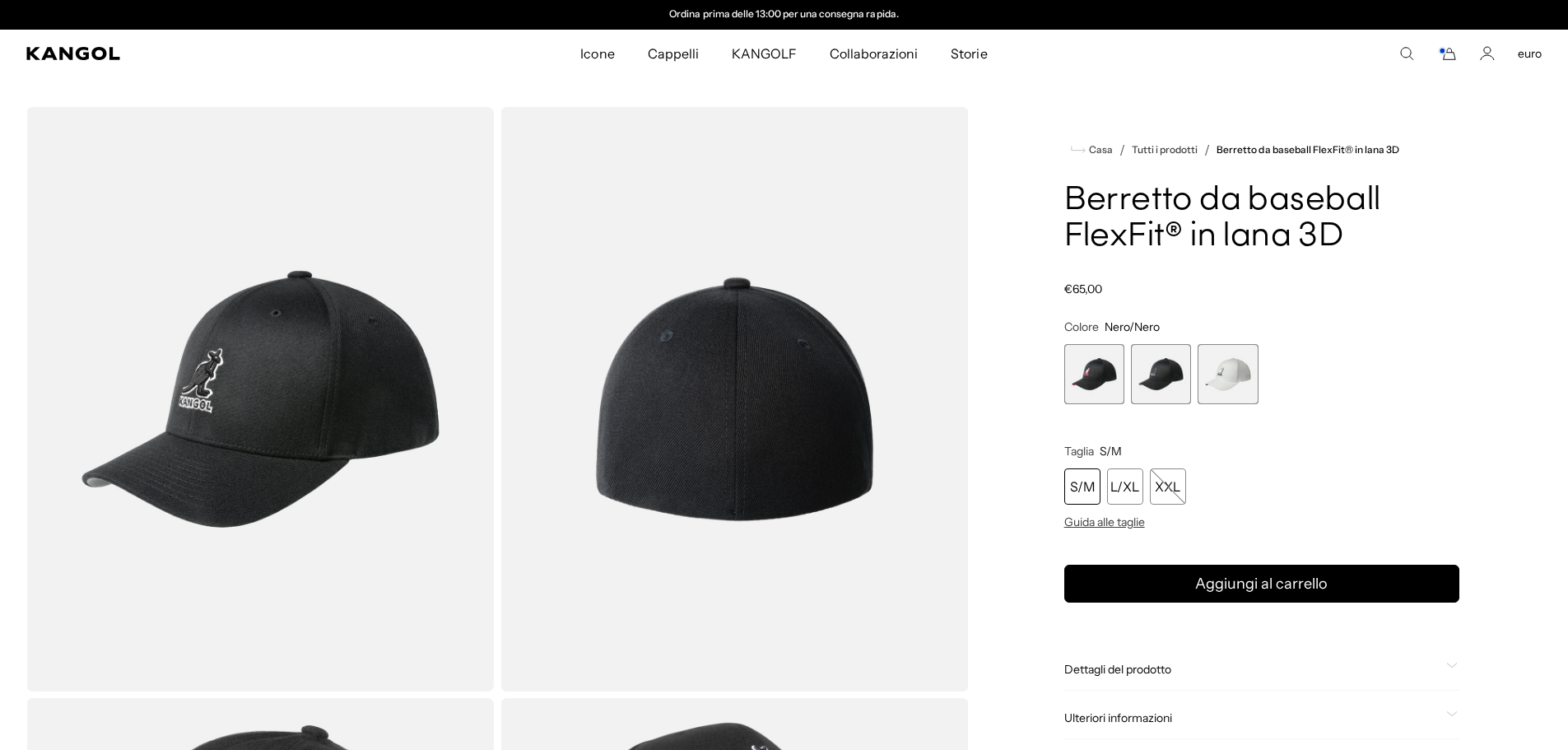
click at [1225, 380] on span "3 di 3" at bounding box center [1227, 374] width 60 height 60
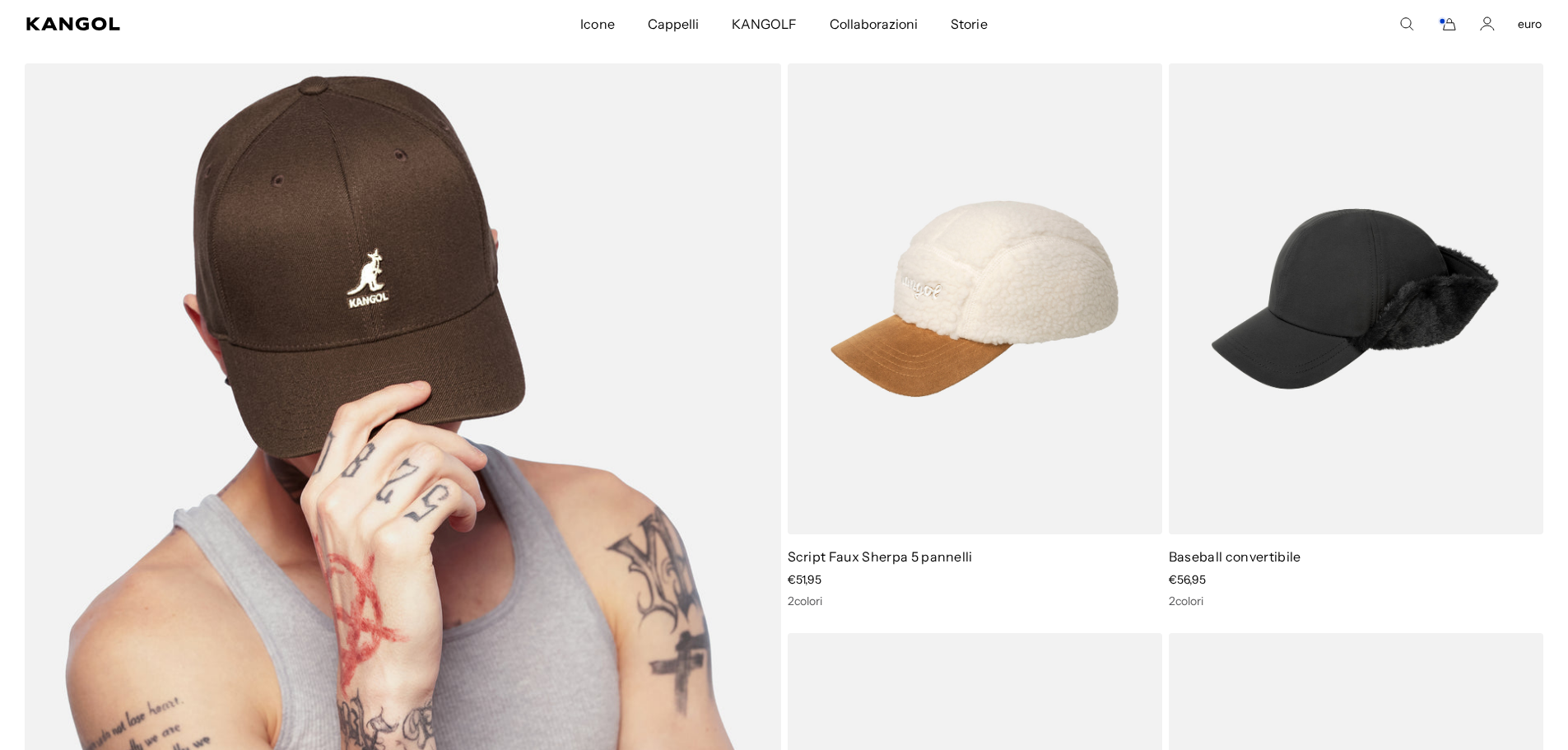
click at [416, 292] on img at bounding box center [403, 572] width 756 height 1017
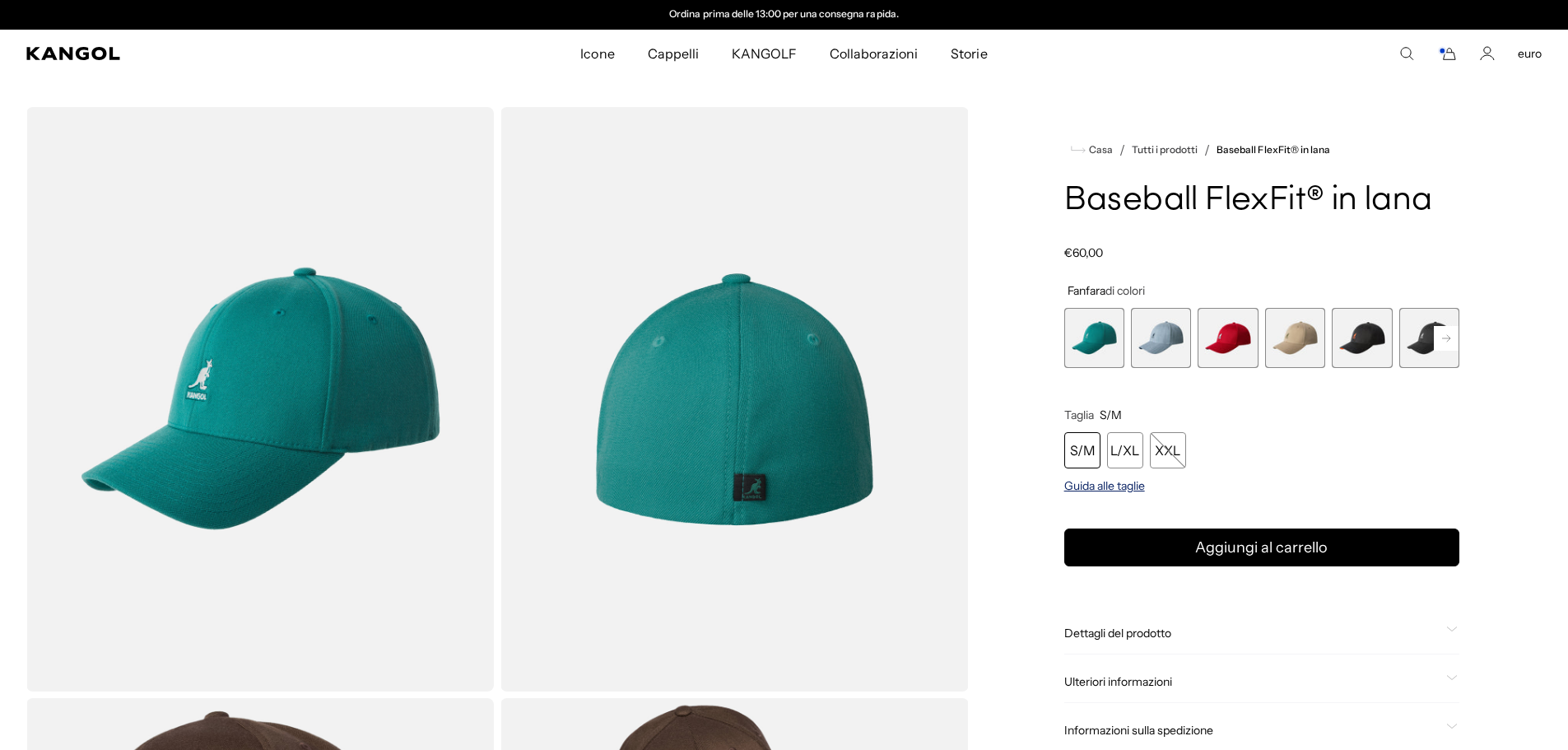
click at [1111, 487] on font "Guida alle taglie" at bounding box center [1105, 486] width 81 height 15
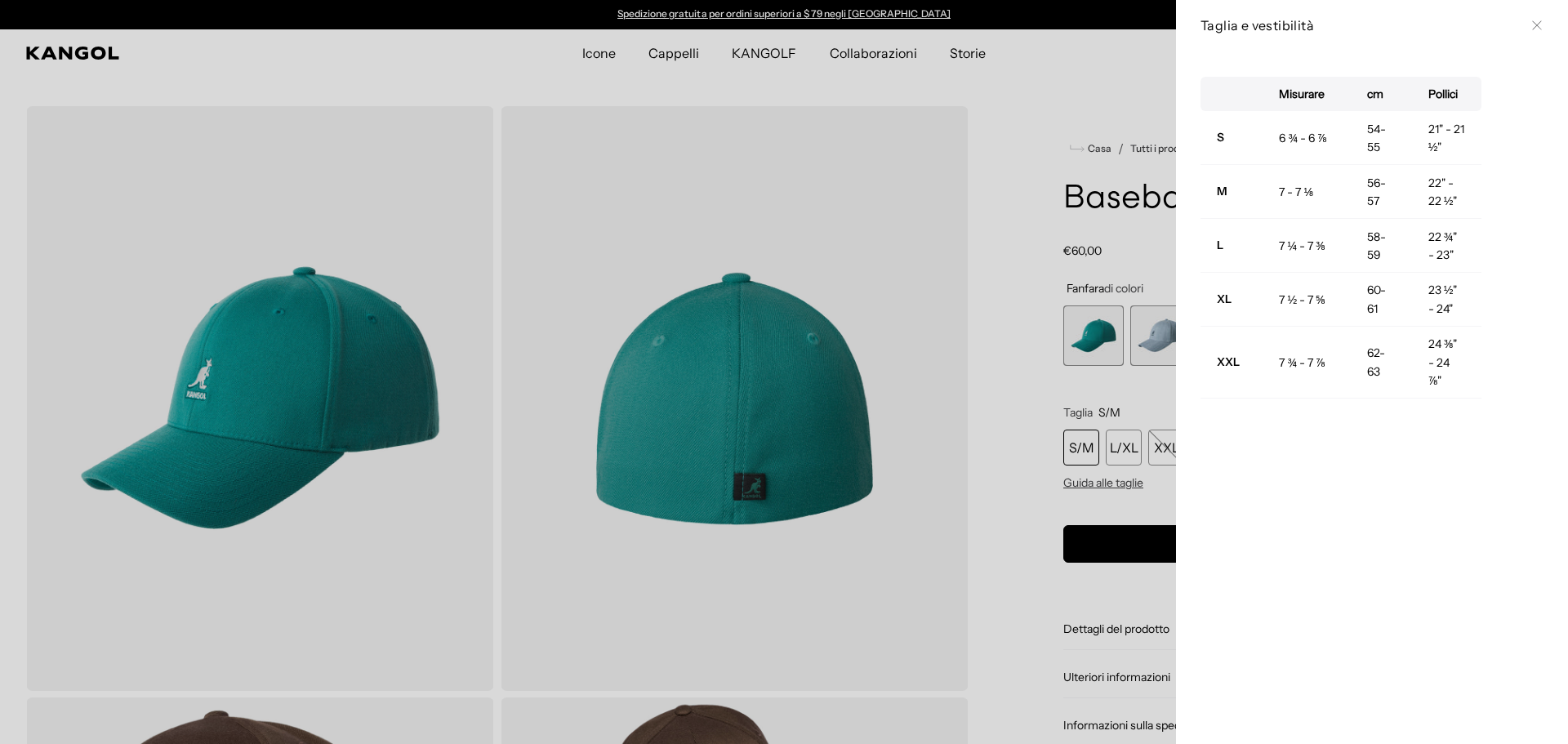
drag, startPoint x: 447, startPoint y: 295, endPoint x: 456, endPoint y: 290, distance: 10.3
click at [454, 292] on div at bounding box center [784, 372] width 1568 height 744
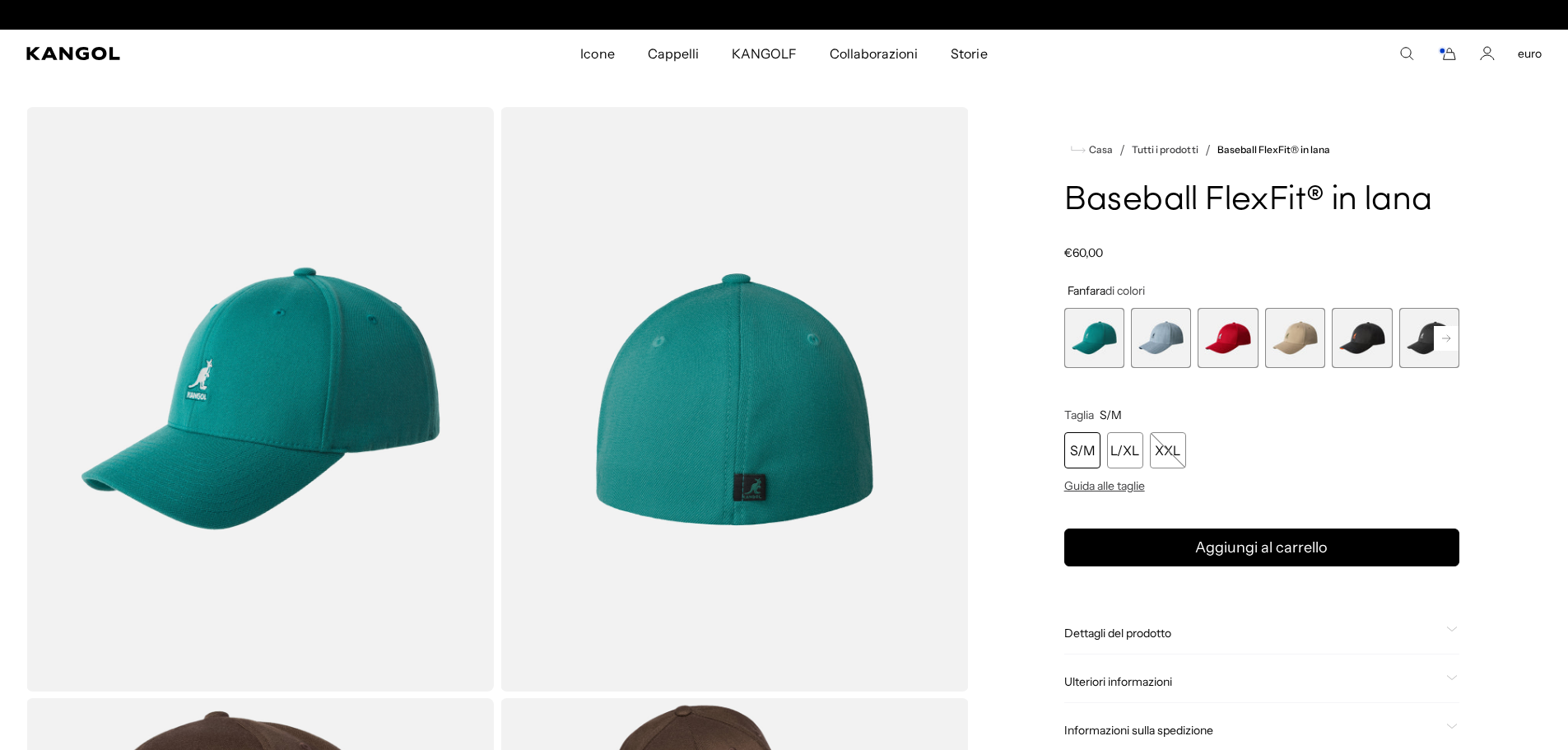
scroll to position [0, 339]
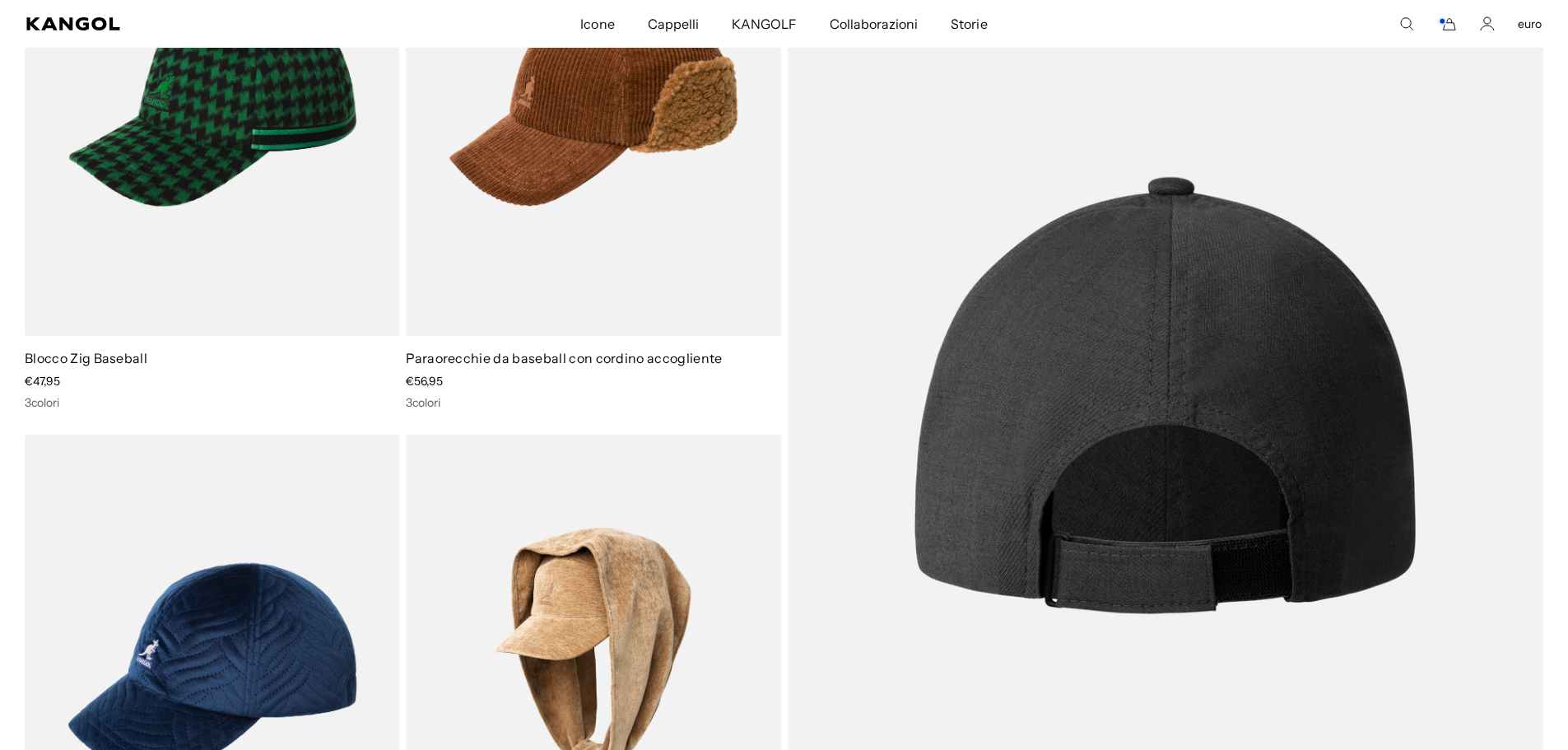
click at [1099, 407] on img at bounding box center [1165, 395] width 756 height 1060
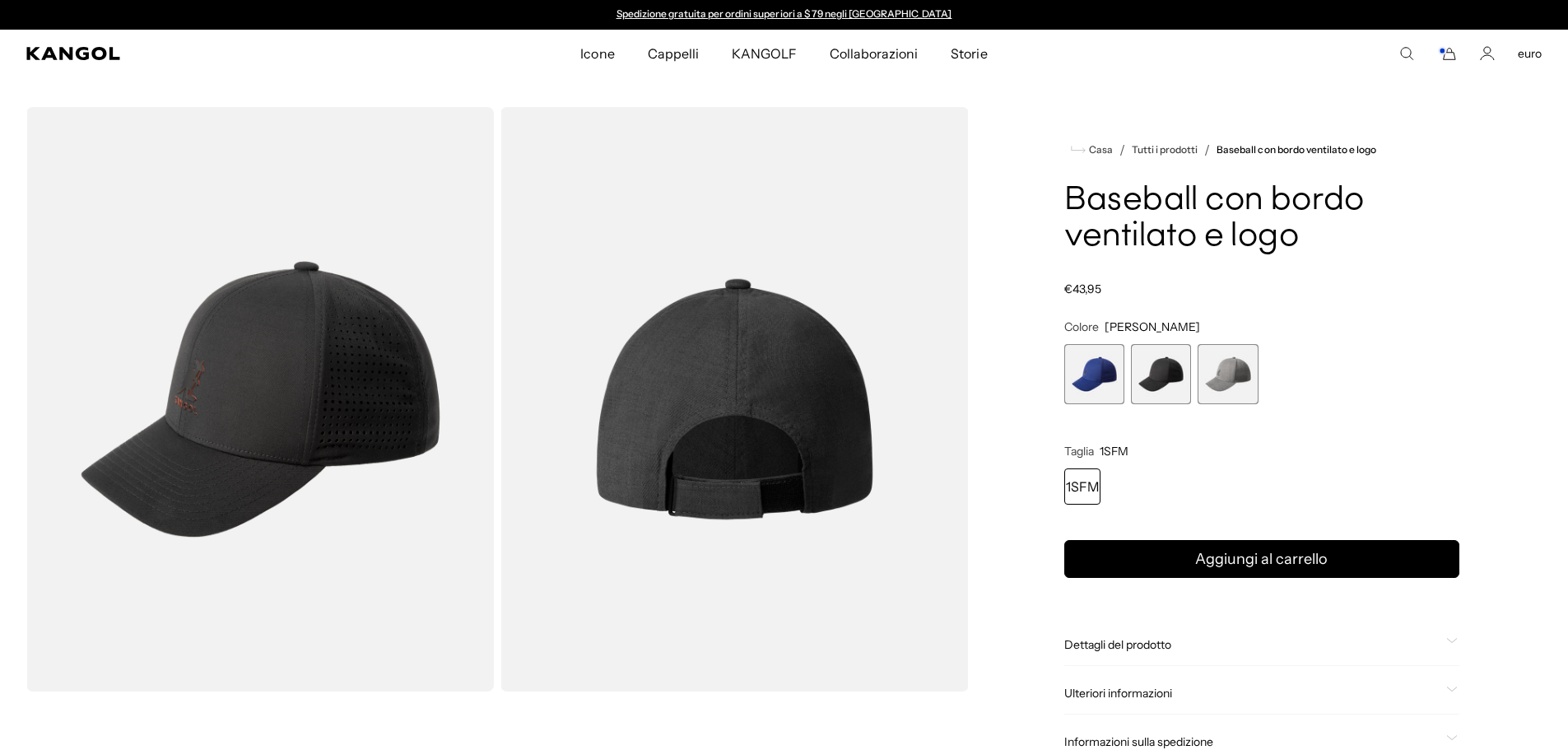
click at [1082, 375] on span "1 di 3" at bounding box center [1094, 374] width 60 height 60
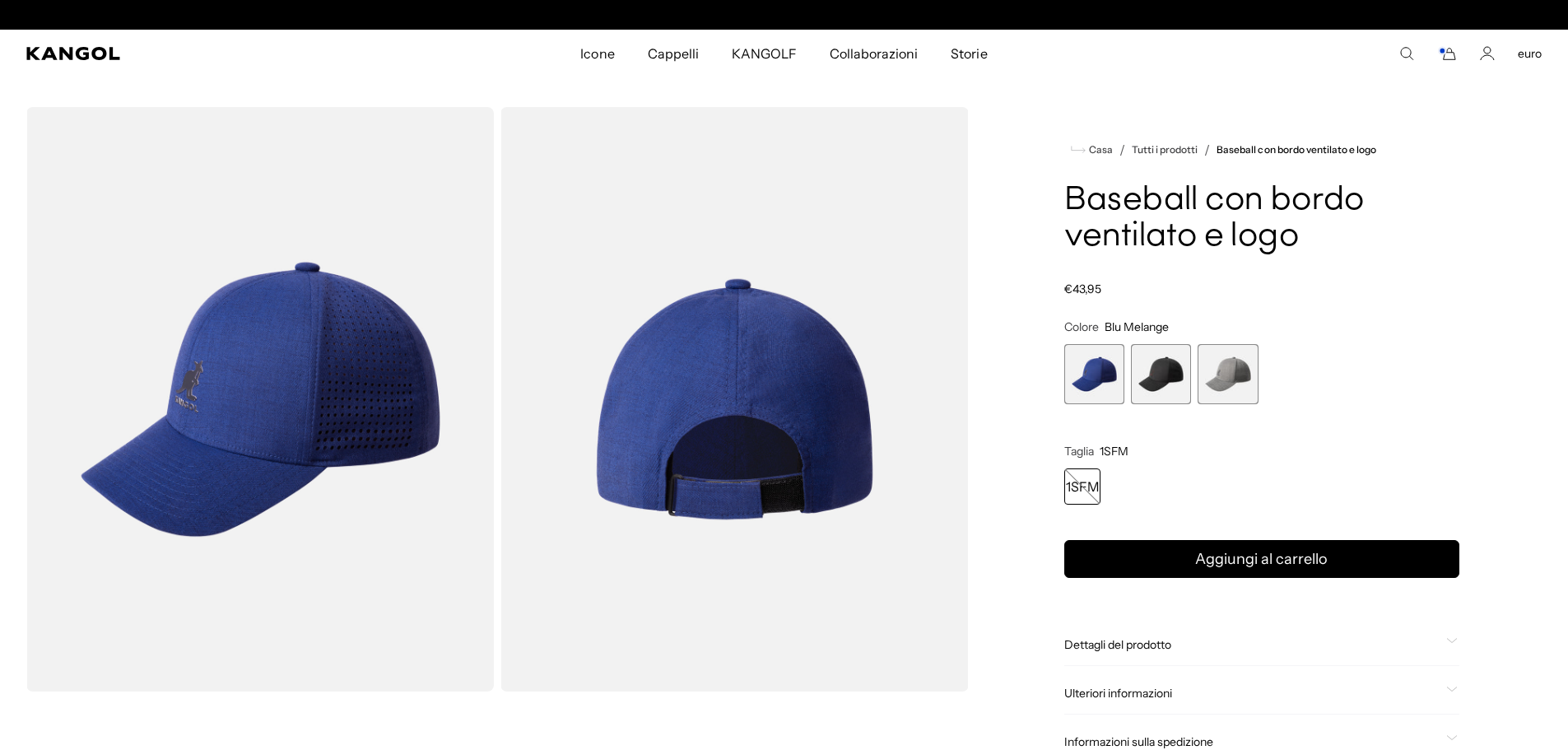
scroll to position [0, 339]
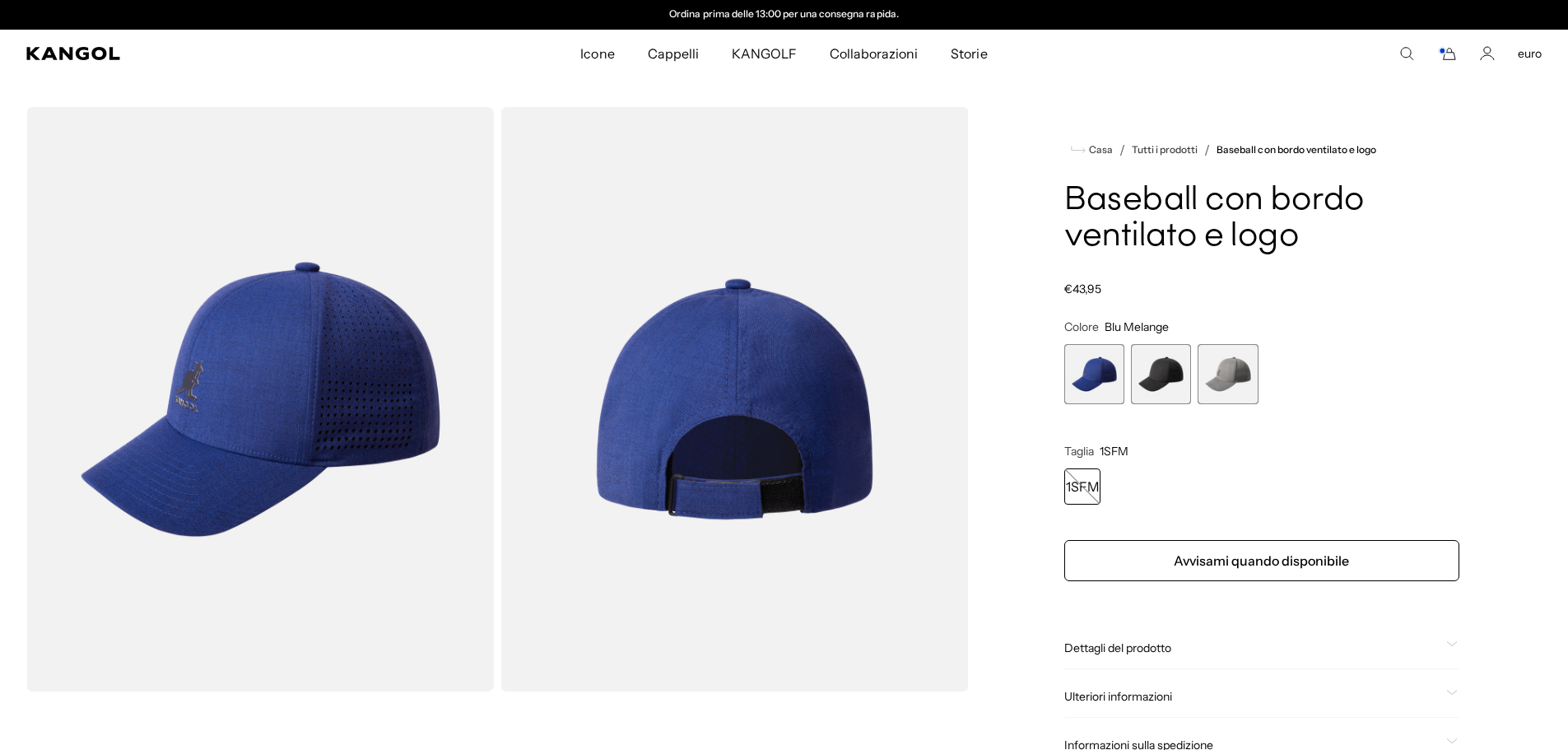
click at [1164, 383] on span "2 di 3" at bounding box center [1160, 374] width 60 height 60
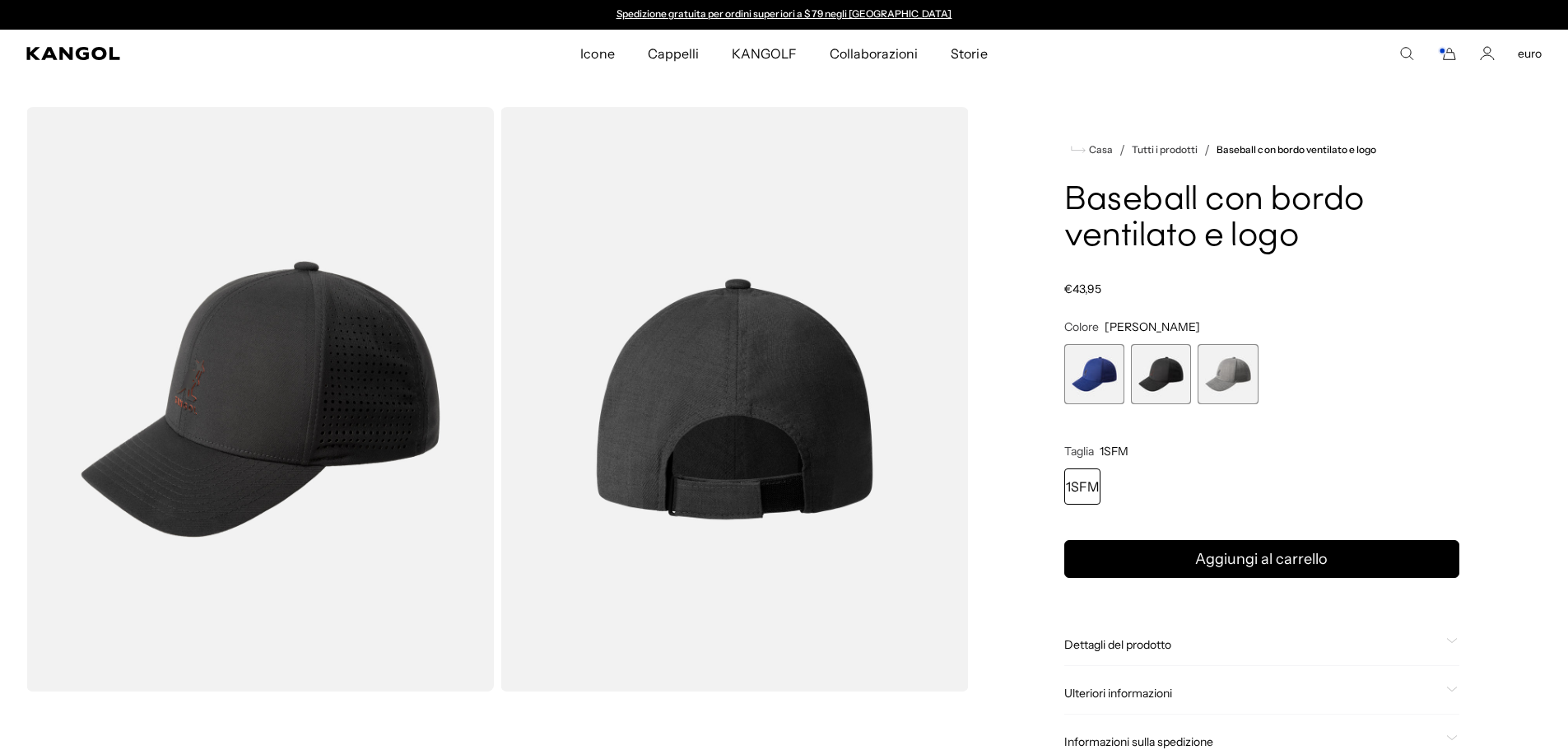
click at [743, 358] on img "Visualizzatore Galleria" at bounding box center [734, 399] width 468 height 584
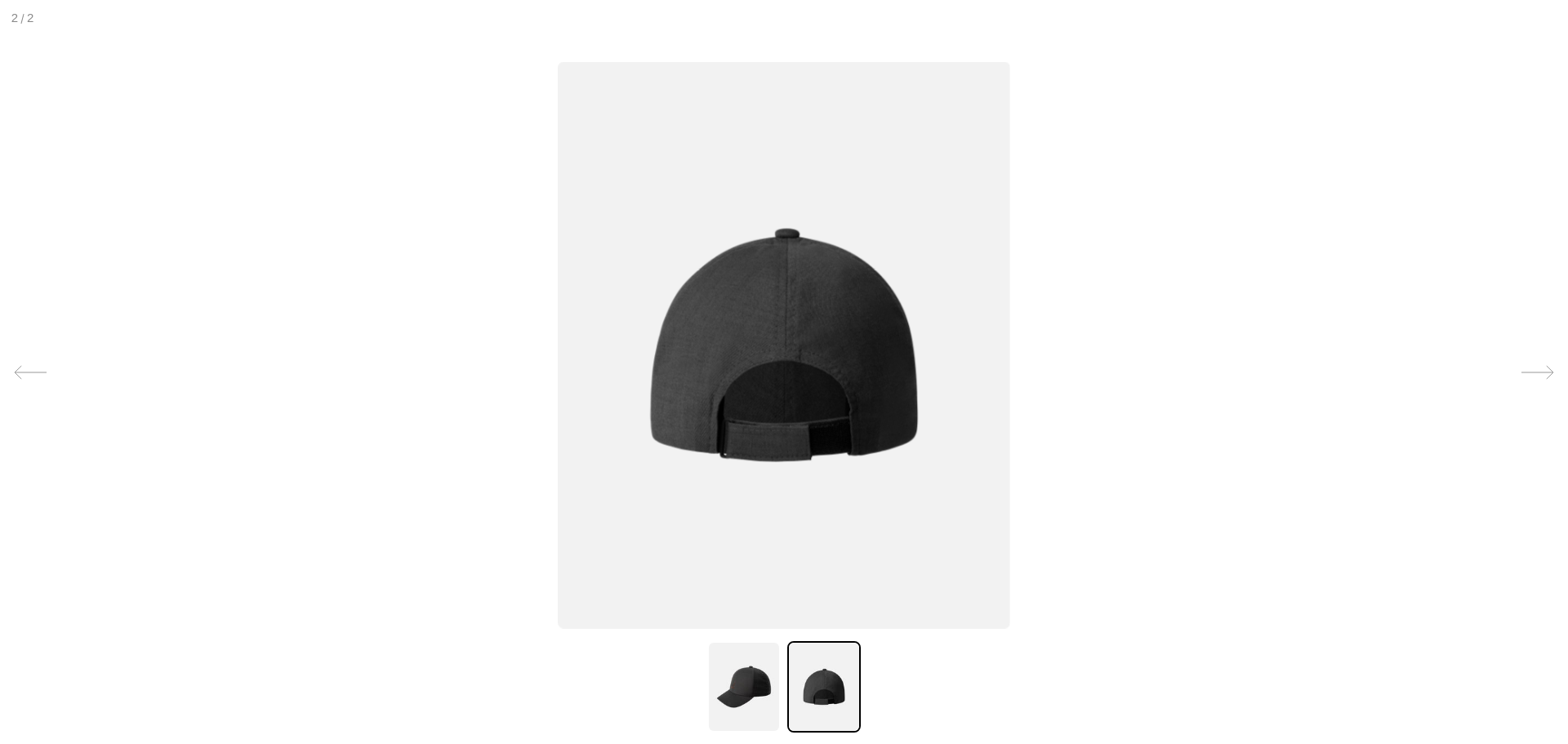
scroll to position [0, 337]
click at [736, 355] on img at bounding box center [784, 344] width 452 height 567
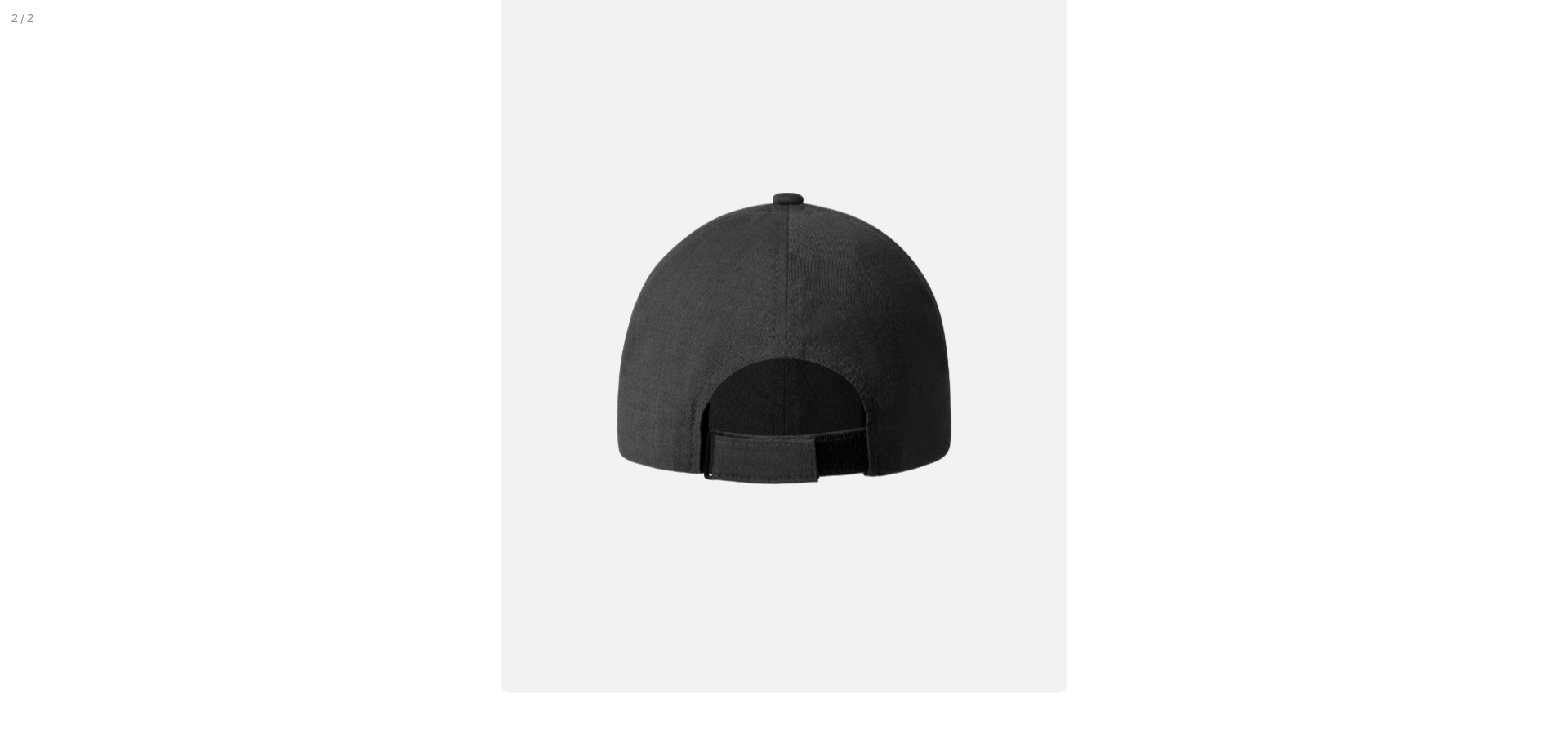
click at [733, 357] on img at bounding box center [784, 337] width 565 height 708
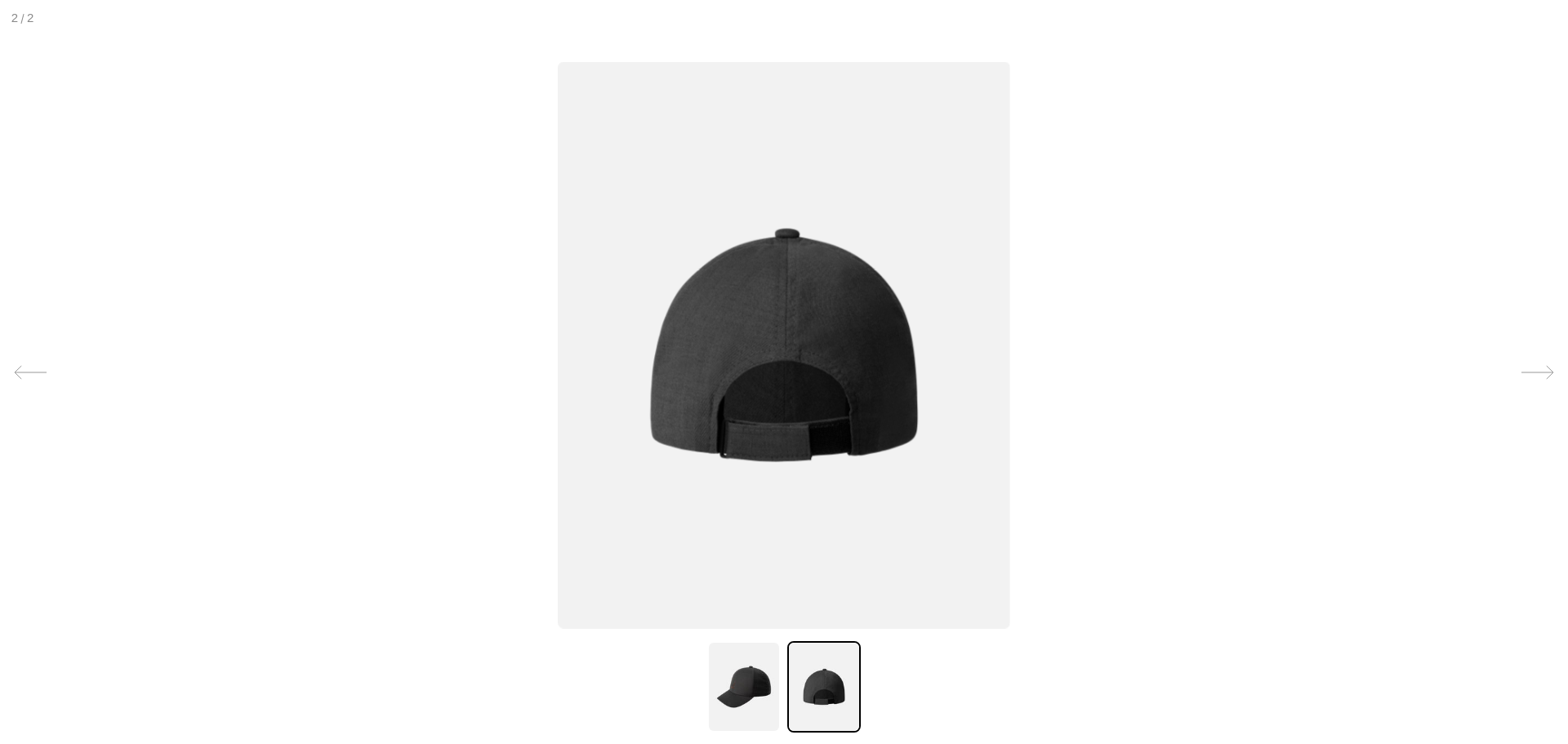
click at [733, 357] on img at bounding box center [784, 344] width 452 height 567
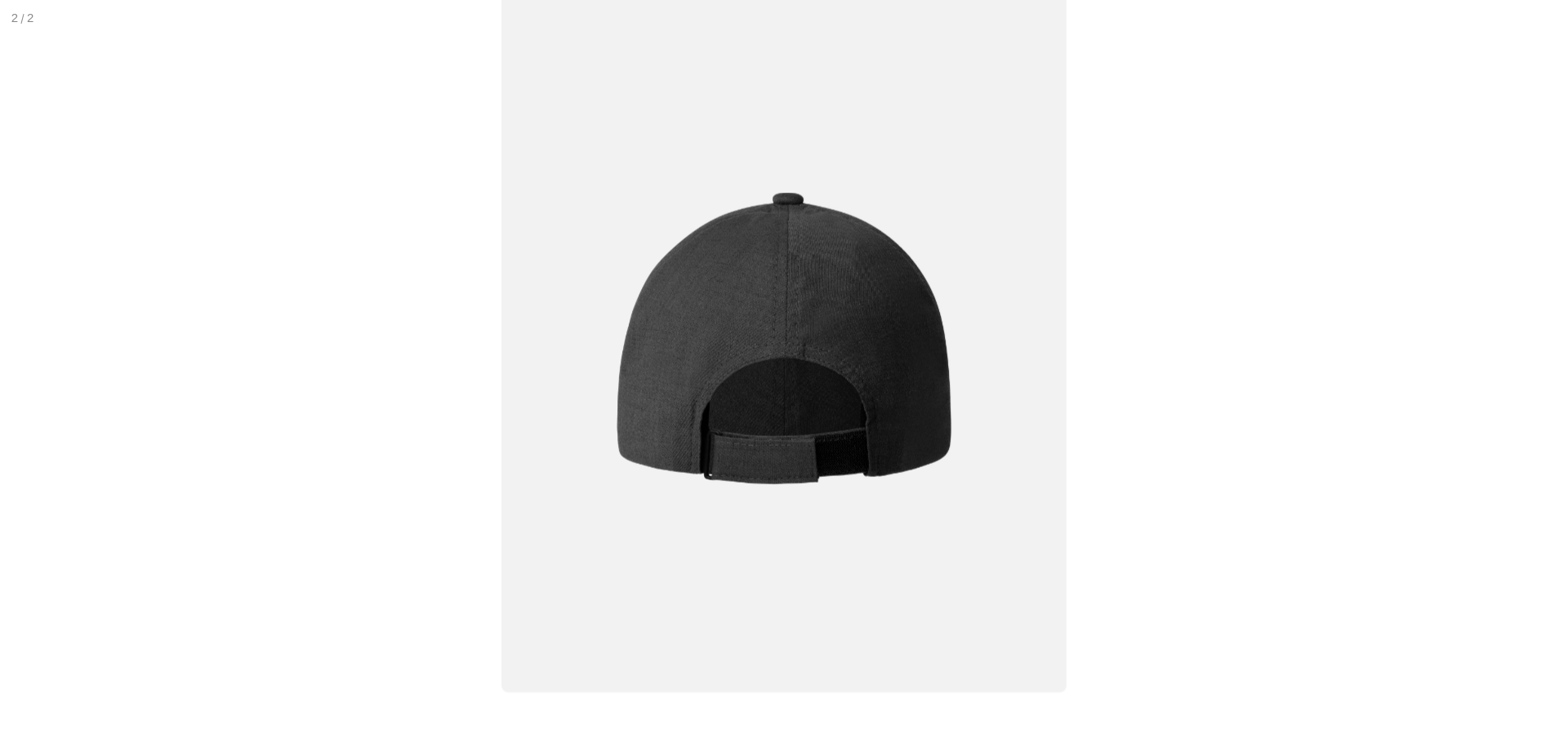
scroll to position [0, 0]
click at [733, 357] on img at bounding box center [784, 337] width 565 height 708
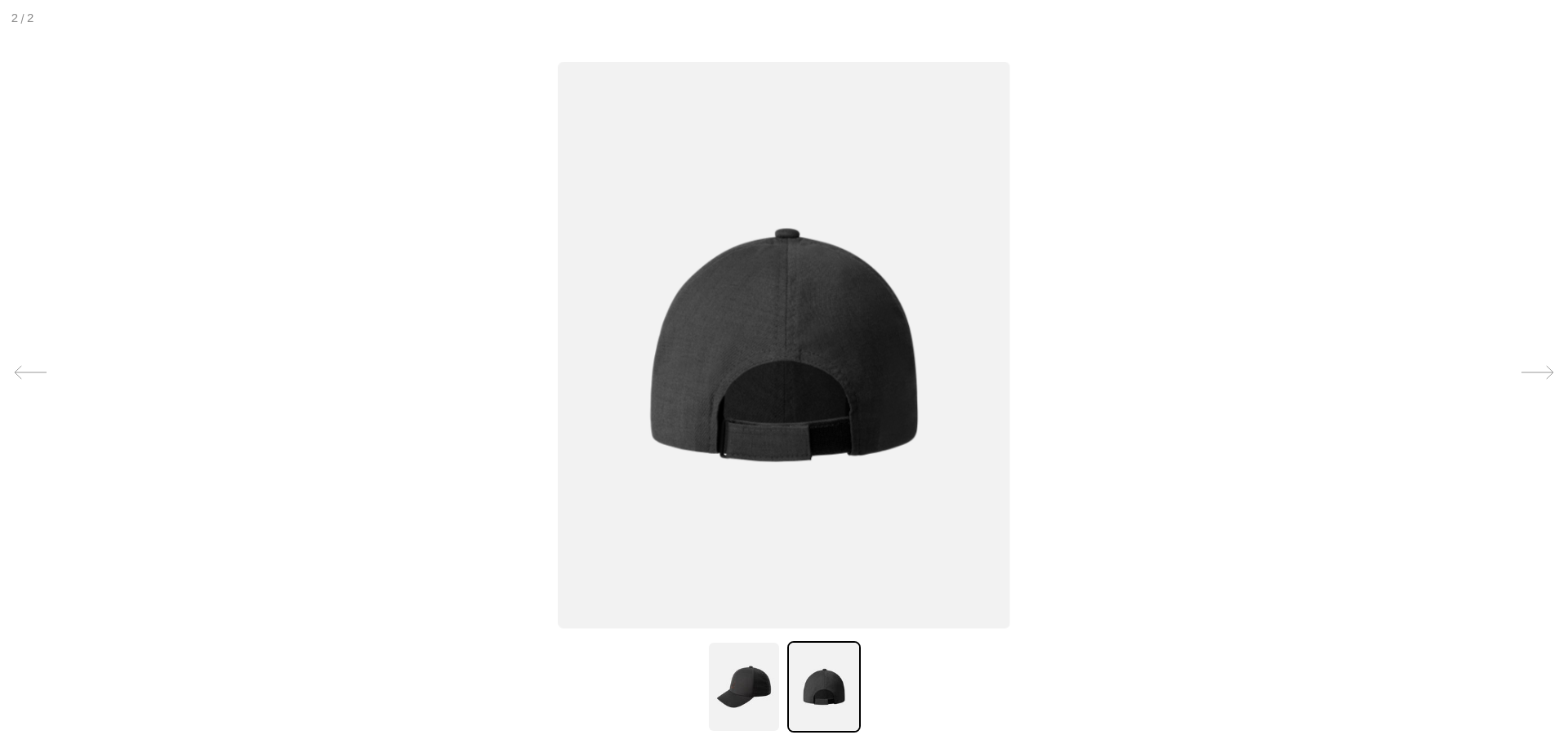
click at [727, 678] on img at bounding box center [744, 686] width 74 height 91
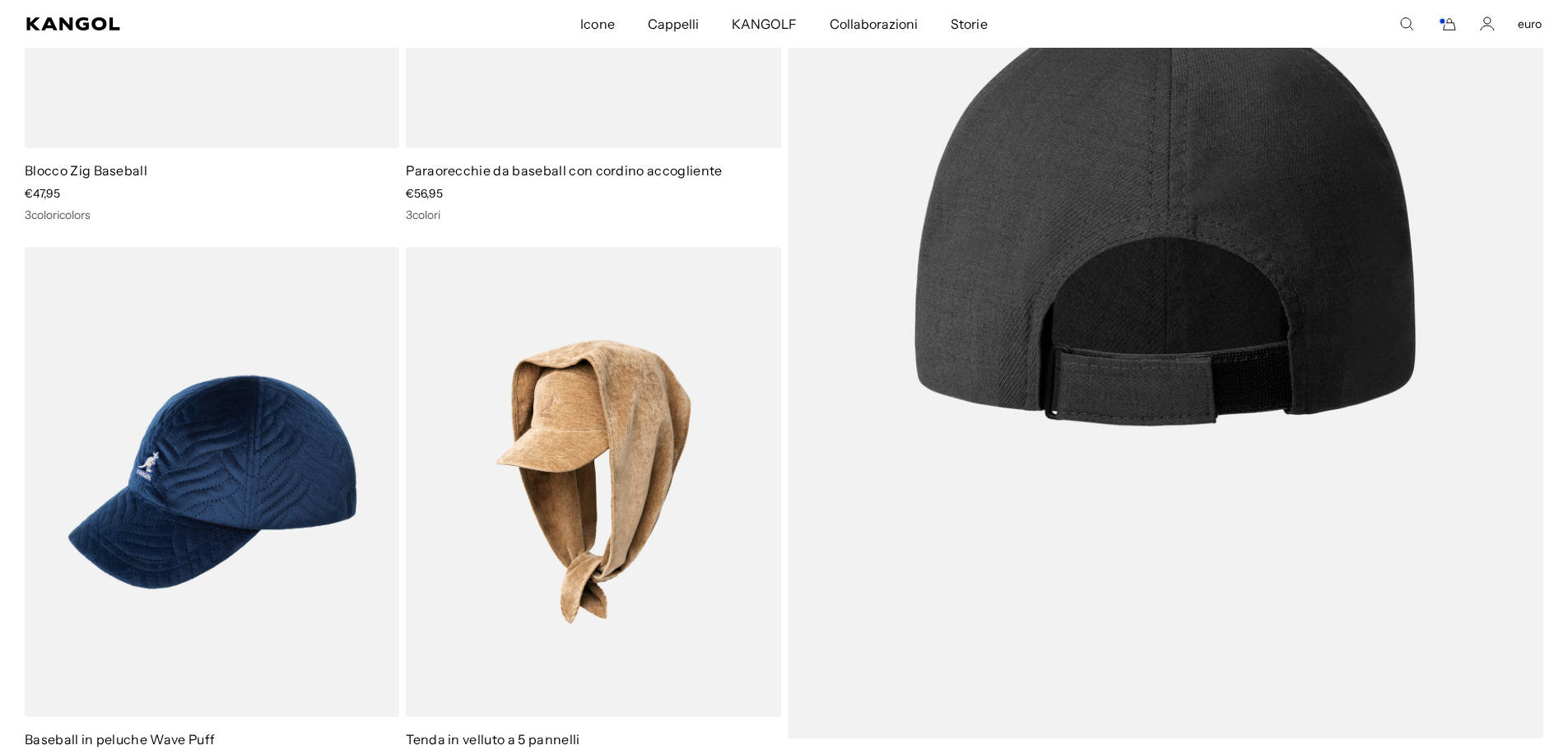
click at [1160, 181] on img at bounding box center [1165, 208] width 756 height 1060
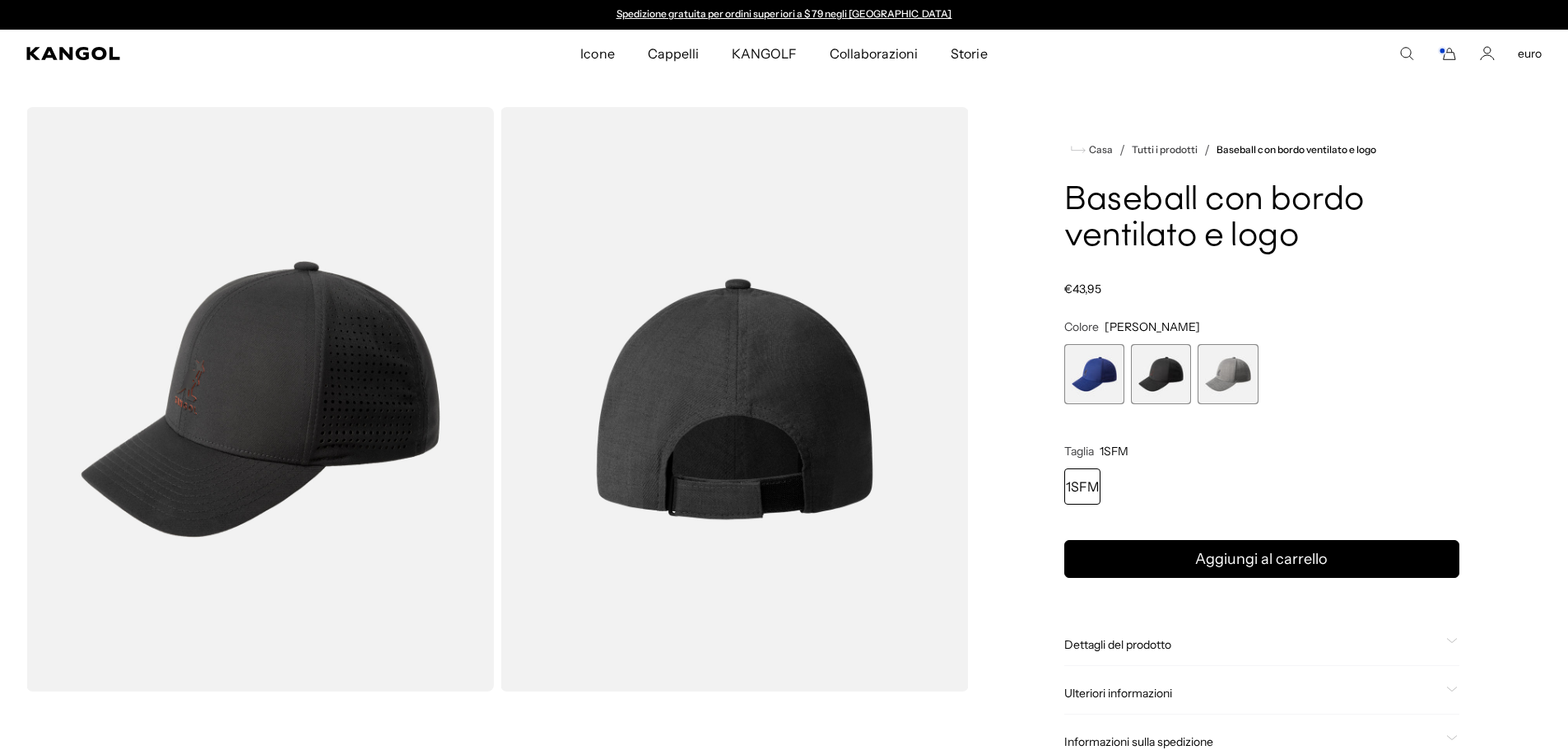
click at [1224, 374] on span "3 di 3" at bounding box center [1227, 374] width 60 height 60
select select "**********"
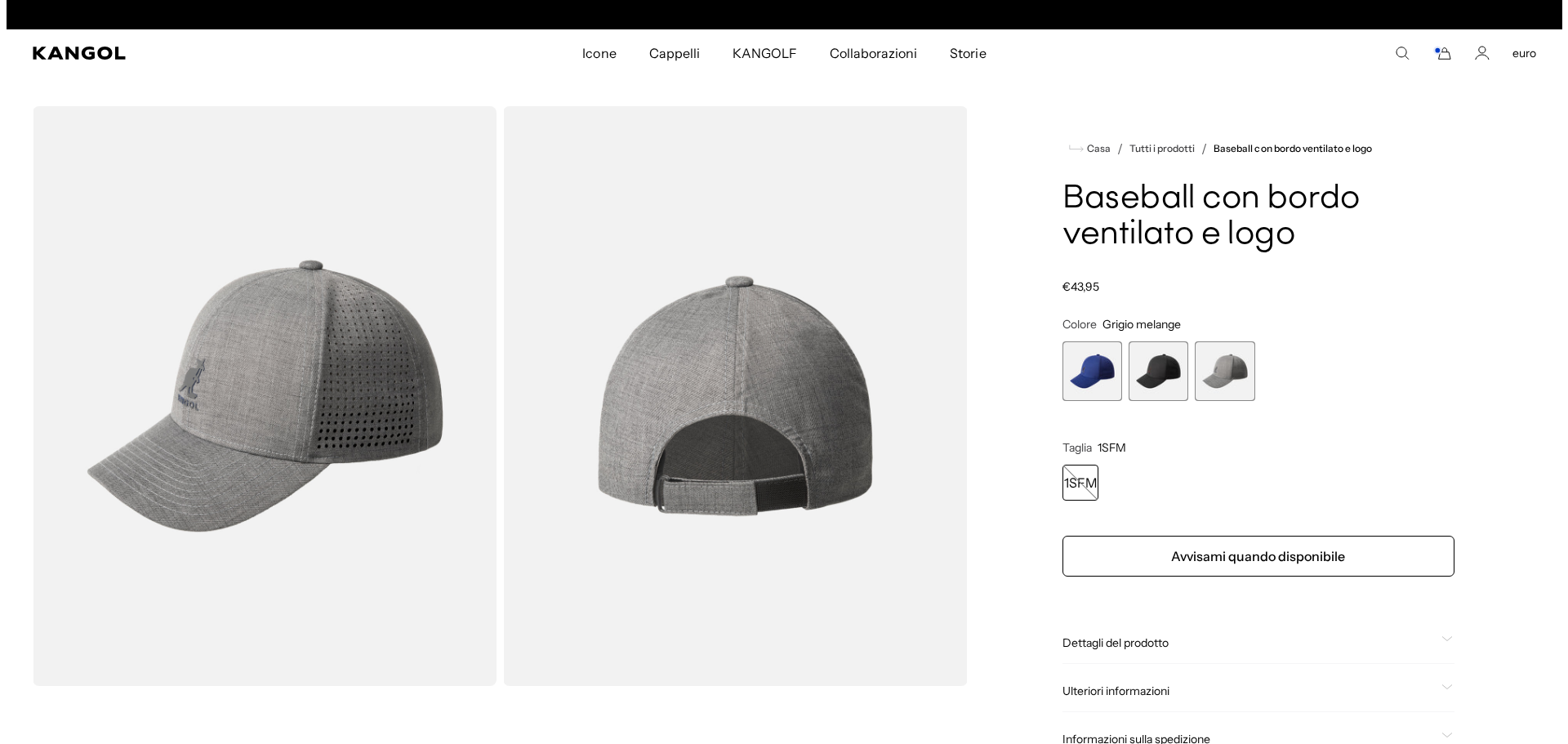
scroll to position [0, 337]
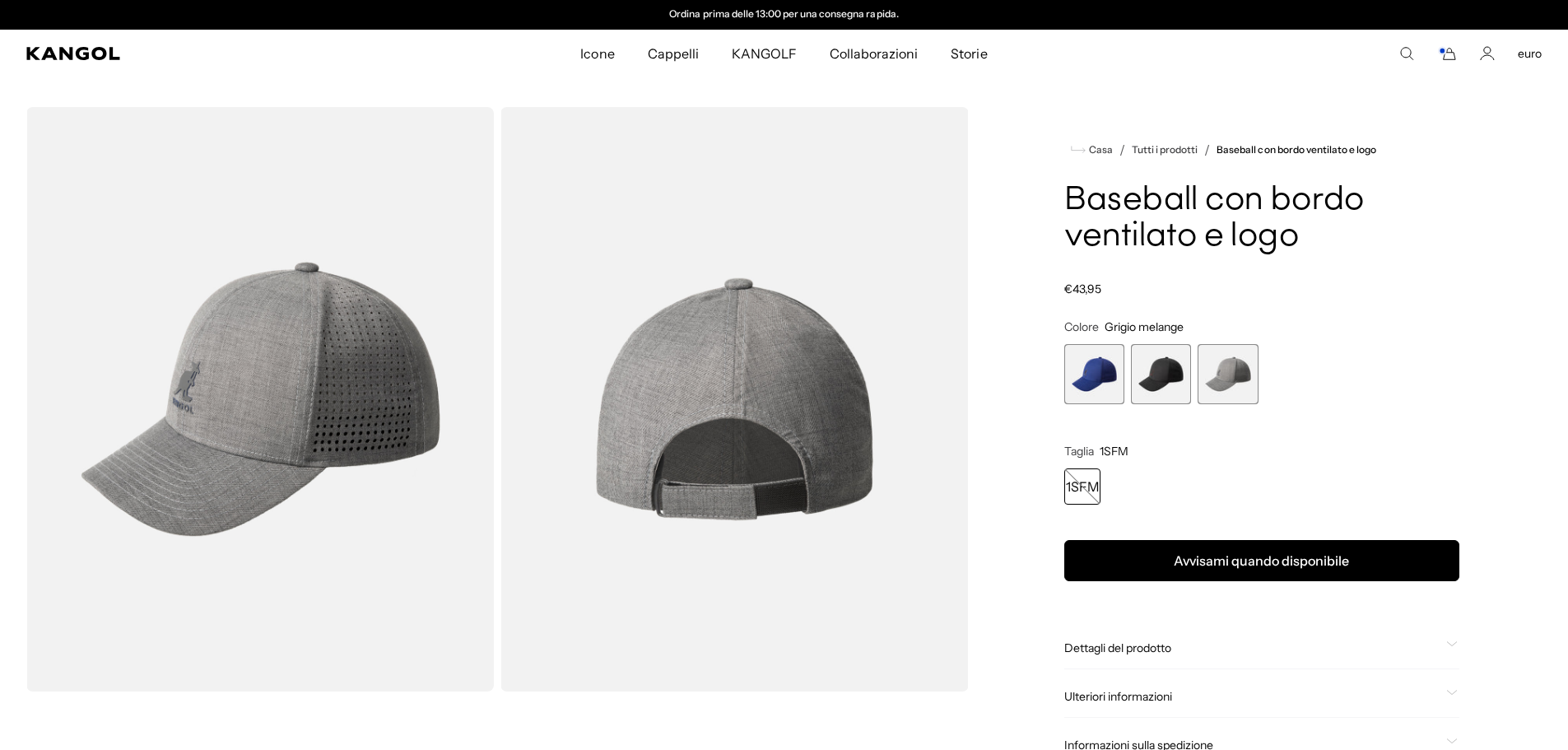
click at [1249, 568] on font "Avvisami quando disponibile" at bounding box center [1262, 560] width 176 height 17
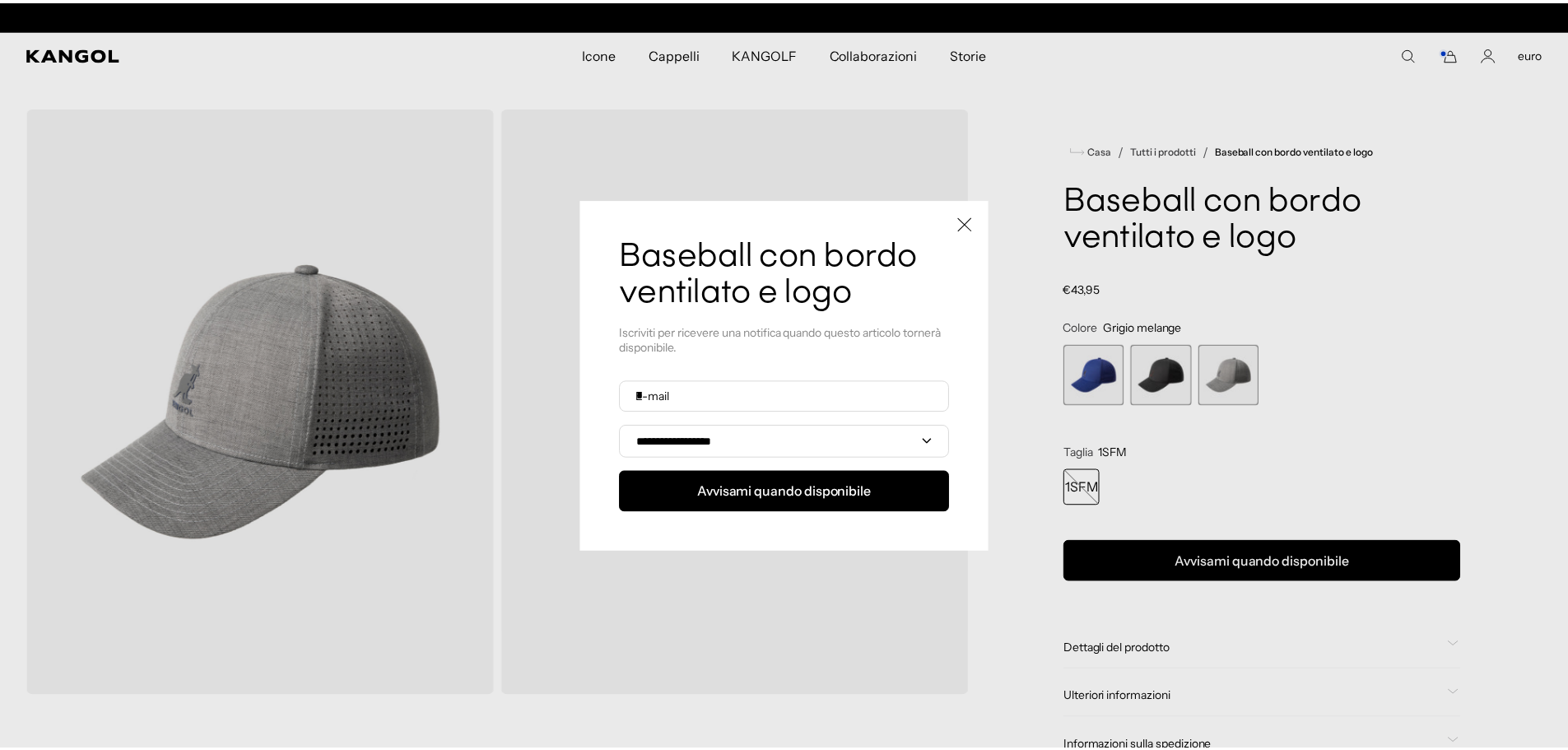
scroll to position [0, 0]
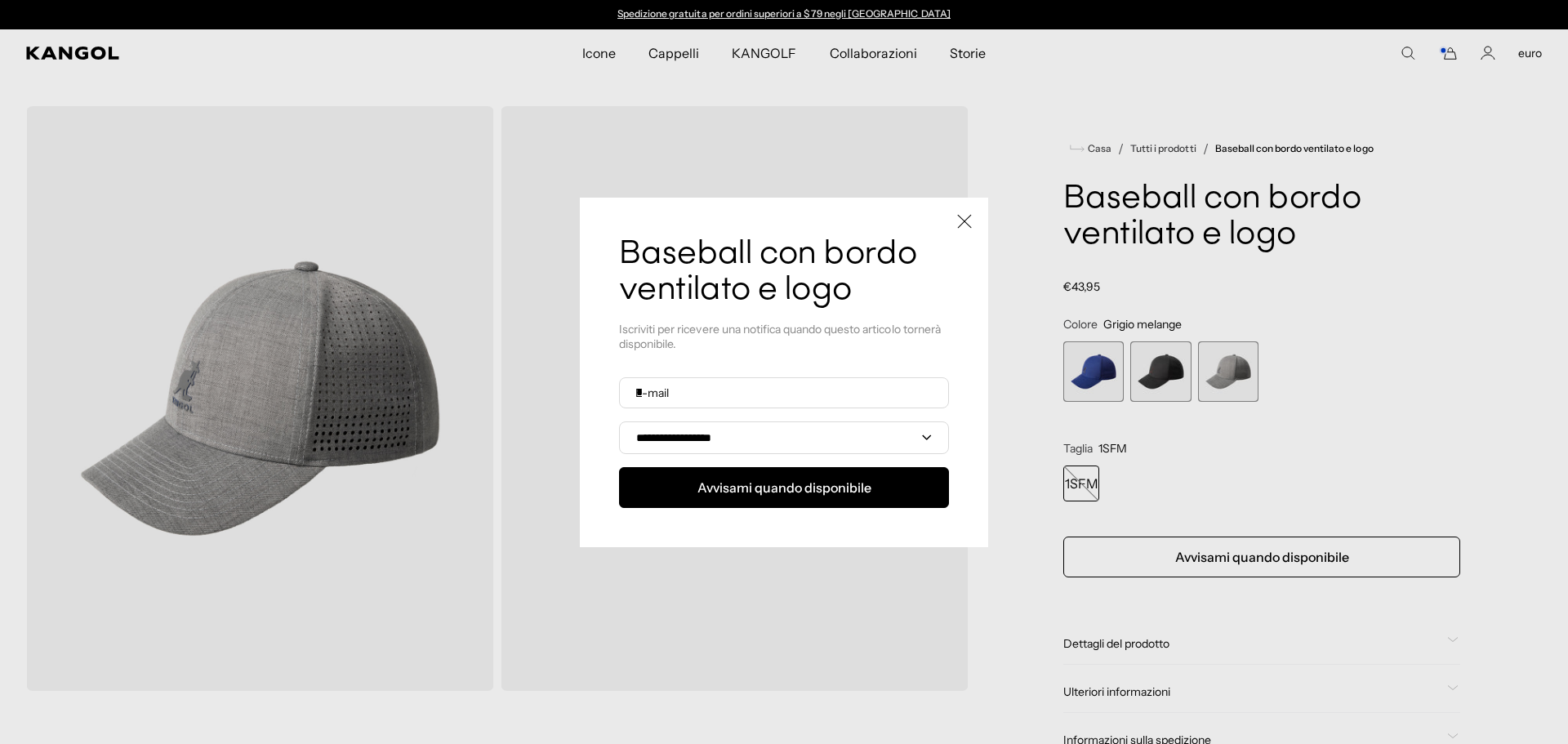
click at [957, 224] on icon "Vicino" at bounding box center [964, 222] width 15 height 15
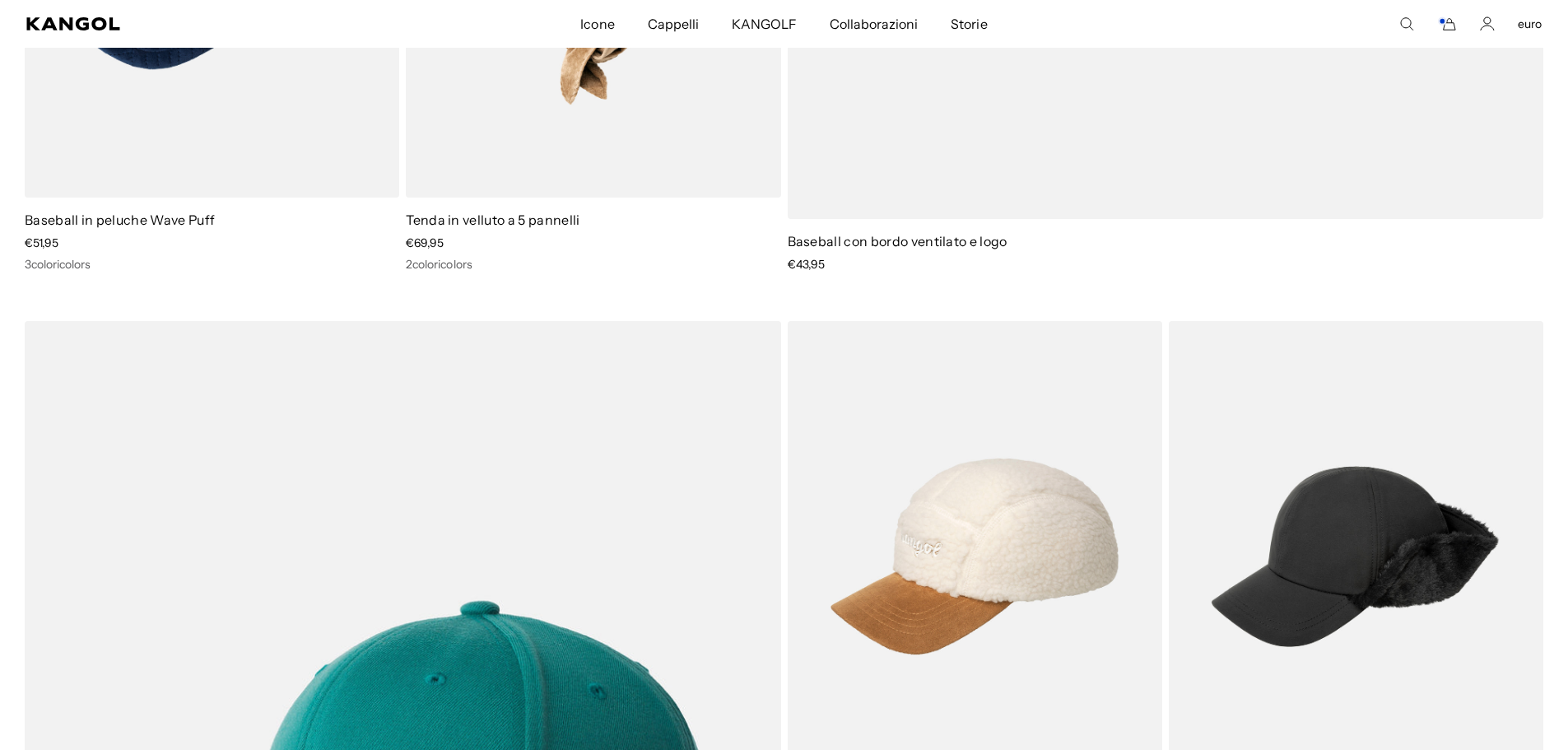
scroll to position [1234, 0]
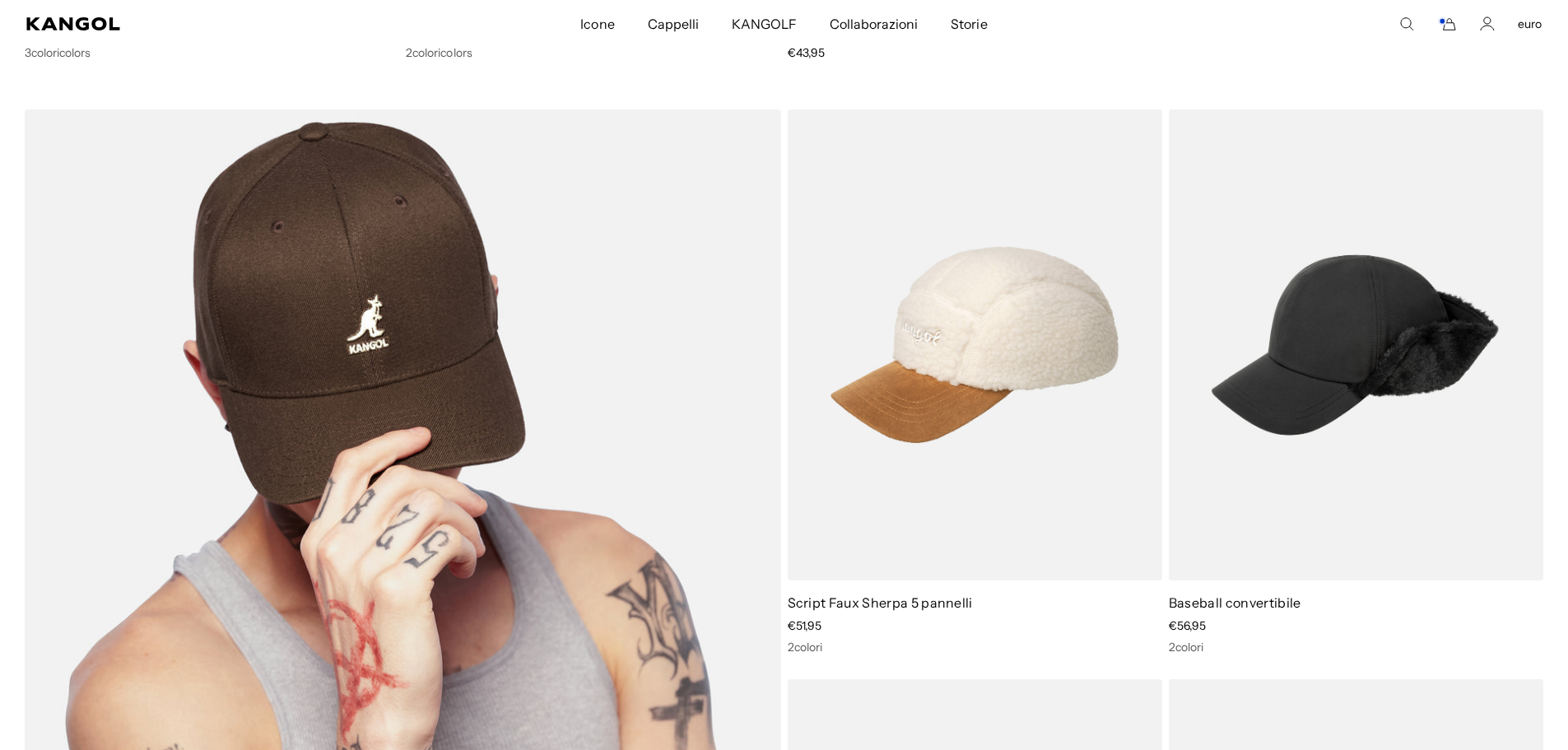
click at [262, 261] on img at bounding box center [403, 618] width 756 height 1017
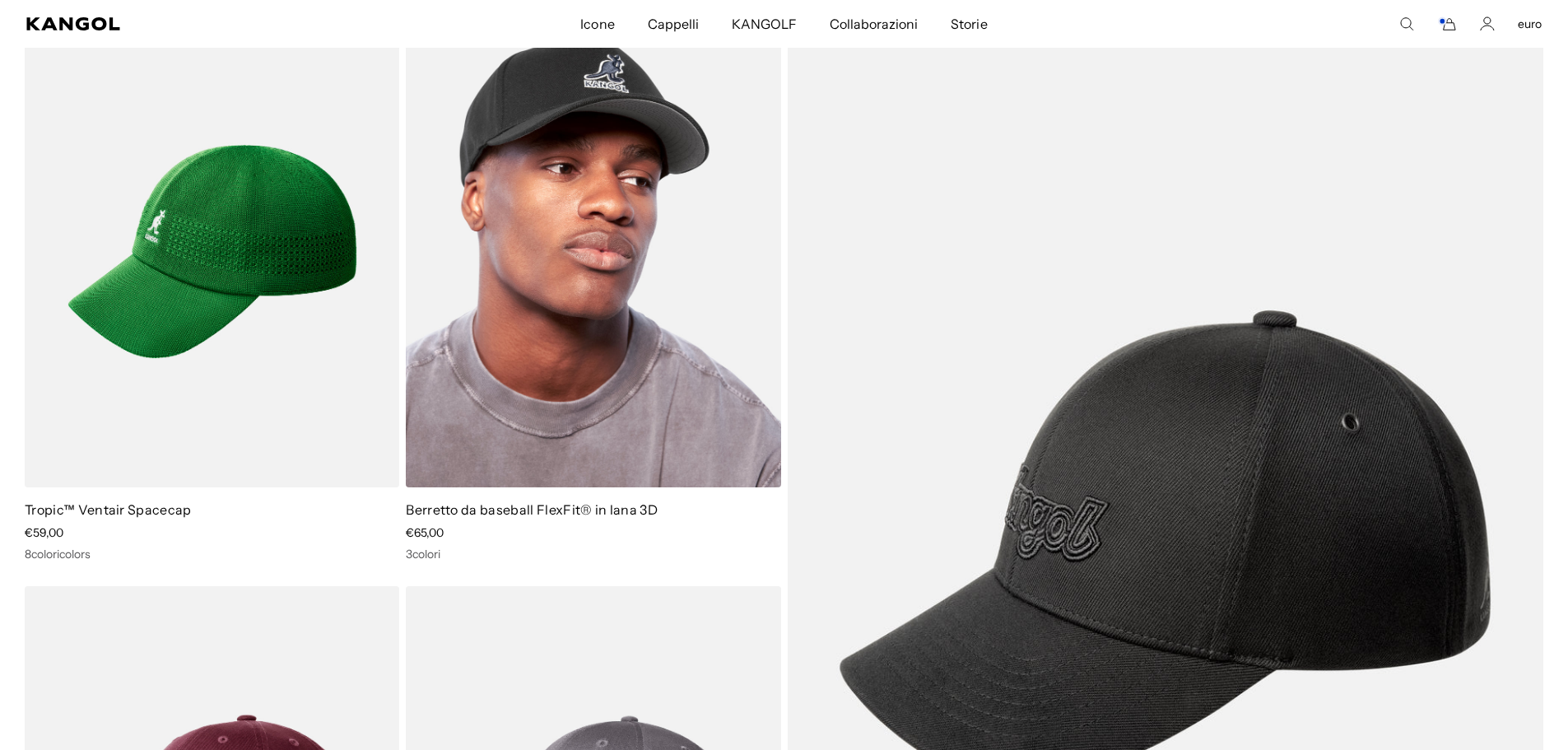
click at [589, 243] on img at bounding box center [593, 252] width 375 height 471
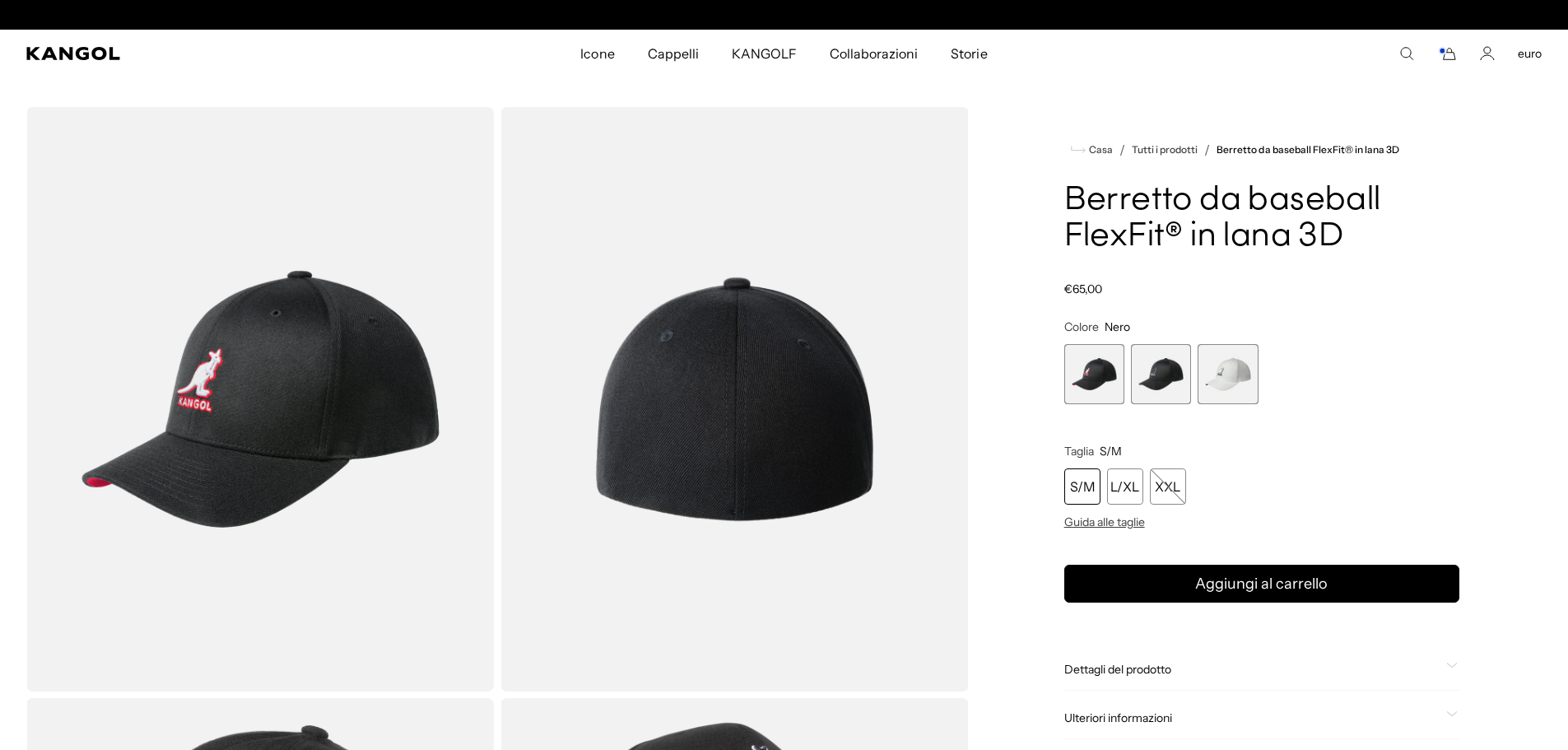
scroll to position [0, 339]
click at [1159, 373] on span "2 di 3" at bounding box center [1160, 374] width 60 height 60
click at [1079, 364] on span "1 di 3" at bounding box center [1094, 374] width 60 height 60
click at [1165, 370] on span "2 di 3" at bounding box center [1160, 374] width 60 height 60
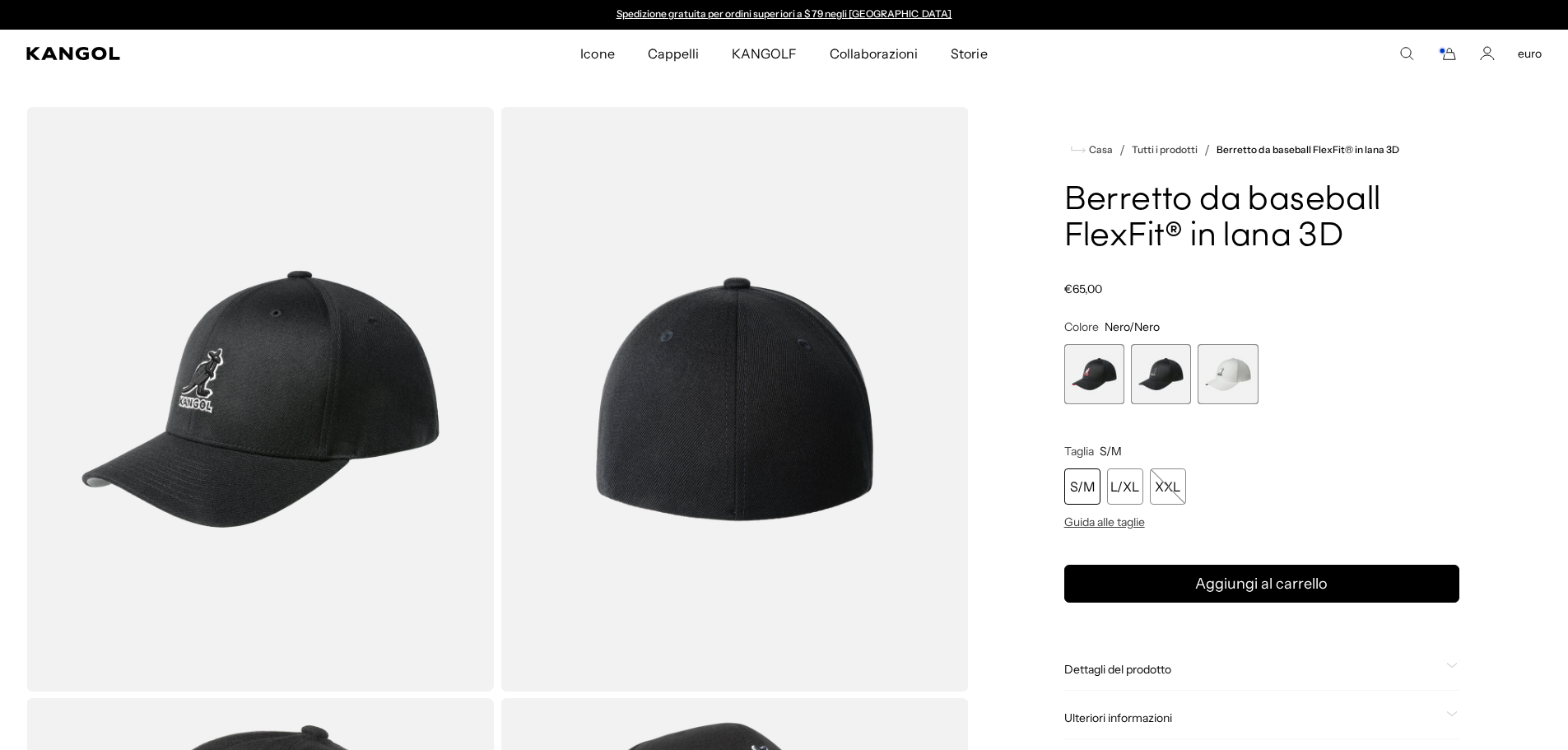
click at [402, 410] on img "Visualizzatore Galleria" at bounding box center [260, 399] width 468 height 584
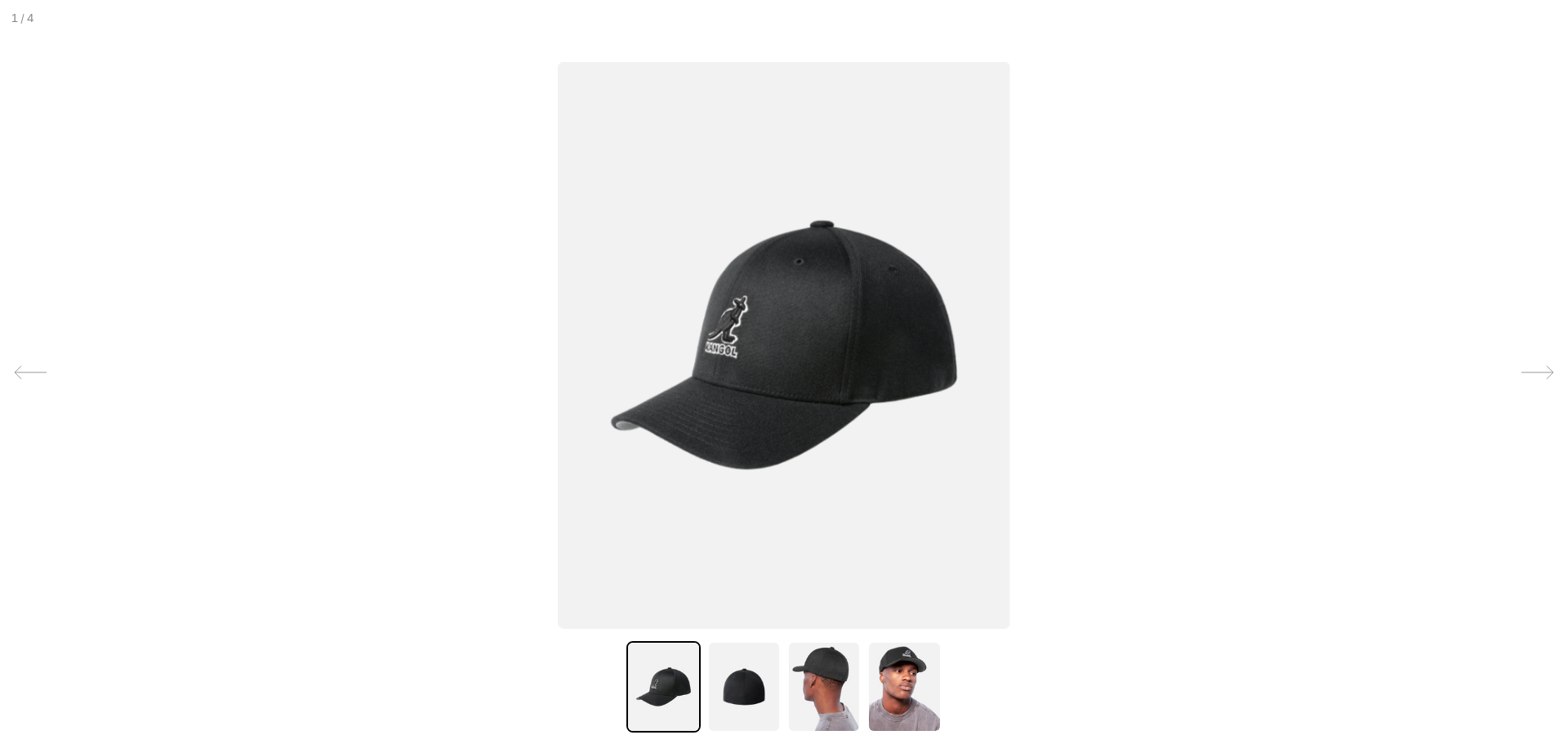
scroll to position [0, 337]
click at [752, 698] on img at bounding box center [744, 686] width 74 height 91
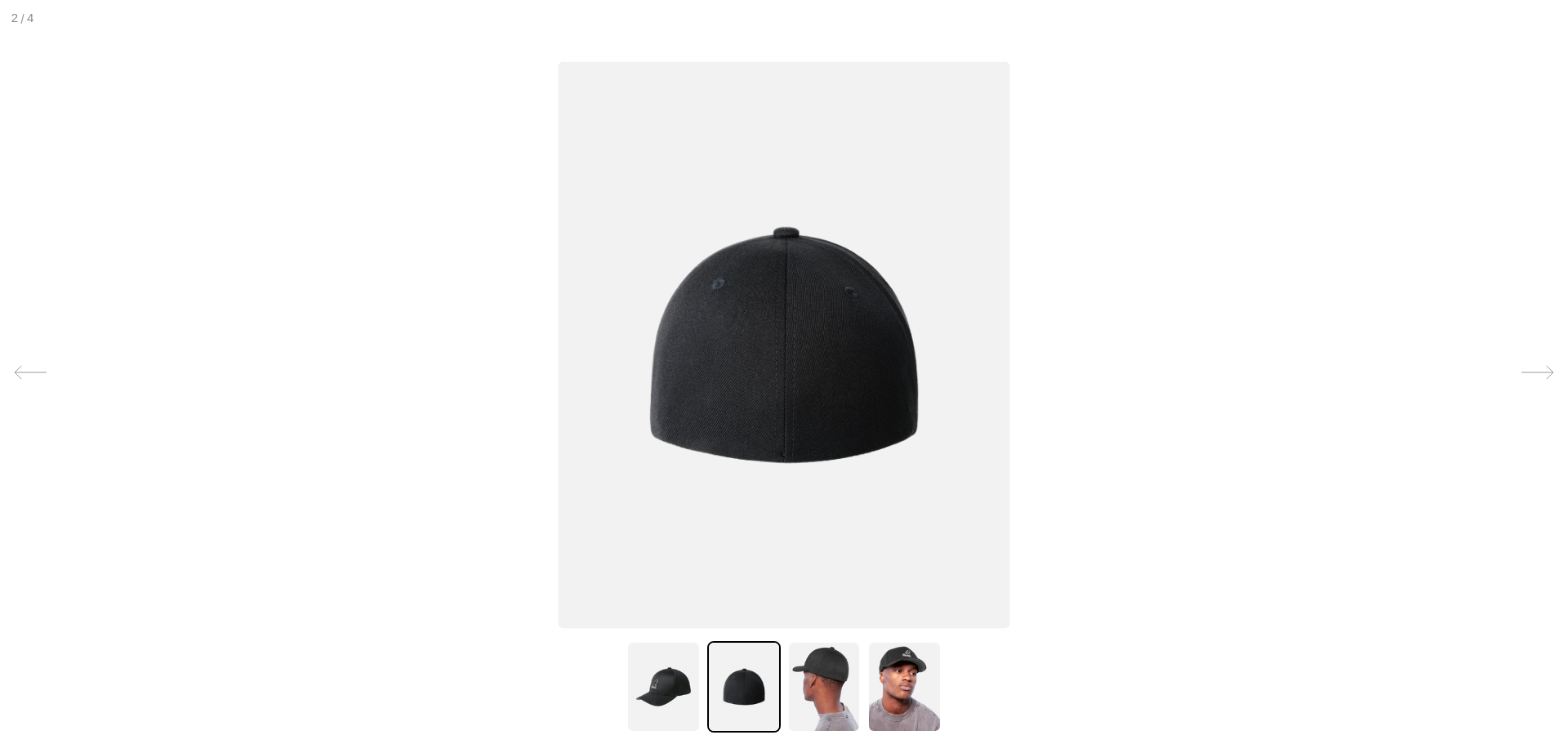
click at [820, 675] on img at bounding box center [824, 686] width 74 height 91
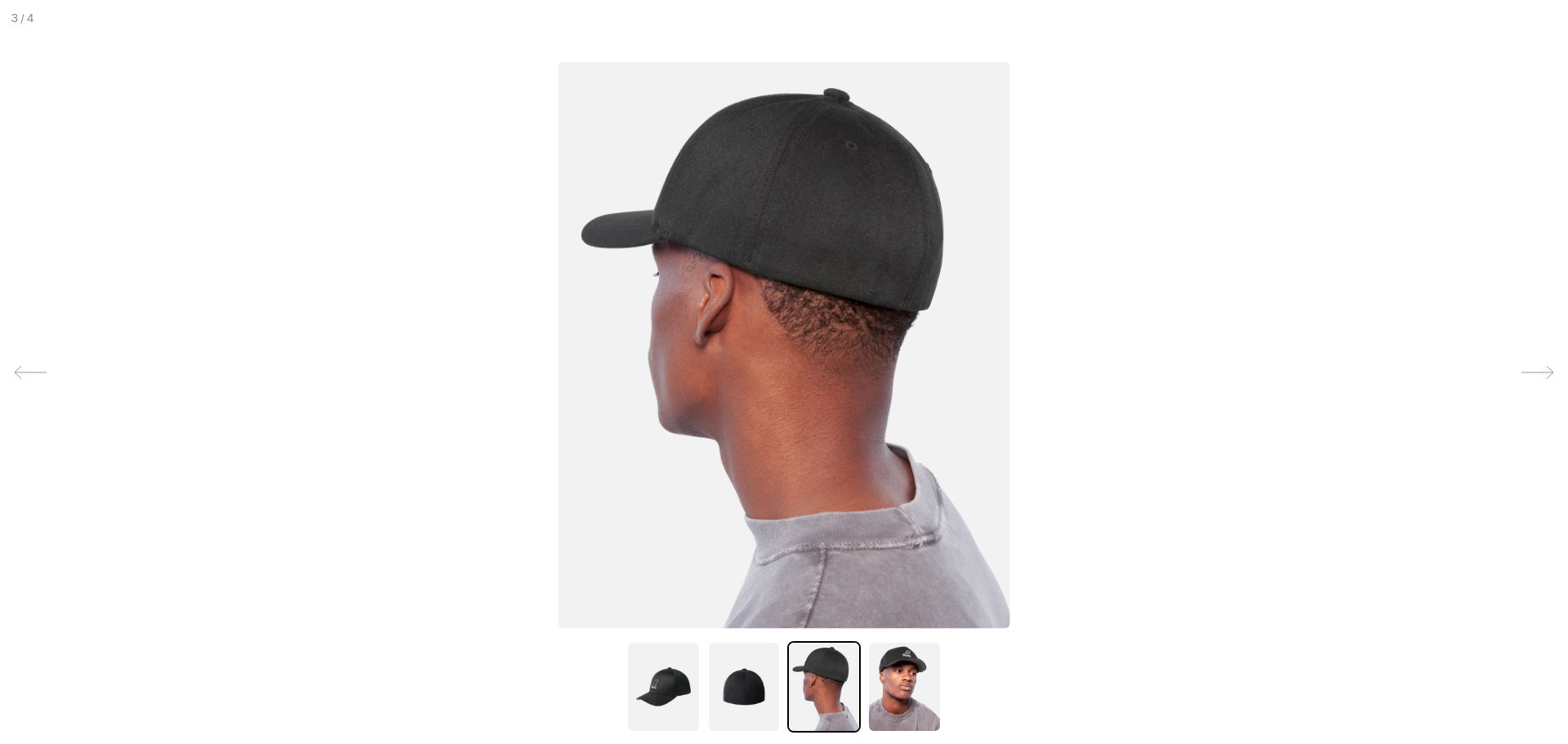
scroll to position [0, 0]
click at [890, 673] on img at bounding box center [904, 686] width 74 height 91
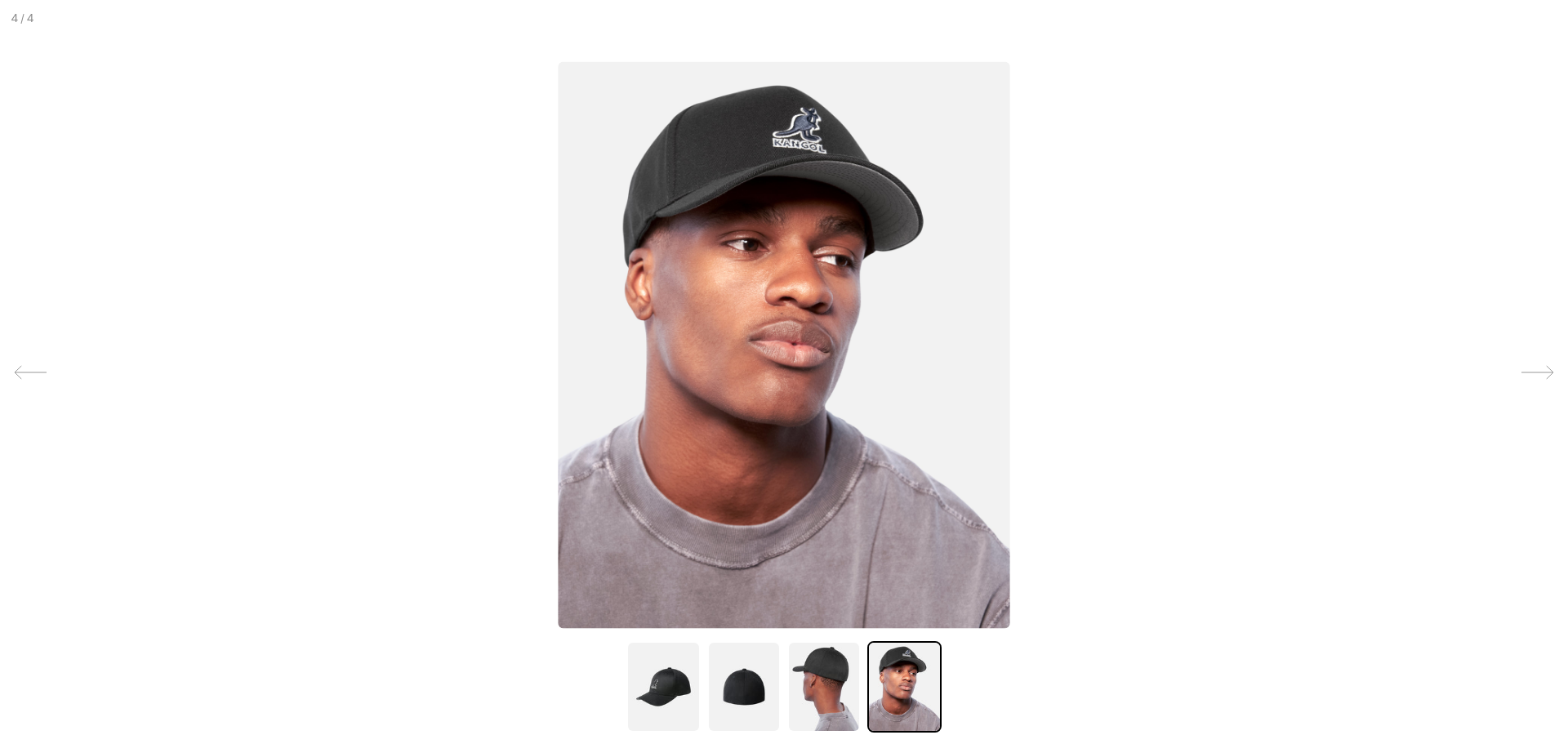
scroll to position [0, 337]
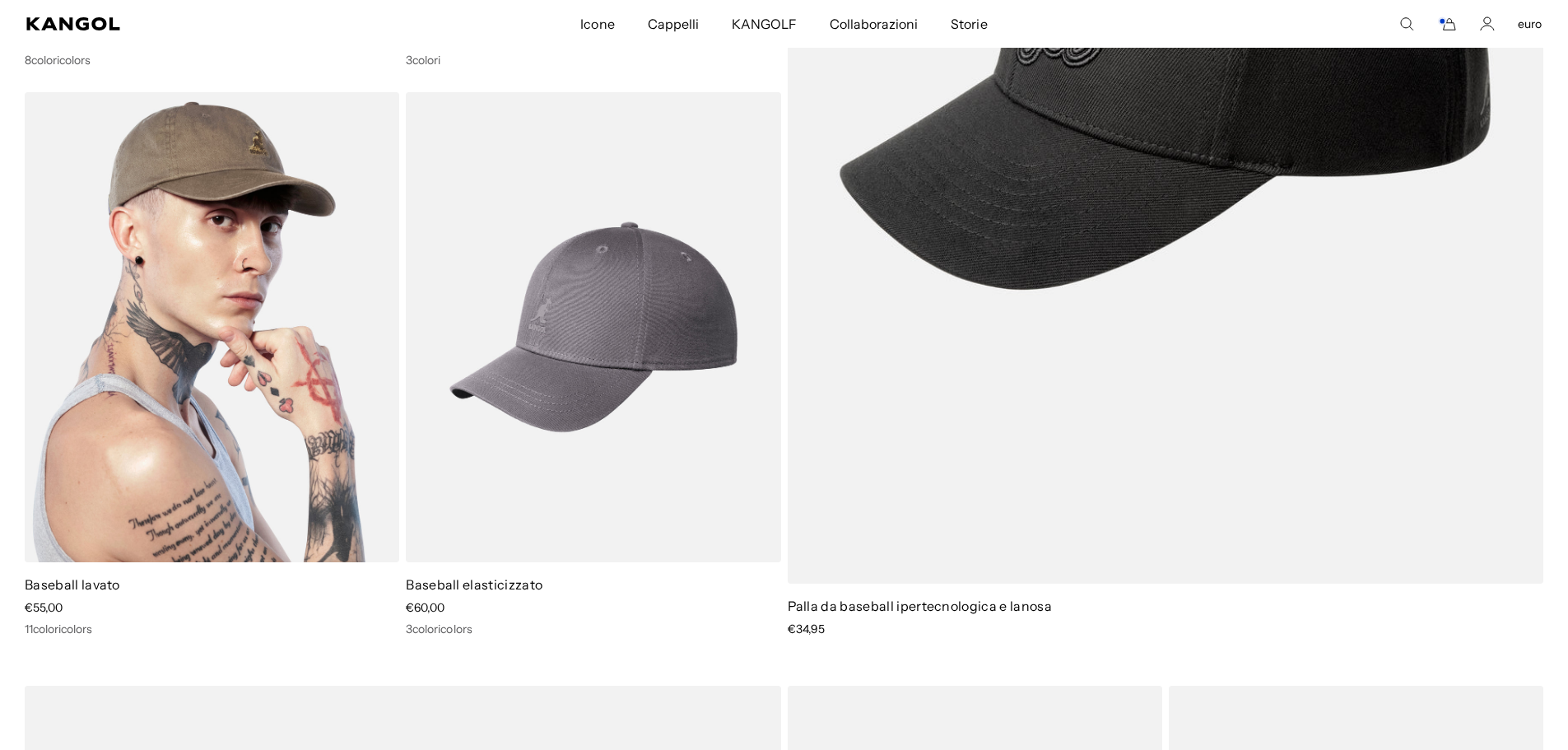
click at [159, 326] on img at bounding box center [212, 327] width 375 height 471
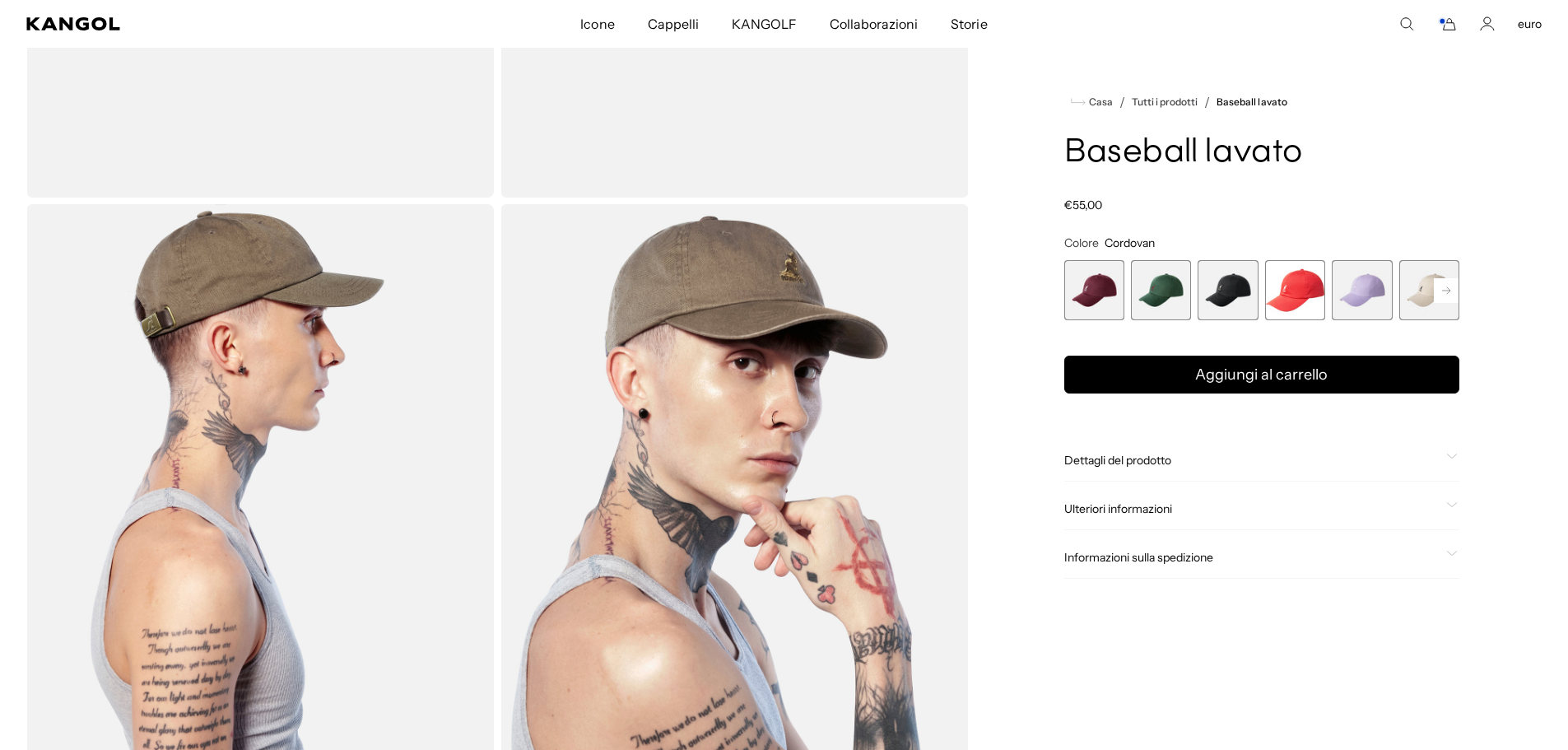
scroll to position [0, 339]
click at [1451, 456] on icon at bounding box center [1452, 456] width 10 height 4
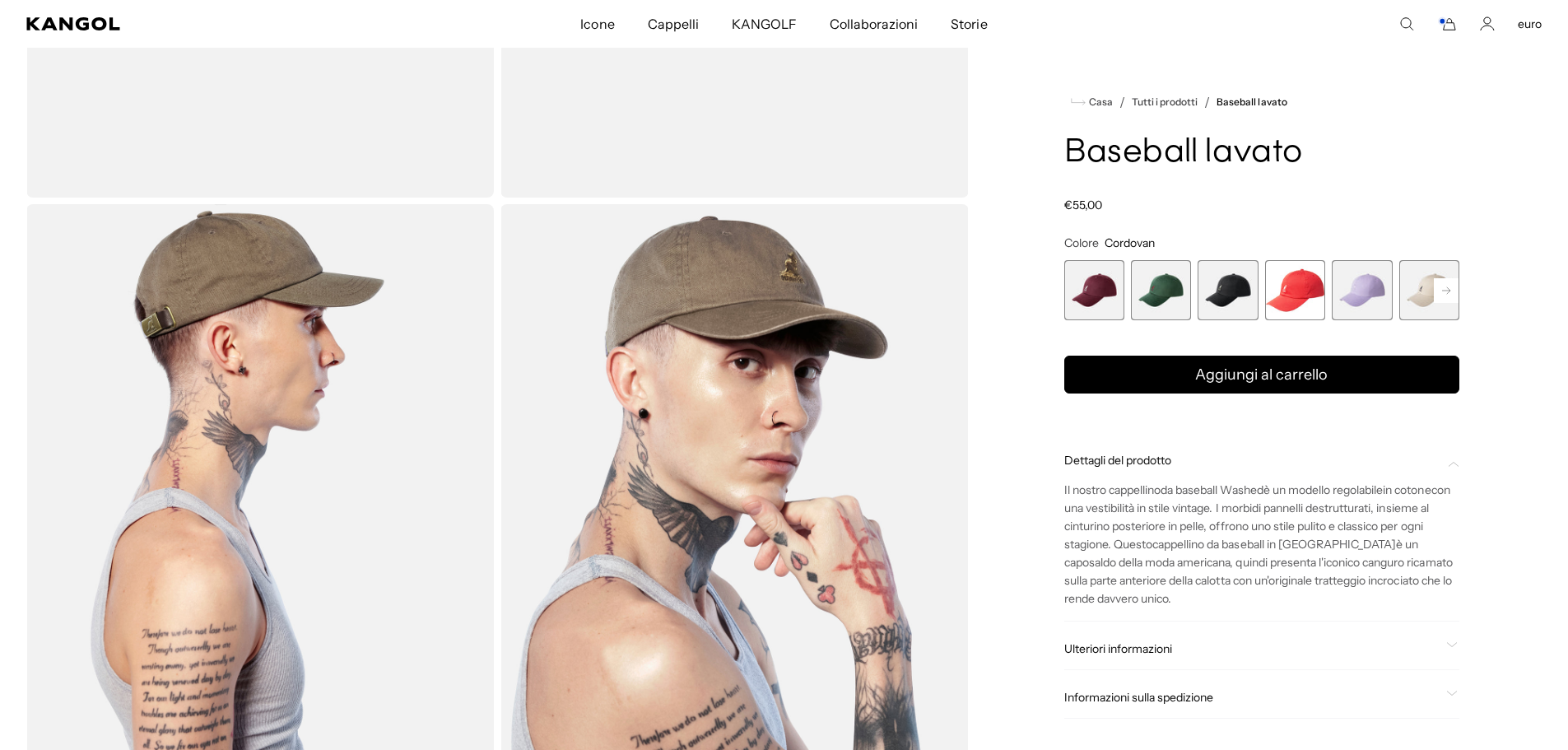
scroll to position [0, 0]
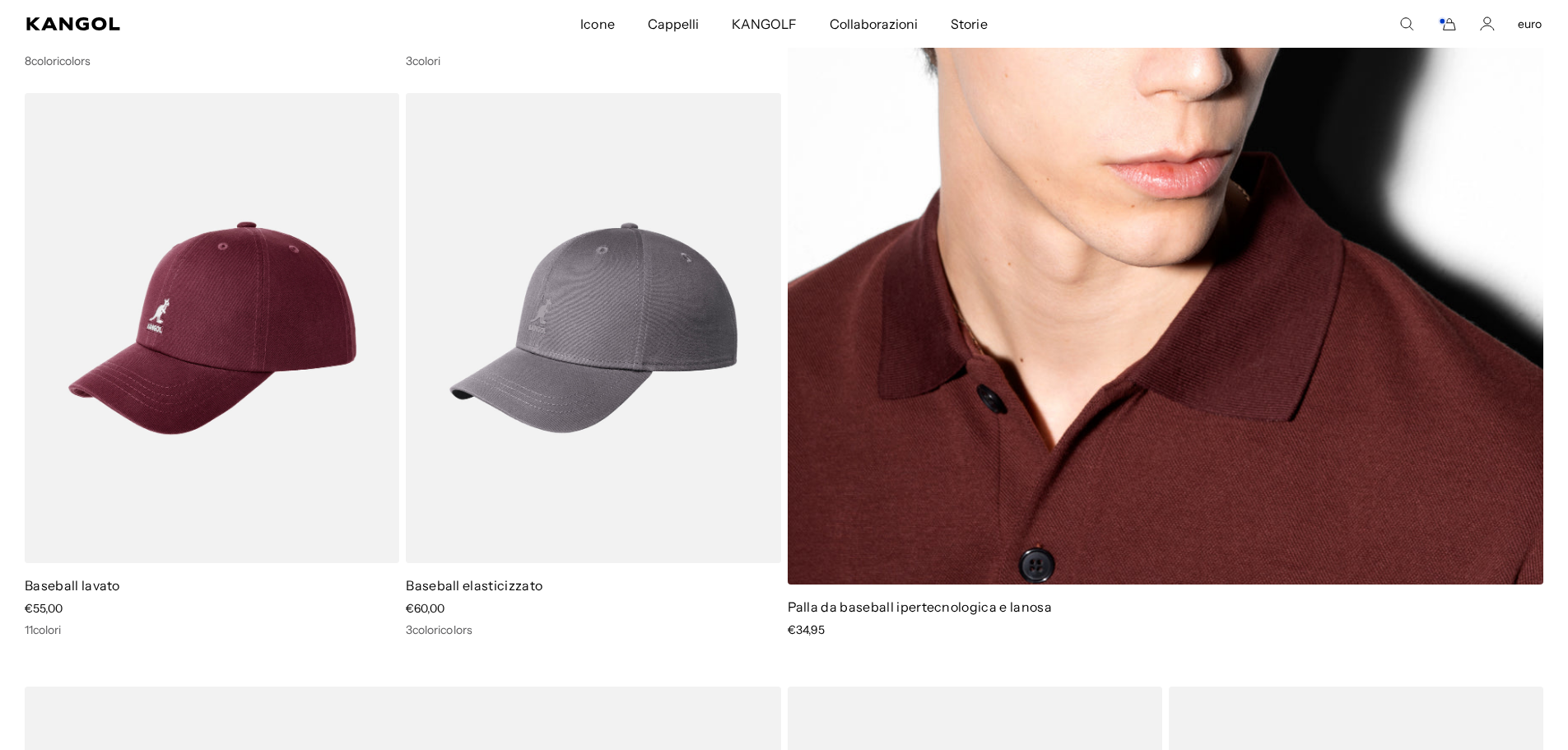
scroll to position [2962, 0]
click at [910, 341] on img at bounding box center [1165, 52] width 756 height 1060
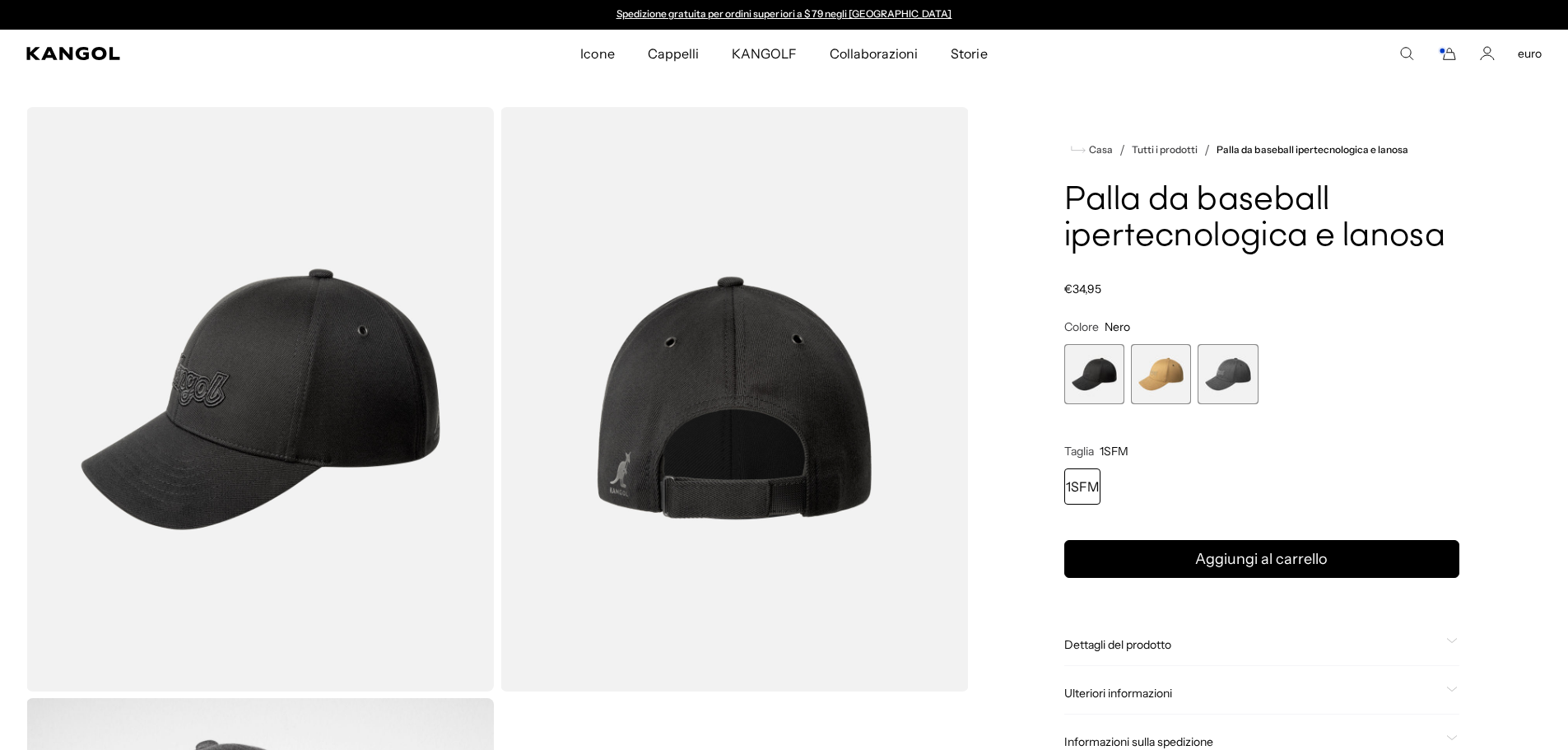
click at [1218, 358] on span "3 di 3" at bounding box center [1227, 374] width 60 height 60
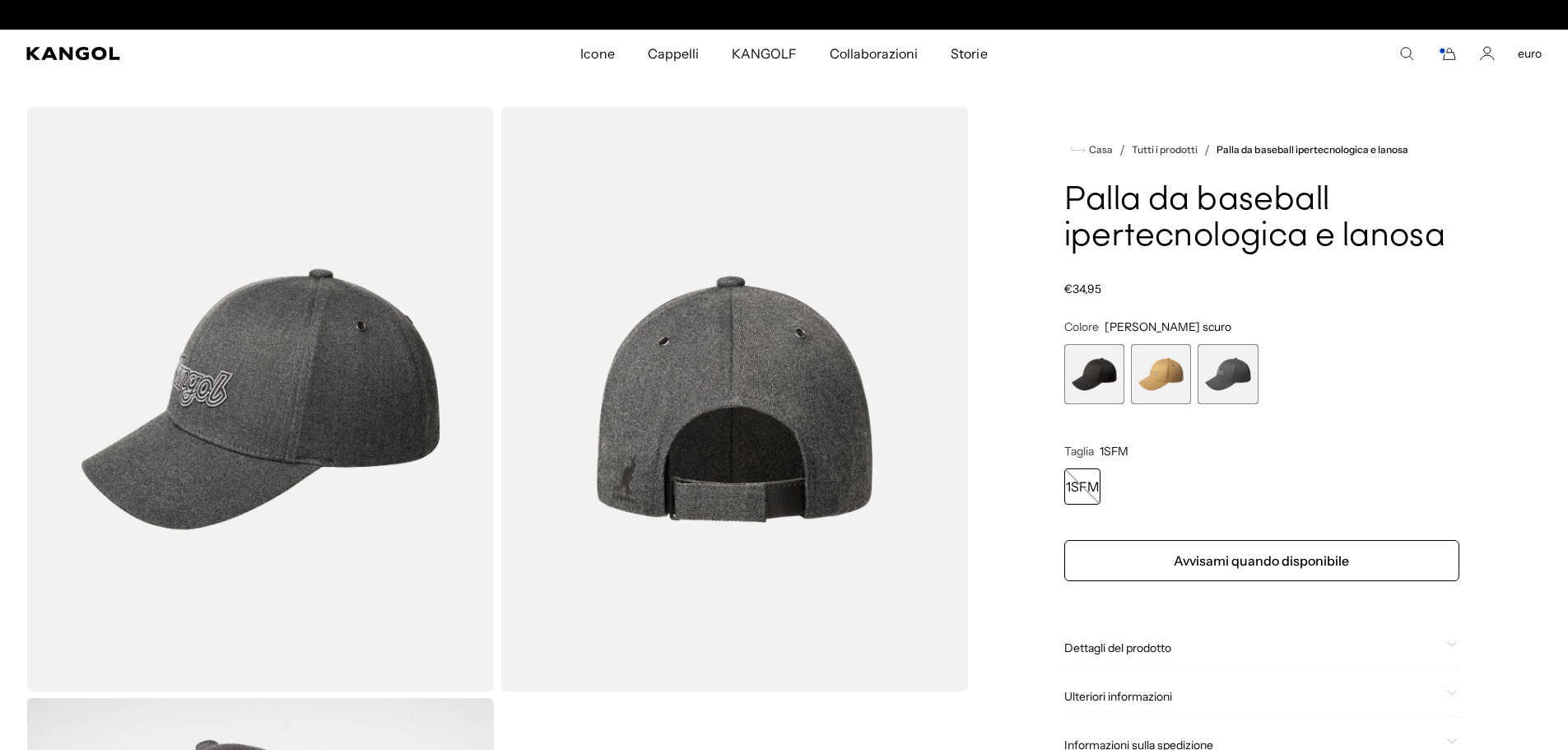
scroll to position [0, 339]
click at [1165, 382] on span "2 di 3" at bounding box center [1160, 374] width 60 height 60
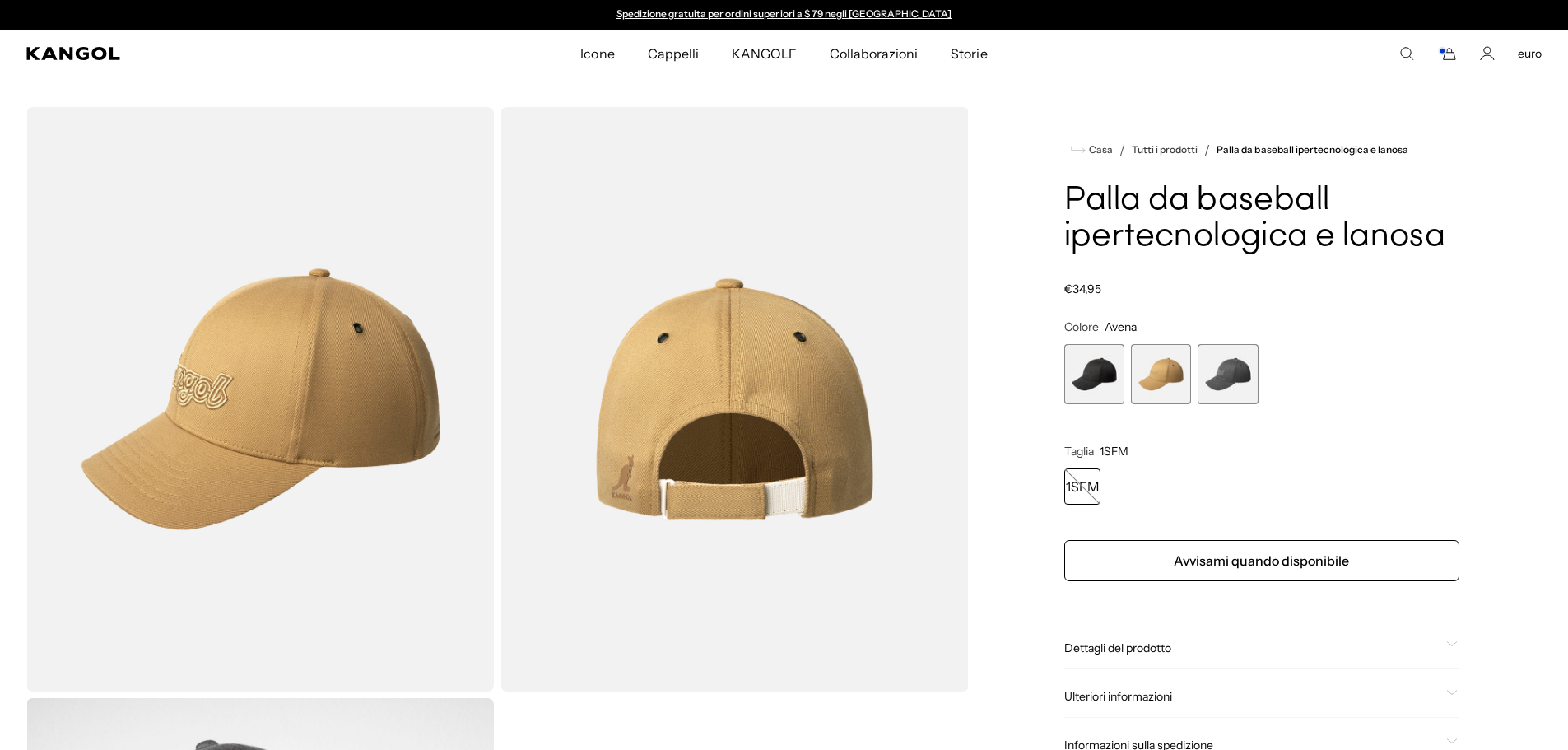
click at [1077, 381] on span "1 di 3" at bounding box center [1094, 374] width 60 height 60
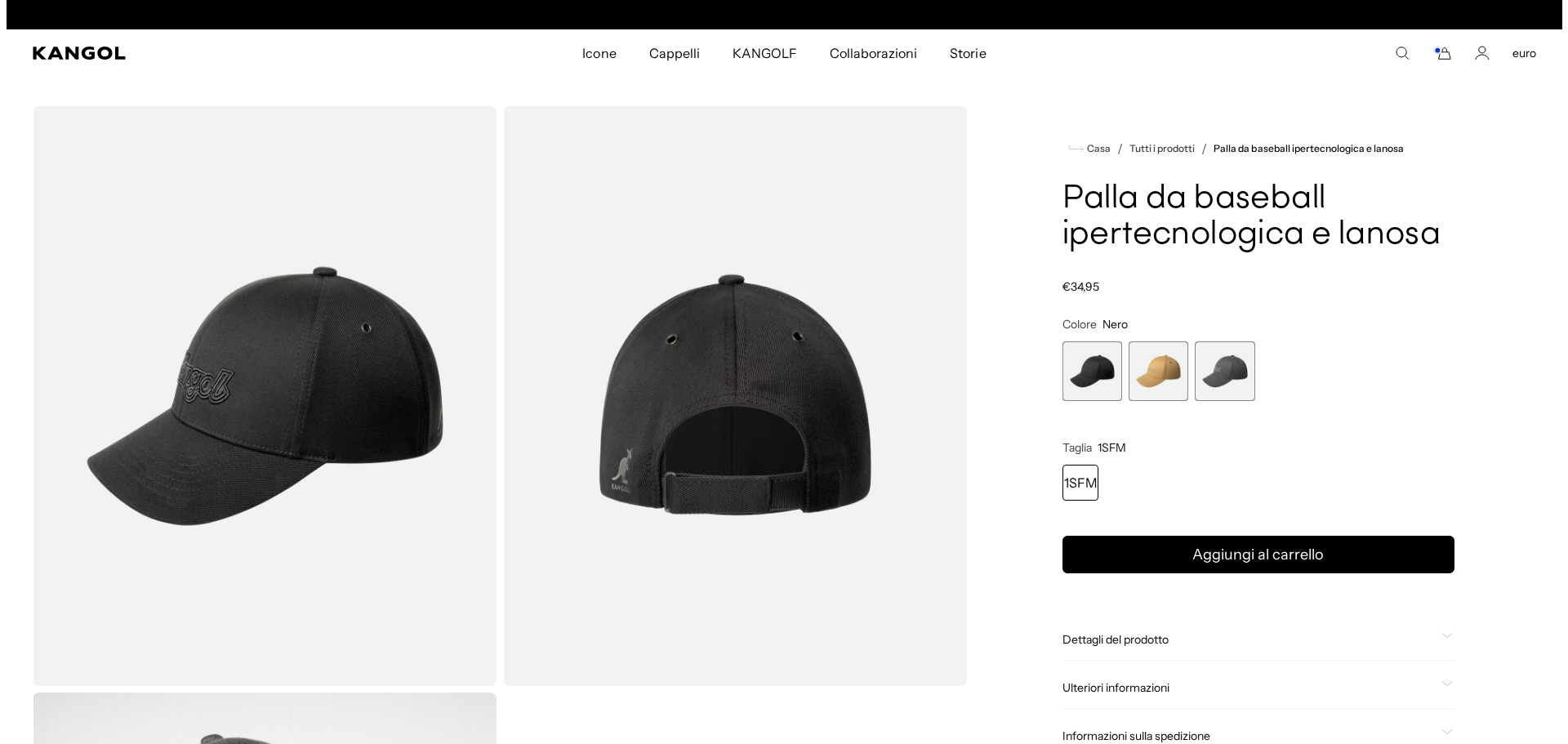
scroll to position [0, 337]
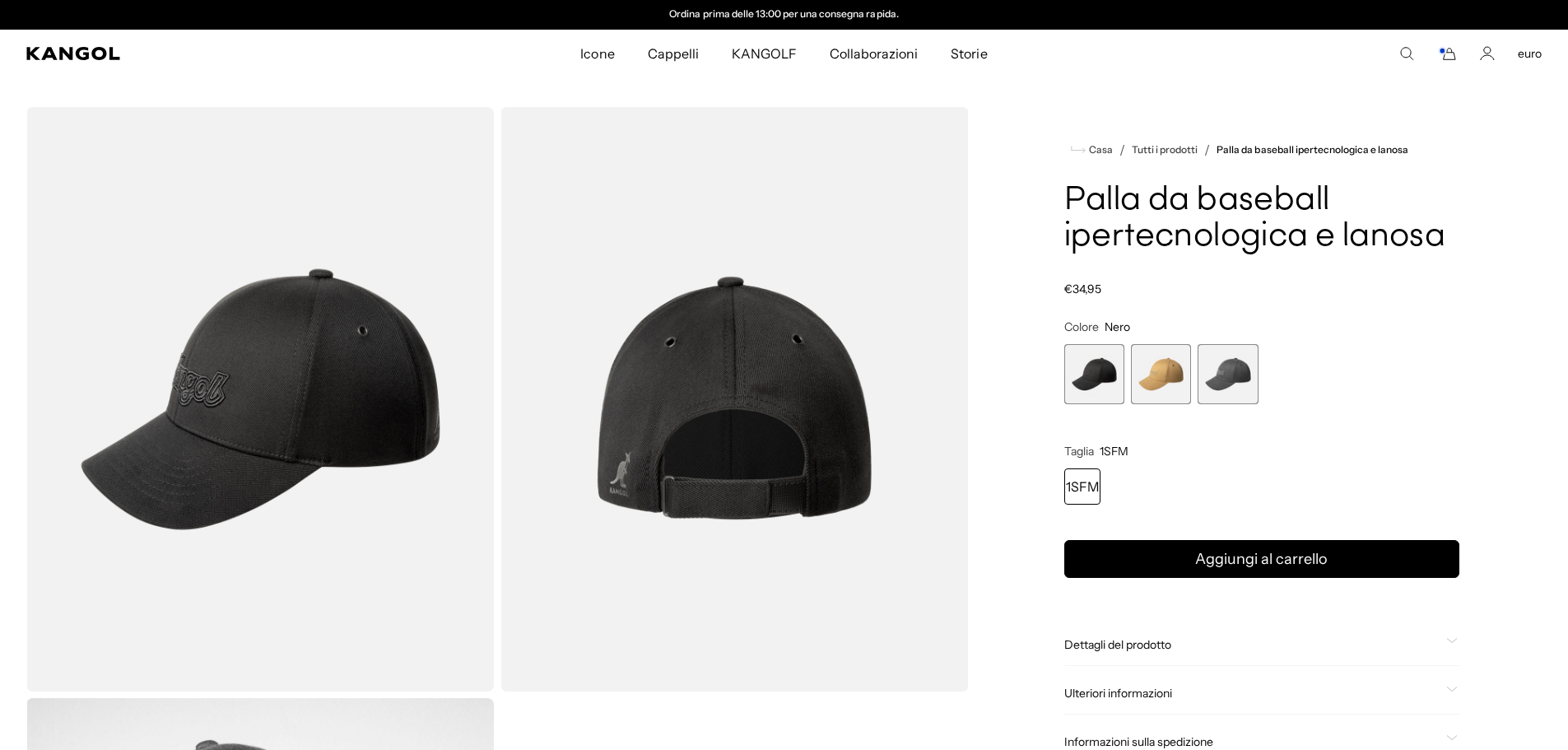
click at [731, 397] on img "Visualizzatore Galleria" at bounding box center [734, 399] width 468 height 584
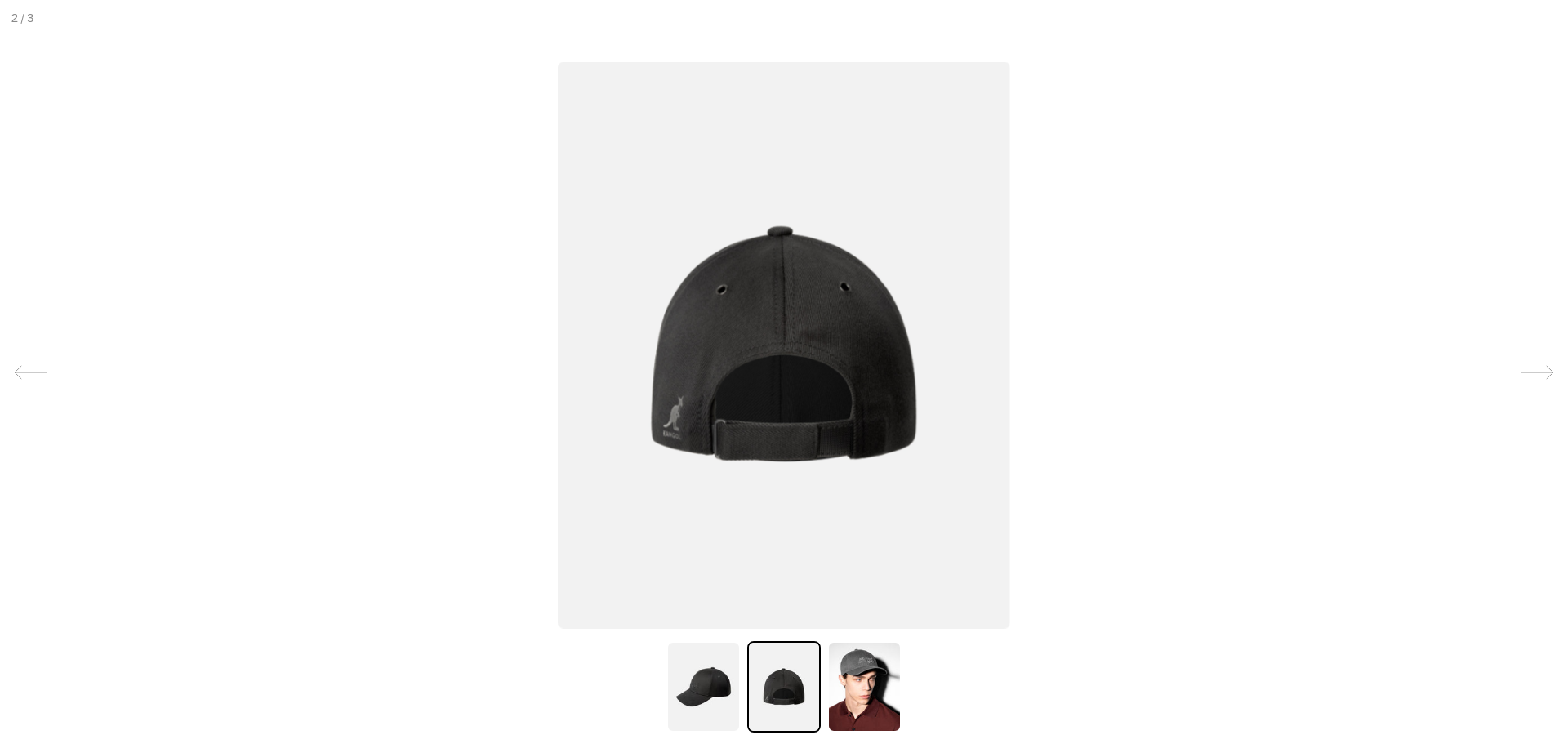
scroll to position [0, 0]
click at [862, 670] on img at bounding box center [864, 686] width 74 height 91
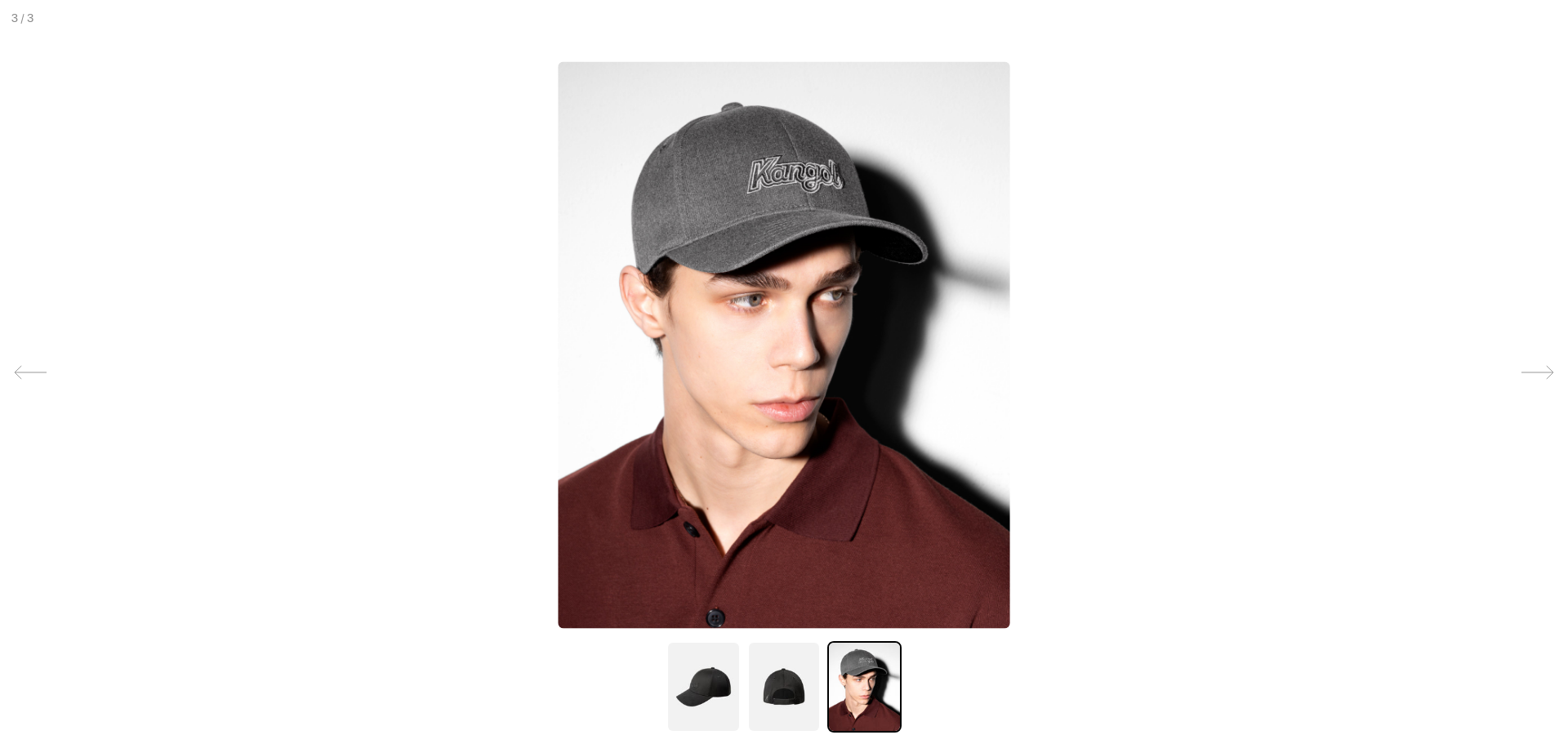
click at [792, 691] on img at bounding box center [784, 686] width 74 height 91
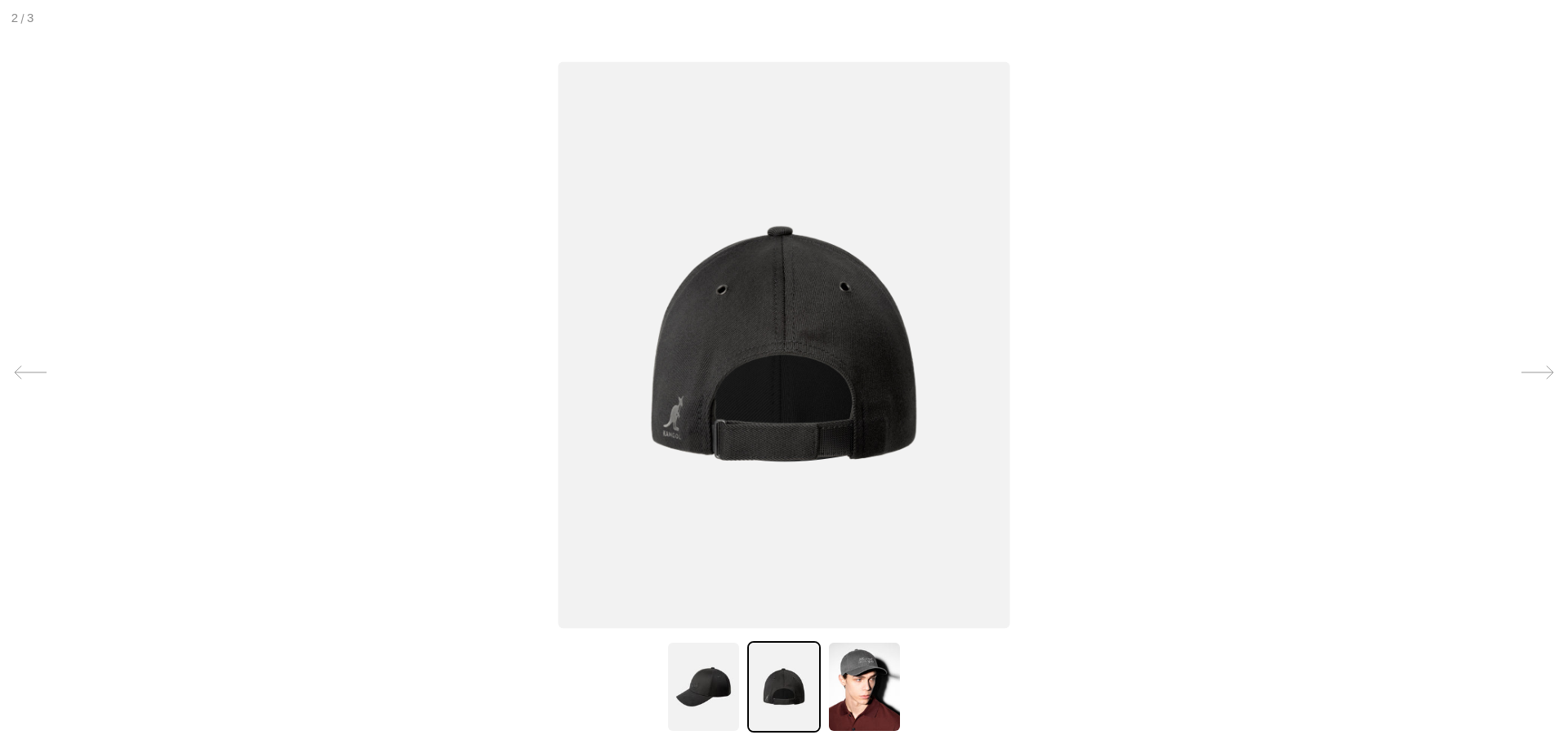
click at [691, 706] on img at bounding box center [703, 686] width 74 height 91
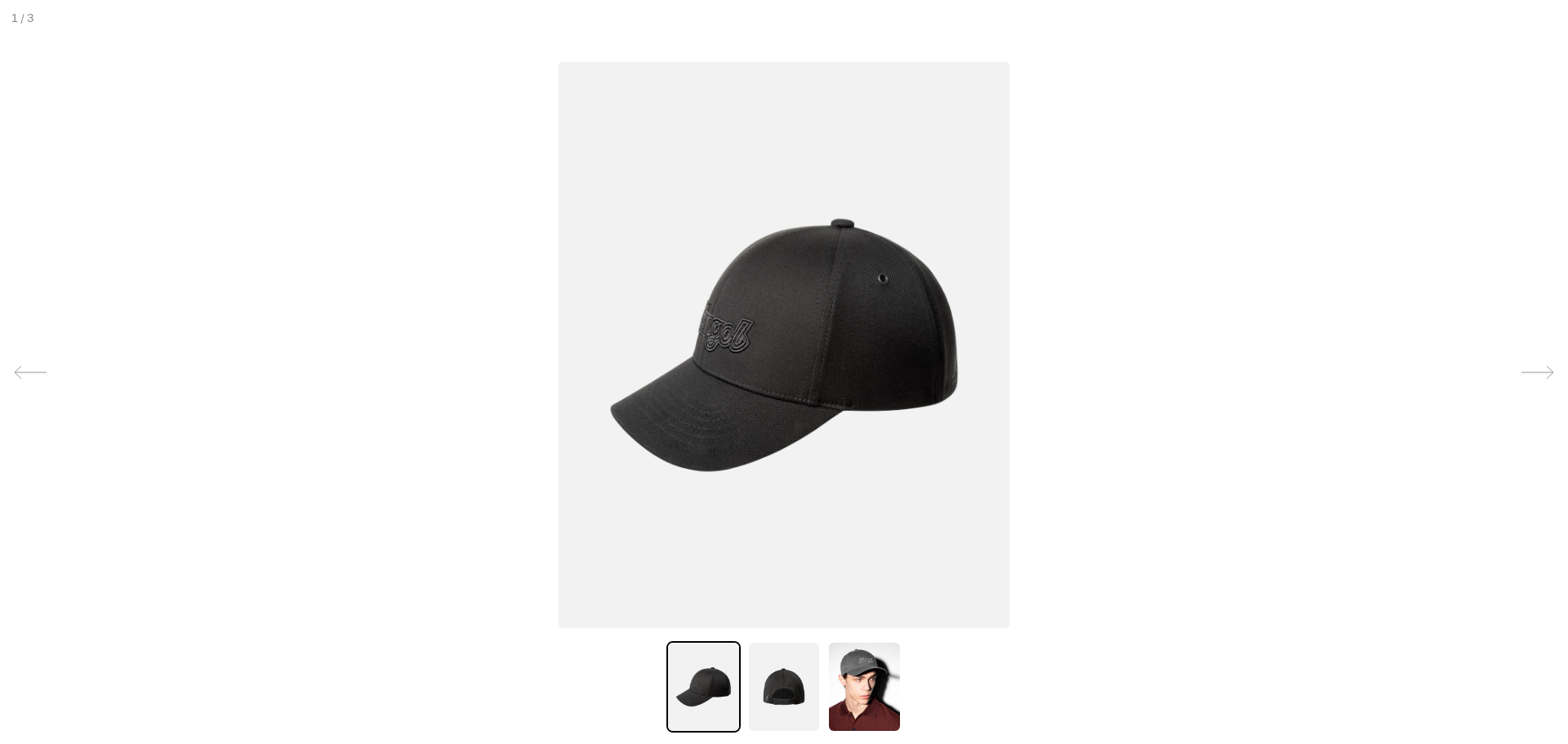
scroll to position [0, 0]
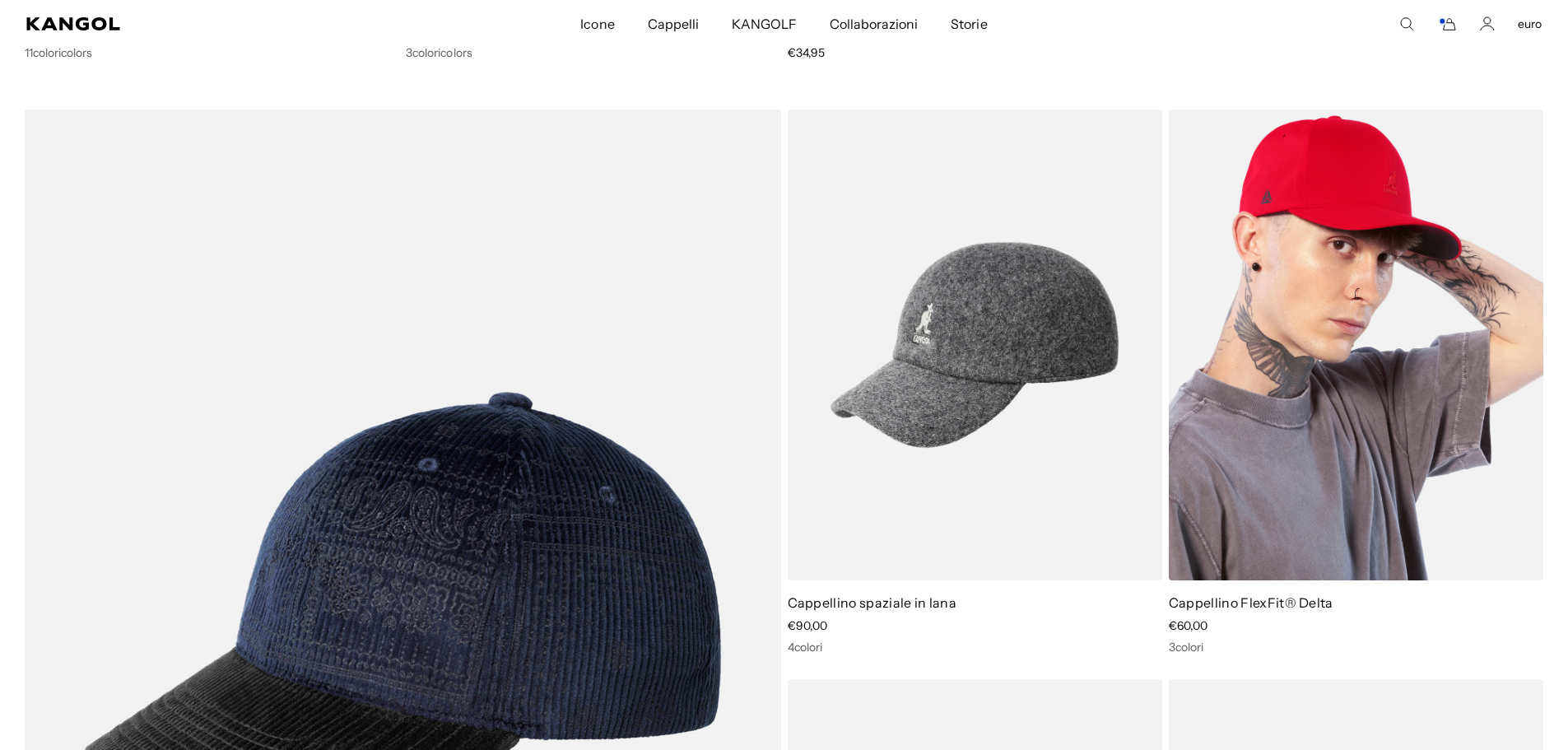
scroll to position [0, 339]
click at [1275, 317] on img at bounding box center [1356, 345] width 375 height 471
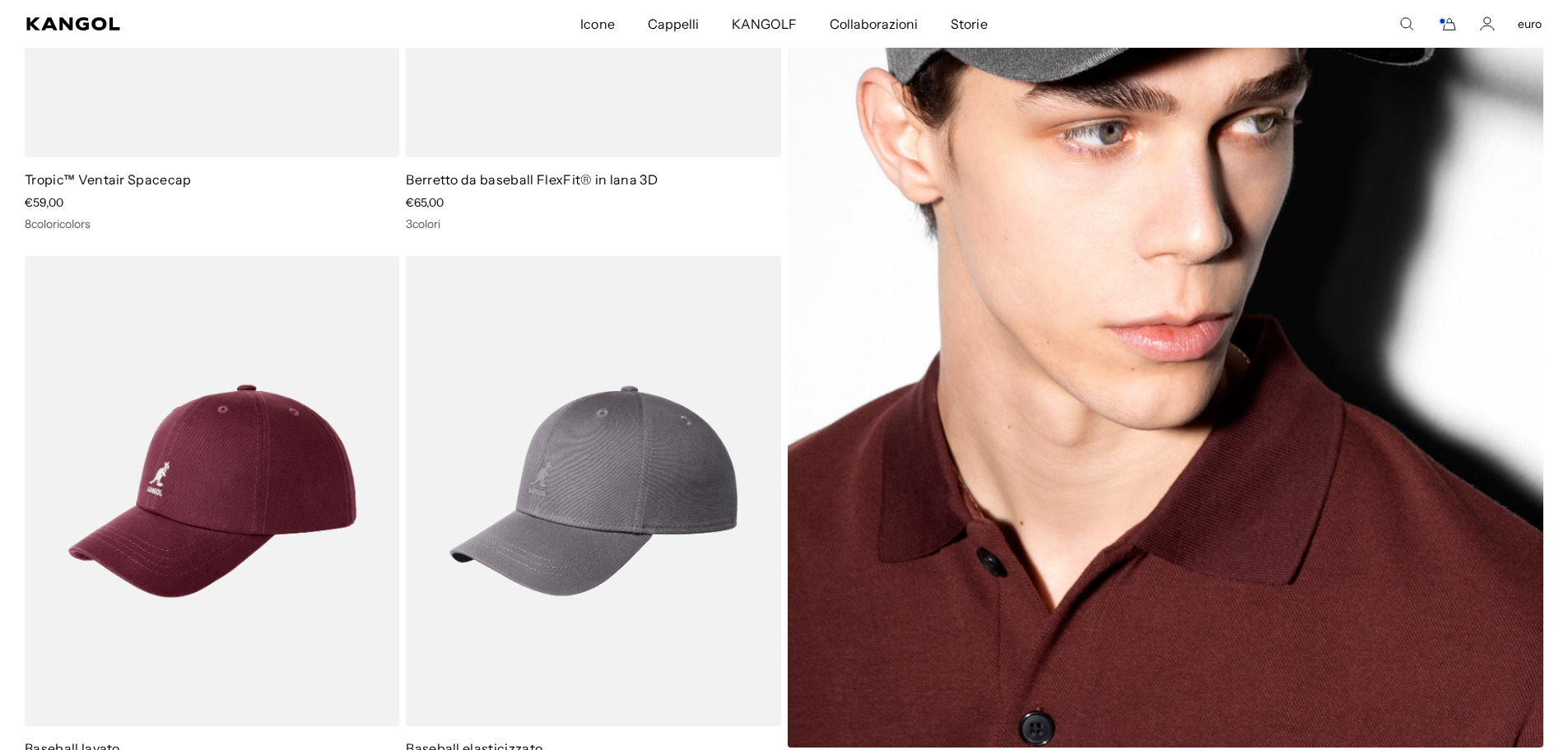
scroll to position [2633, 0]
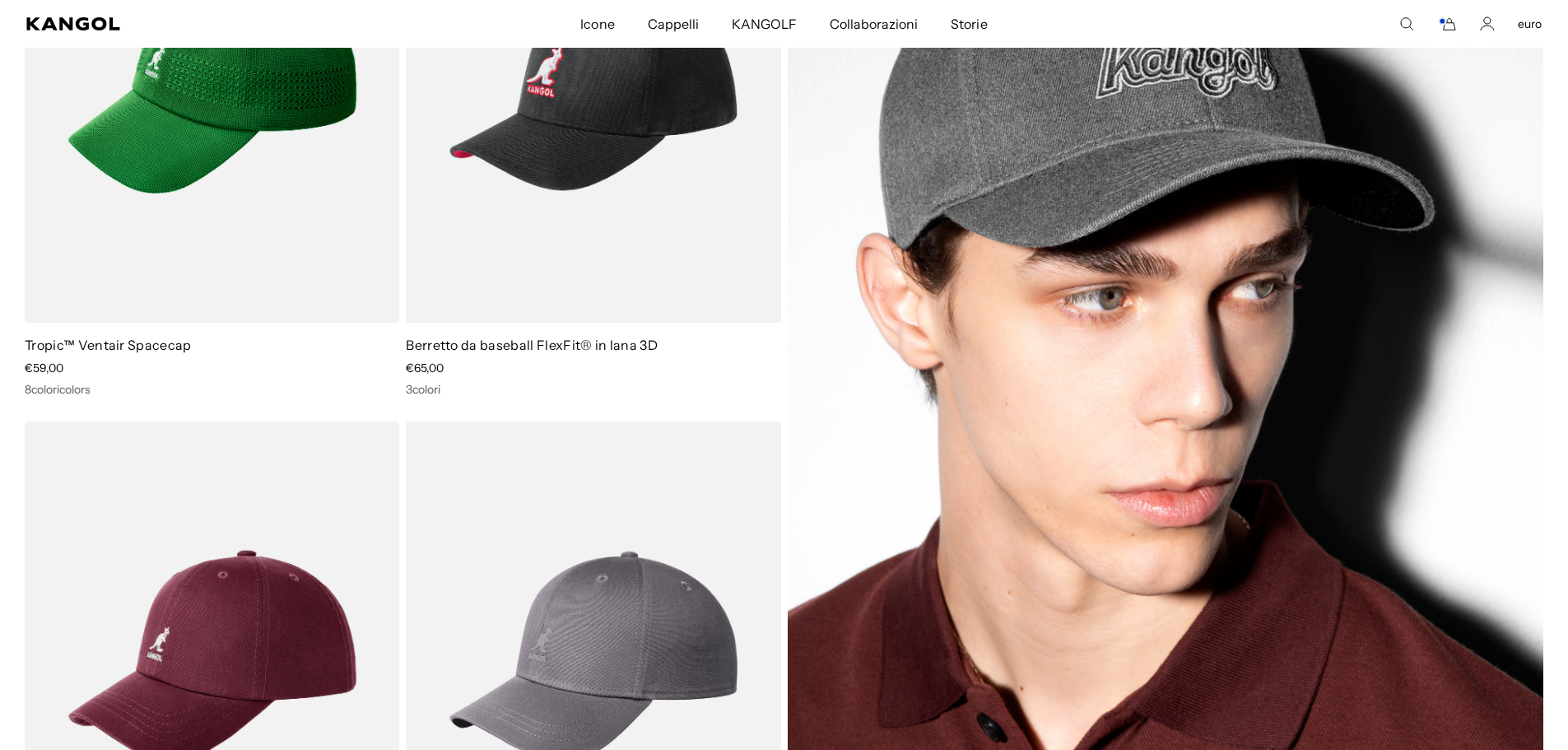
click at [995, 325] on img at bounding box center [1165, 381] width 756 height 1060
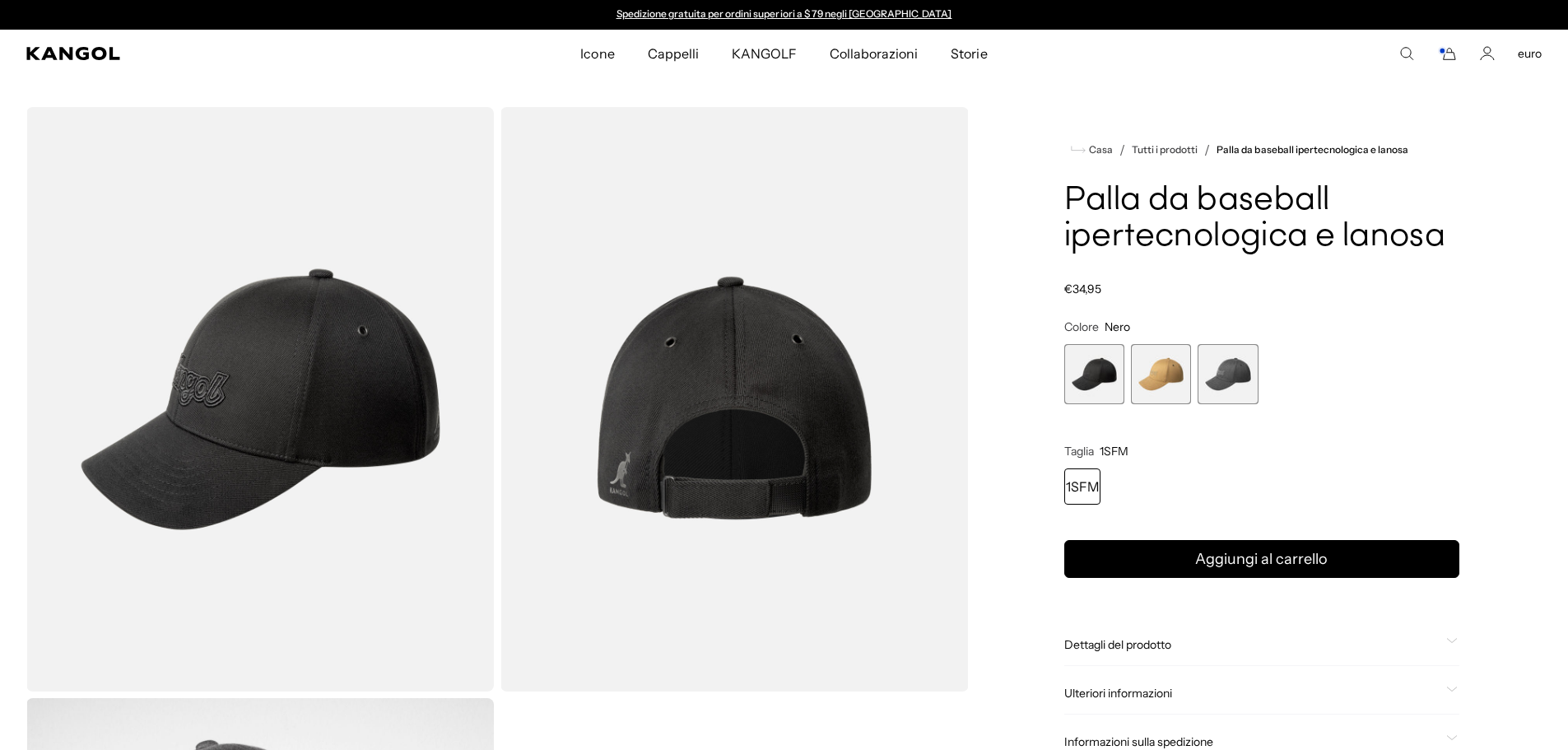
click at [1222, 386] on span "3 di 3" at bounding box center [1227, 374] width 60 height 60
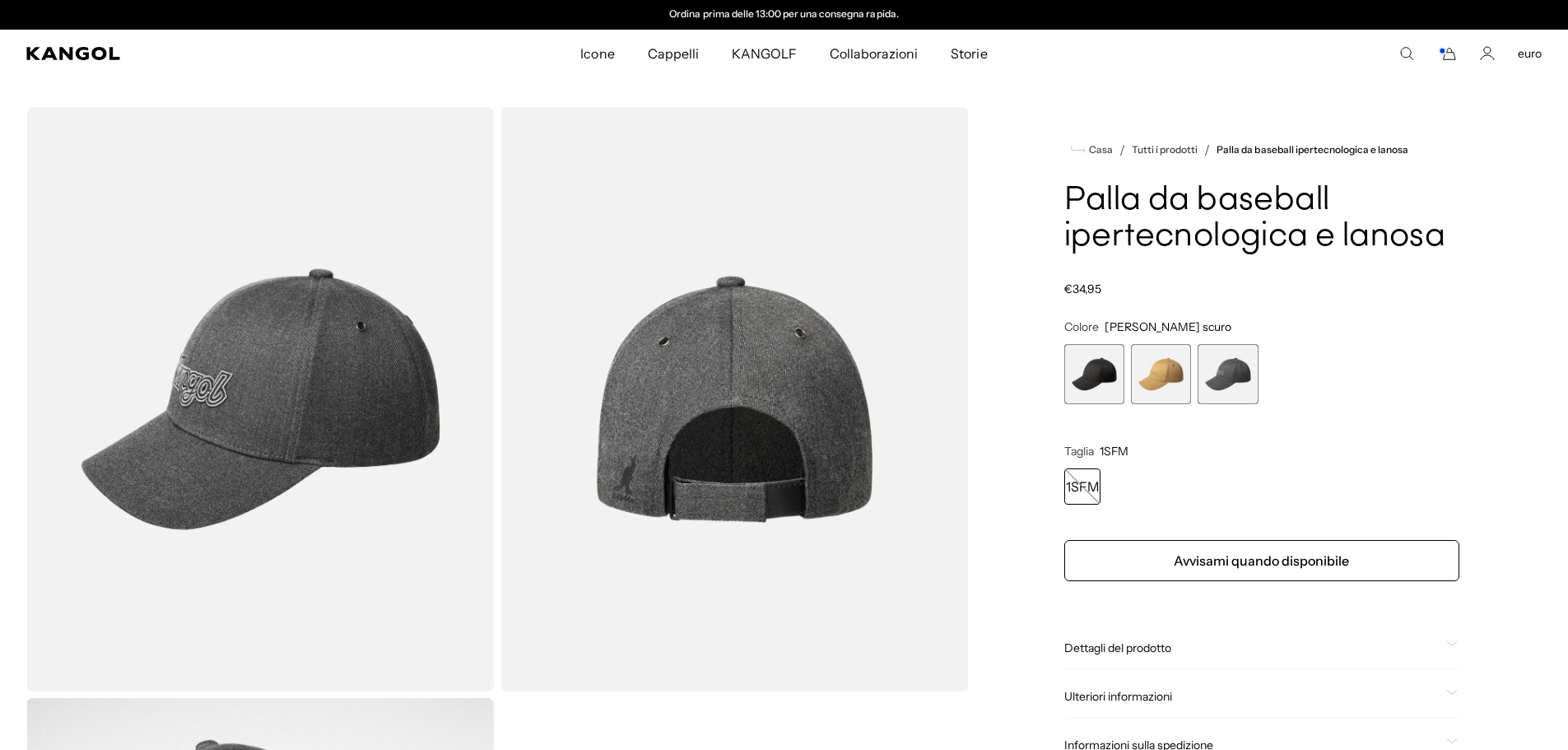
click at [1158, 395] on span "2 di 3" at bounding box center [1160, 374] width 60 height 60
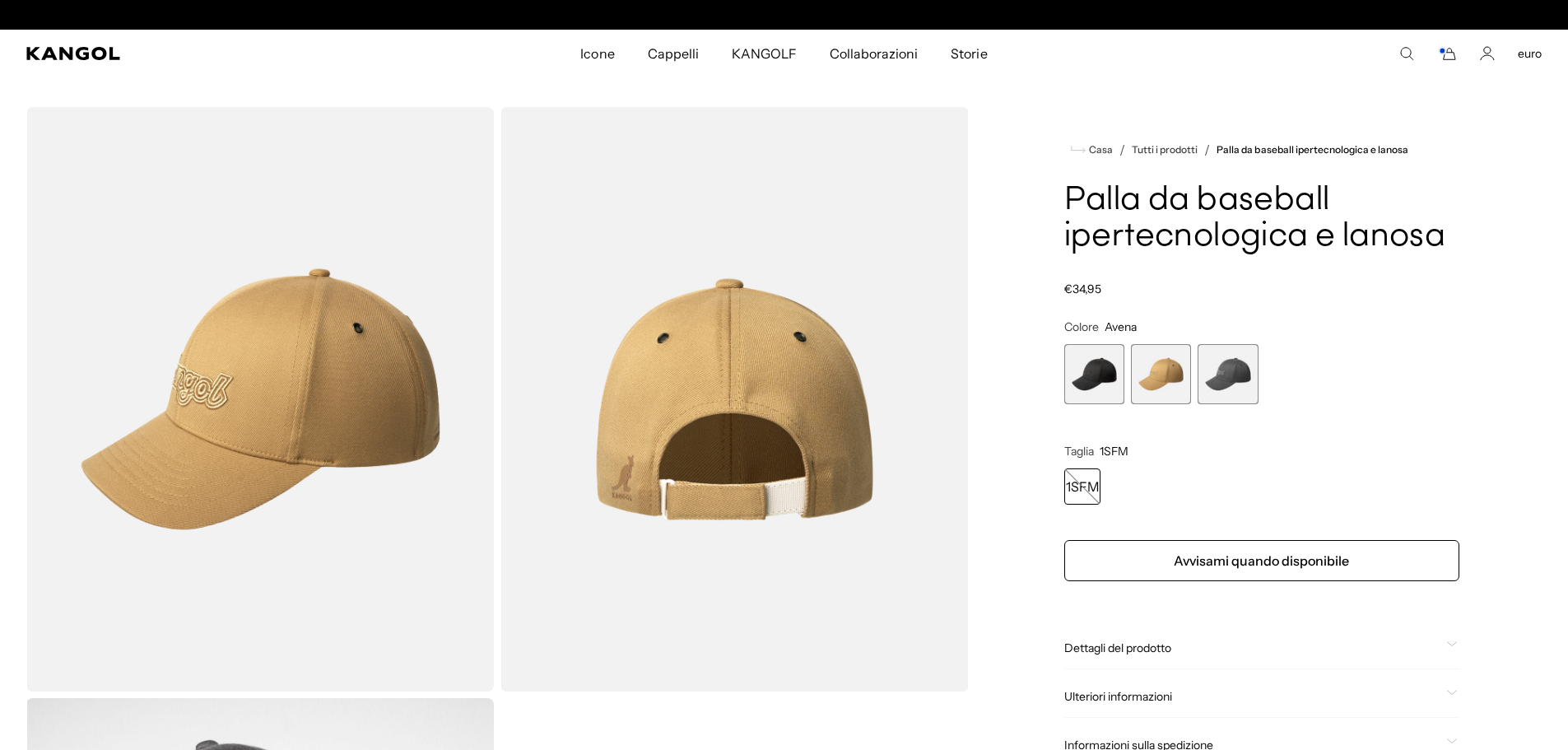
click at [1102, 384] on span "1 di 3" at bounding box center [1094, 374] width 60 height 60
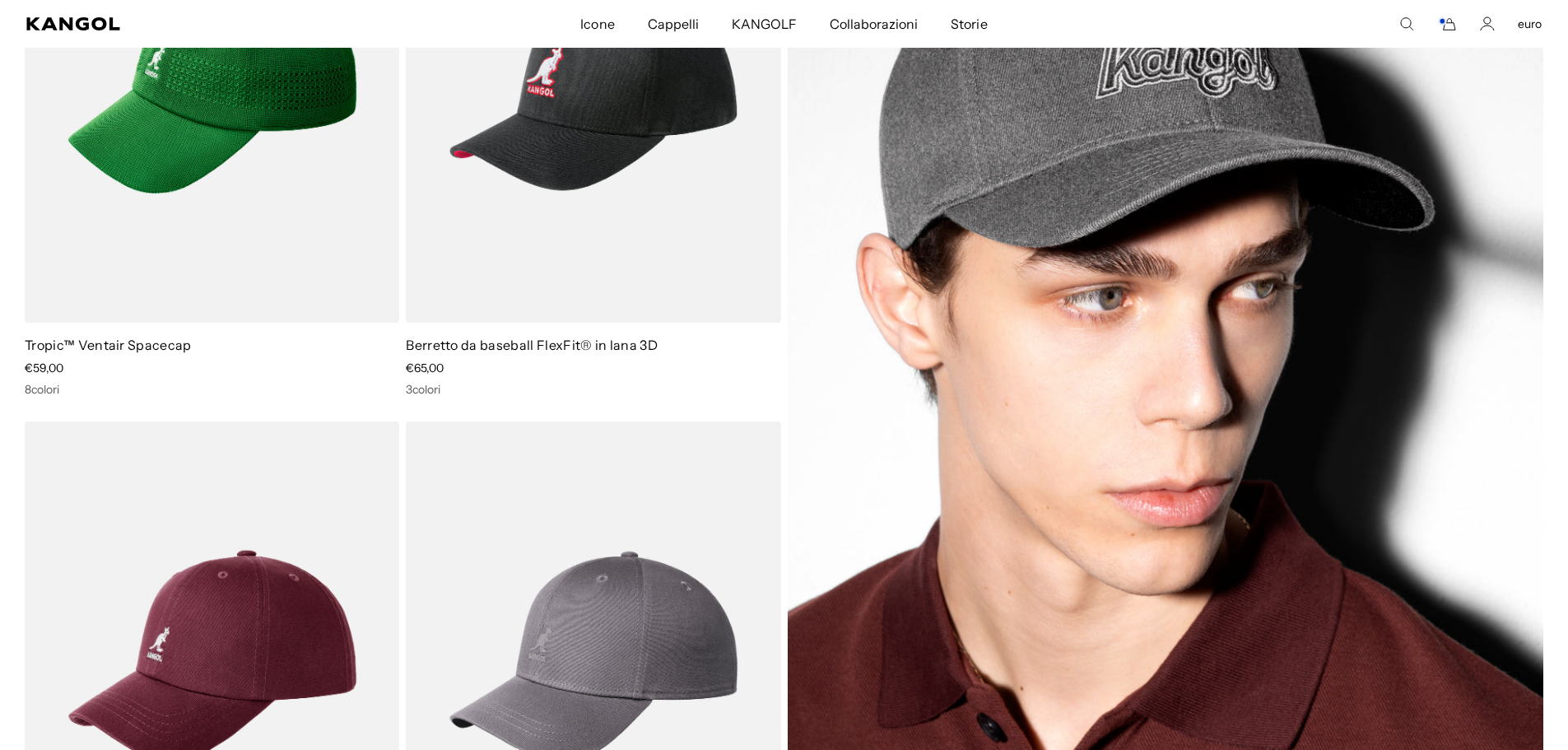
click at [1095, 237] on img at bounding box center [1165, 381] width 756 height 1060
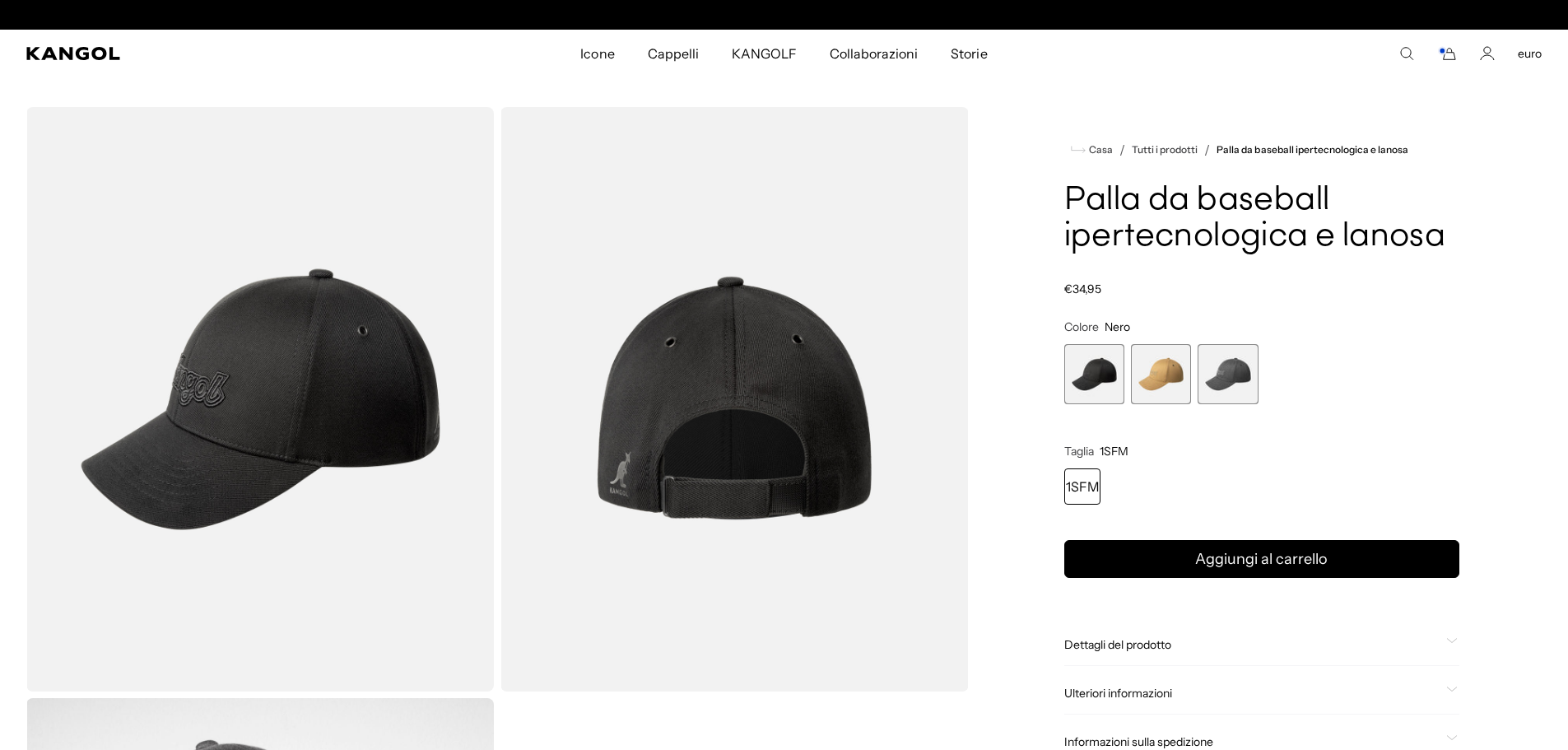
click at [1233, 359] on span "3 di 3" at bounding box center [1227, 374] width 60 height 60
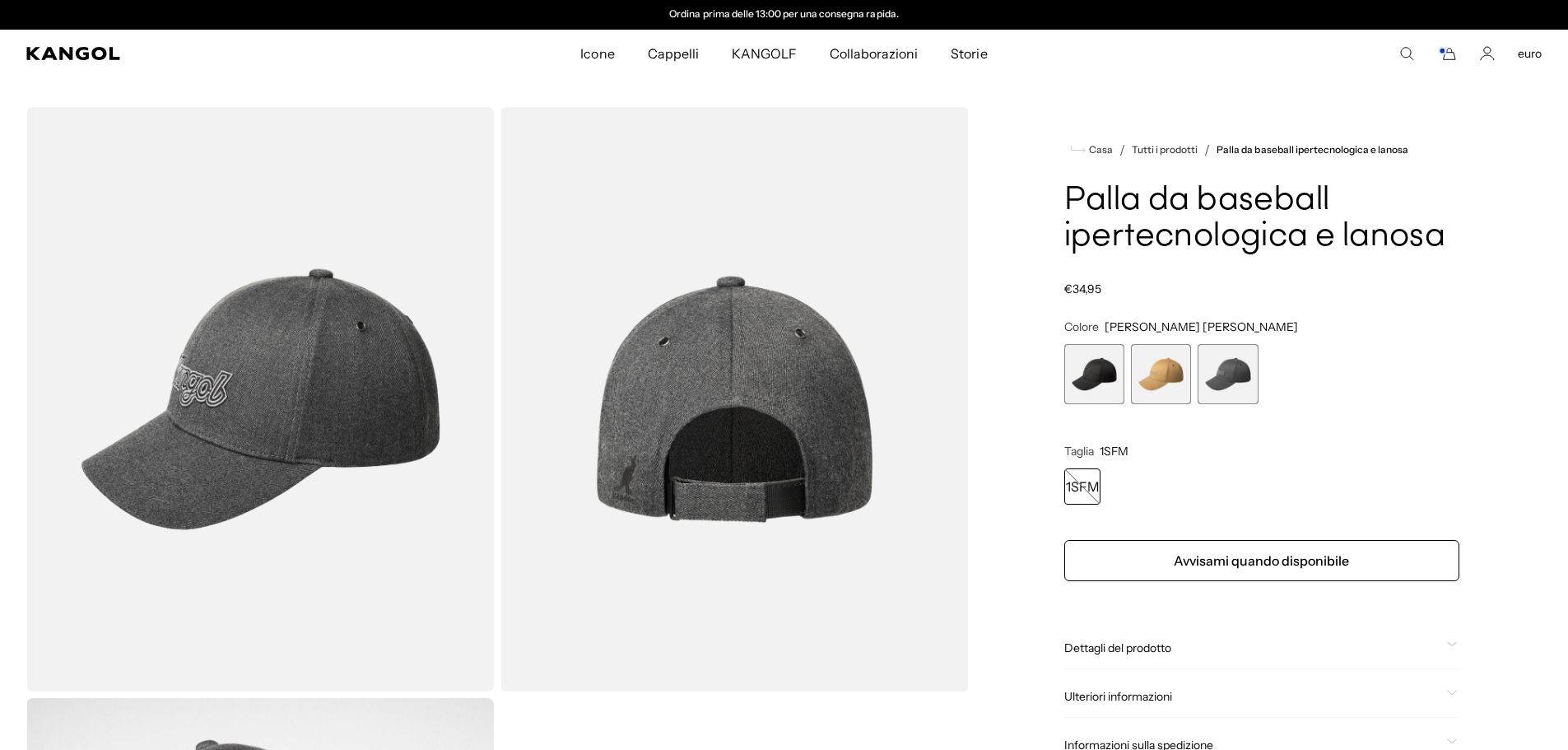
click at [1163, 374] on span "2 di 3" at bounding box center [1160, 374] width 60 height 60
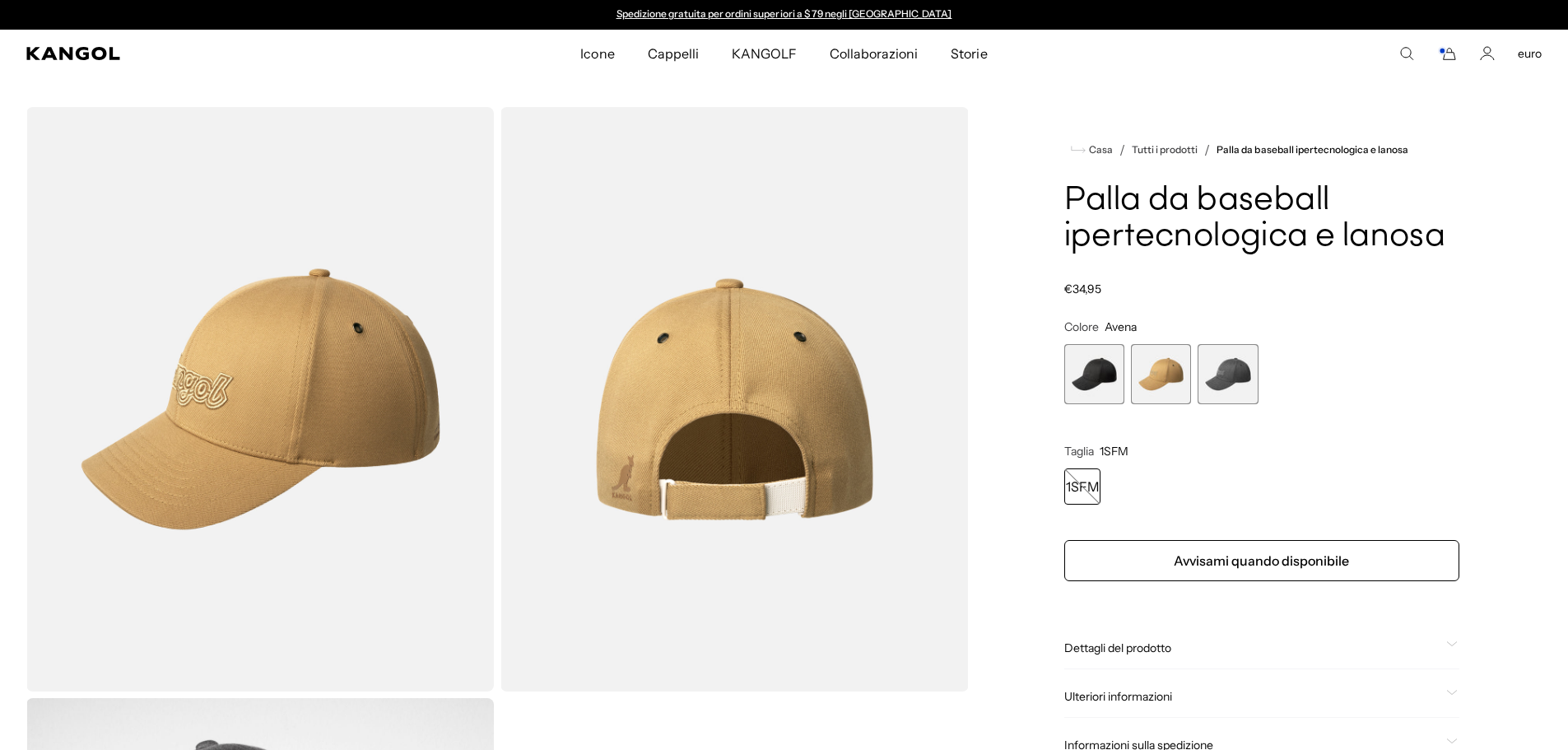
click at [1098, 379] on span "1 di 3" at bounding box center [1094, 374] width 60 height 60
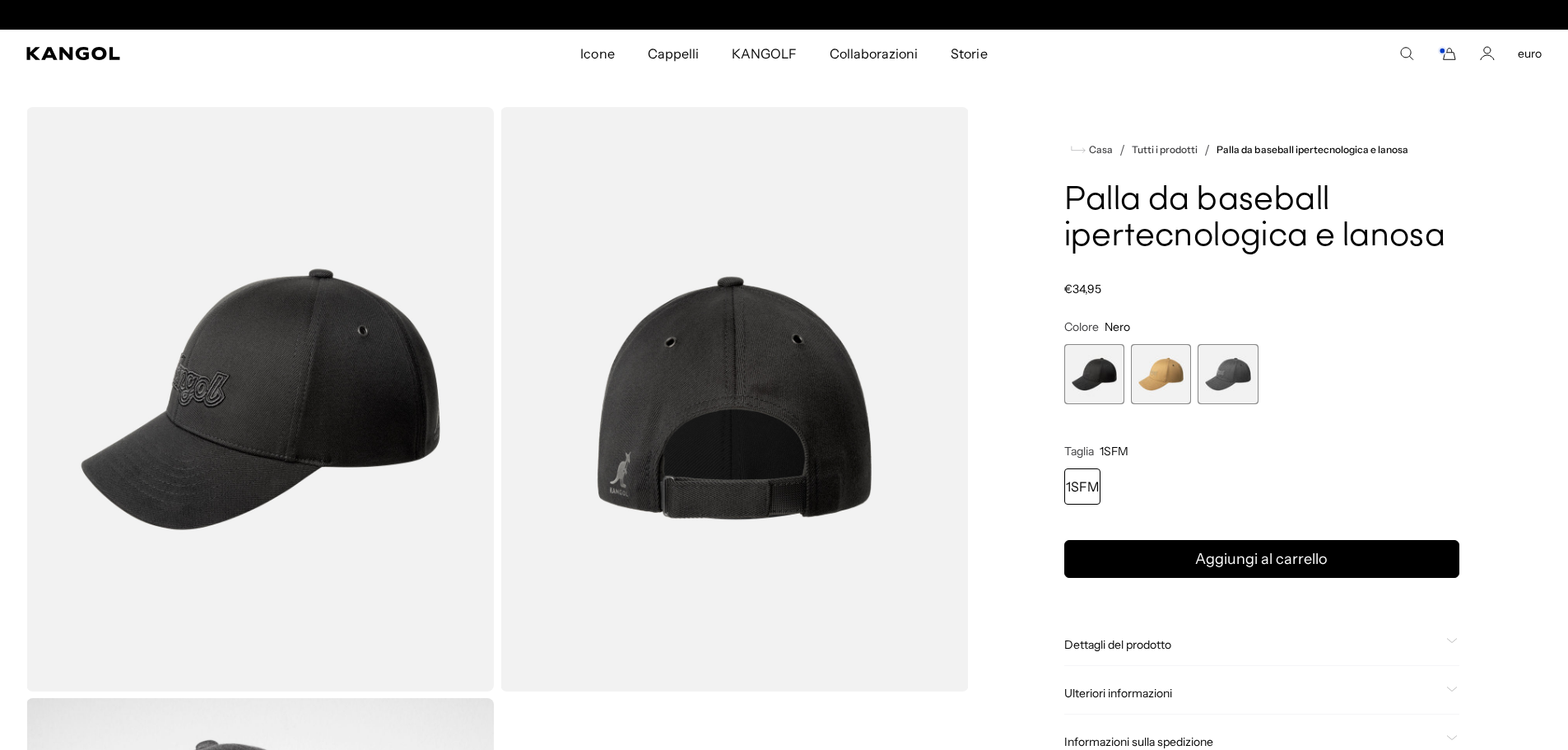
scroll to position [0, 339]
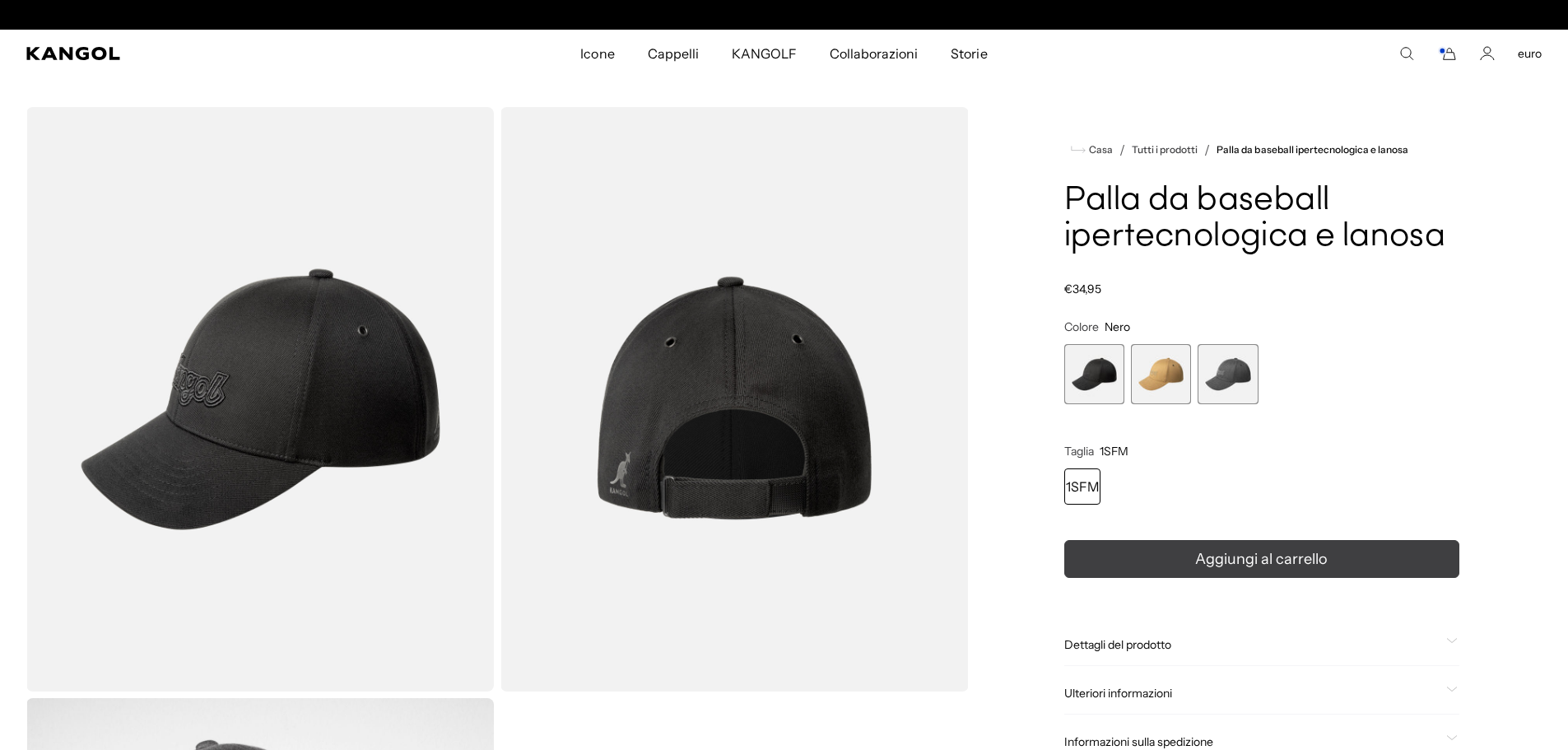
click at [1119, 556] on button "Aggiungi al carrello" at bounding box center [1262, 558] width 395 height 38
